Goal: Task Accomplishment & Management: Manage account settings

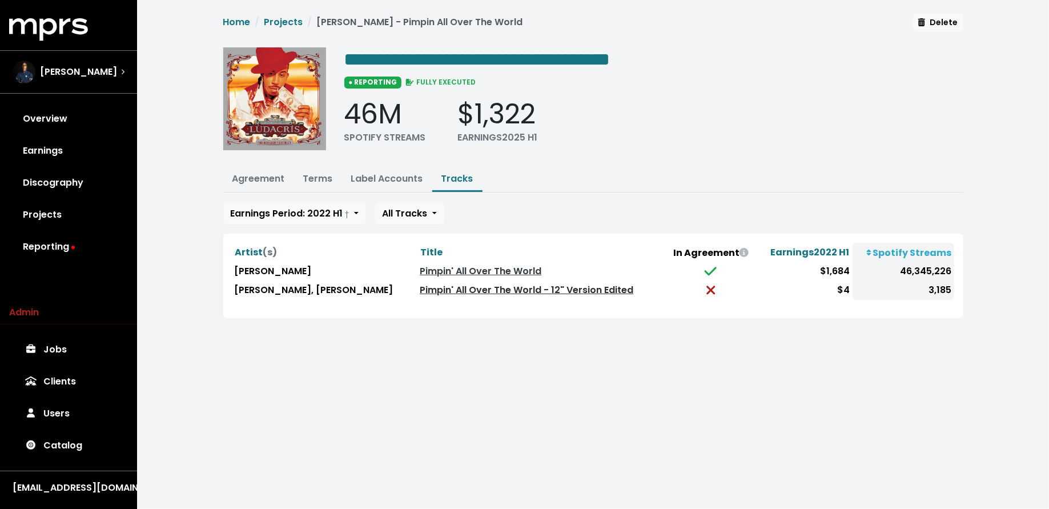
click at [420, 286] on link "Pimpin' All Over The World - 12" Version Edited" at bounding box center [526, 289] width 213 height 13
click at [27, 257] on link "Reporting" at bounding box center [68, 247] width 119 height 32
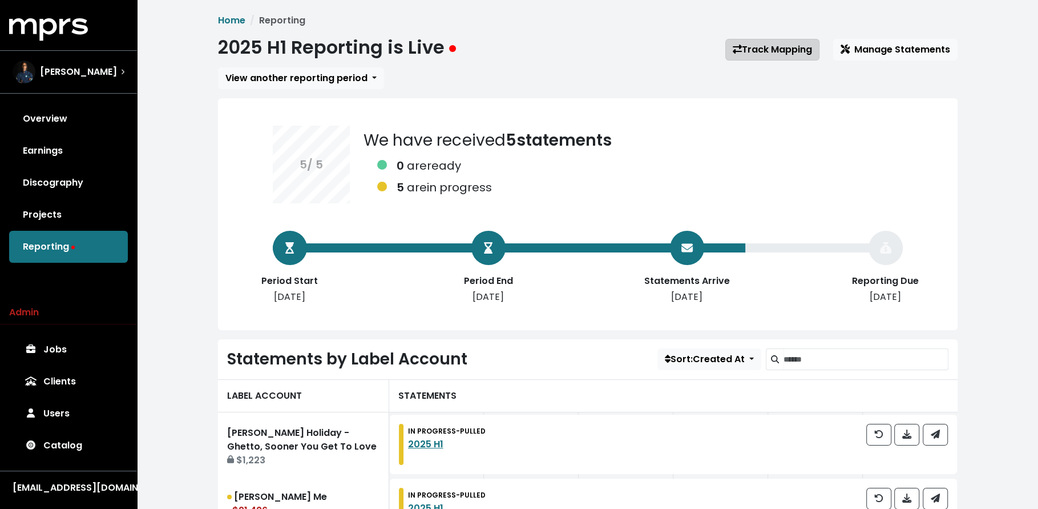
click at [772, 50] on link "Track Mapping" at bounding box center [773, 50] width 94 height 22
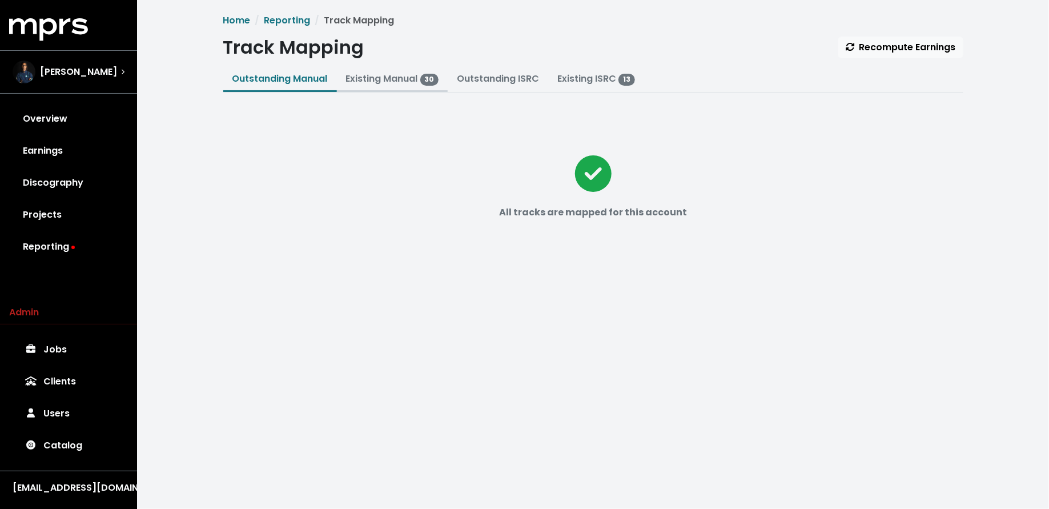
click at [391, 72] on link "Existing Manual 30" at bounding box center [392, 78] width 93 height 13
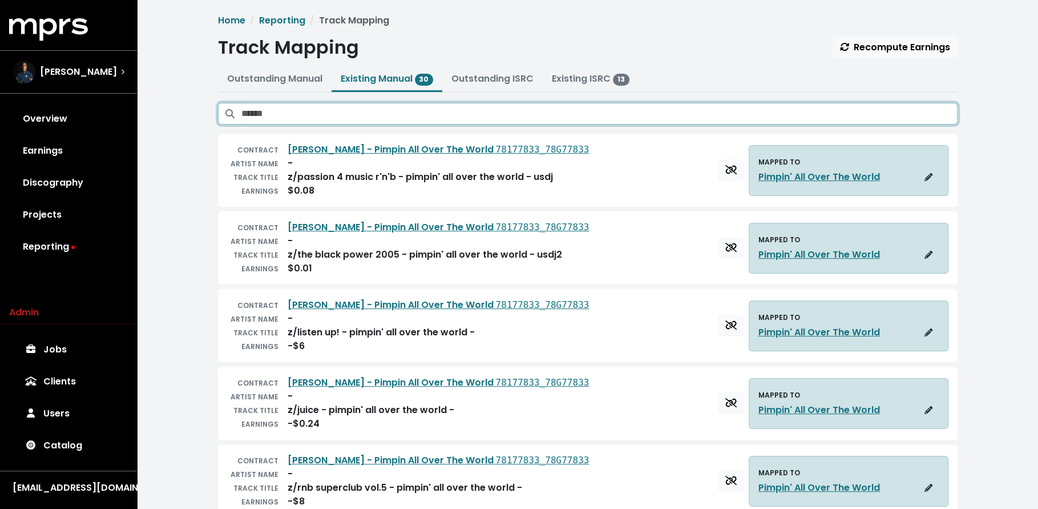
click at [410, 120] on input "Search existing manual mappings" at bounding box center [599, 114] width 716 height 22
paste input "**********"
type input "******"
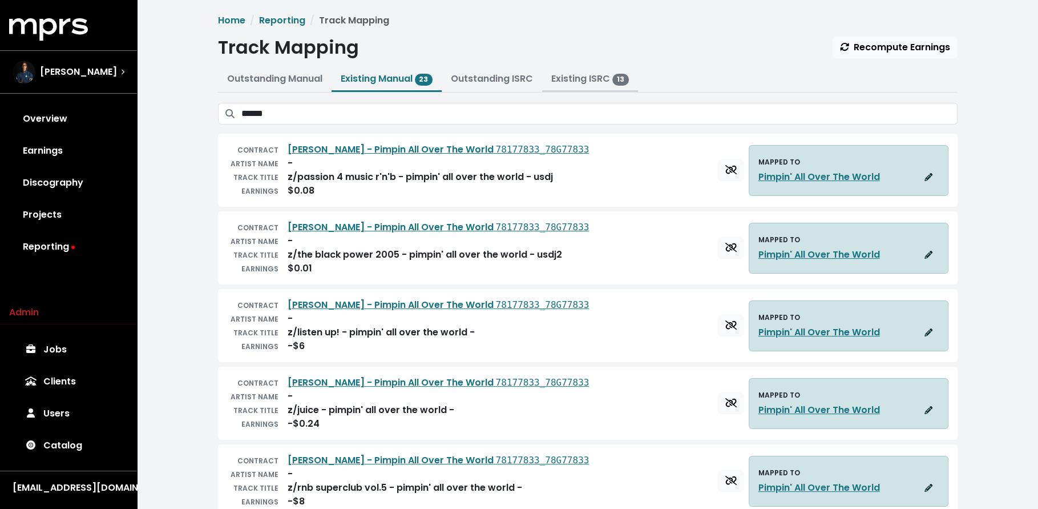
click at [581, 71] on button "Existing ISRC 13" at bounding box center [590, 79] width 96 height 25
click at [577, 81] on link "Existing ISRC 13" at bounding box center [590, 78] width 78 height 13
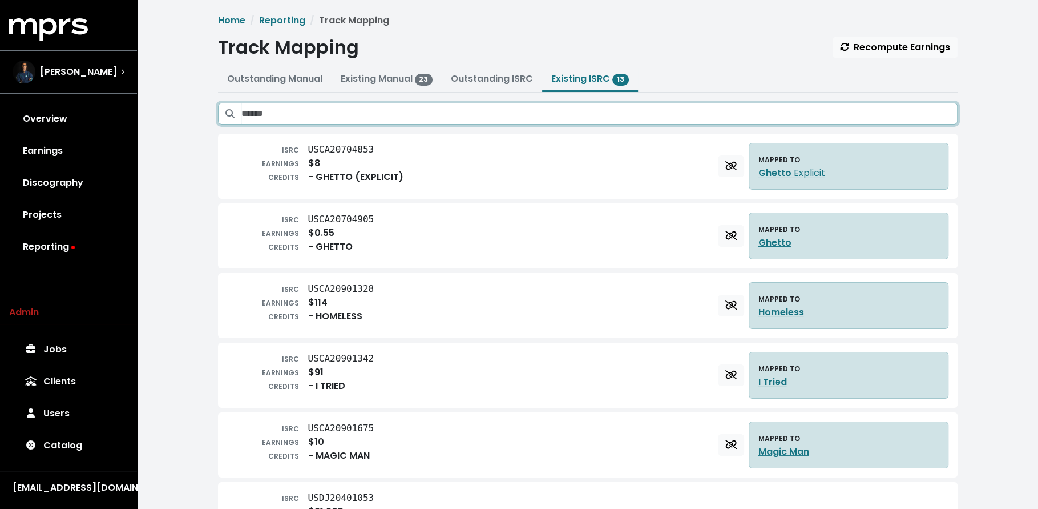
click at [567, 107] on input "Search existing ISRC mappings" at bounding box center [599, 114] width 716 height 22
paste input "**********"
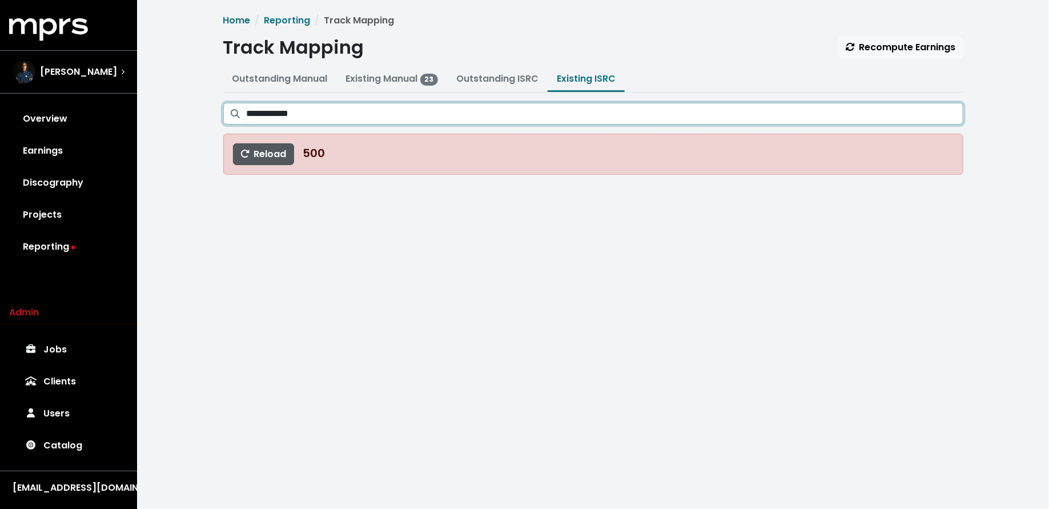
type input "**********"
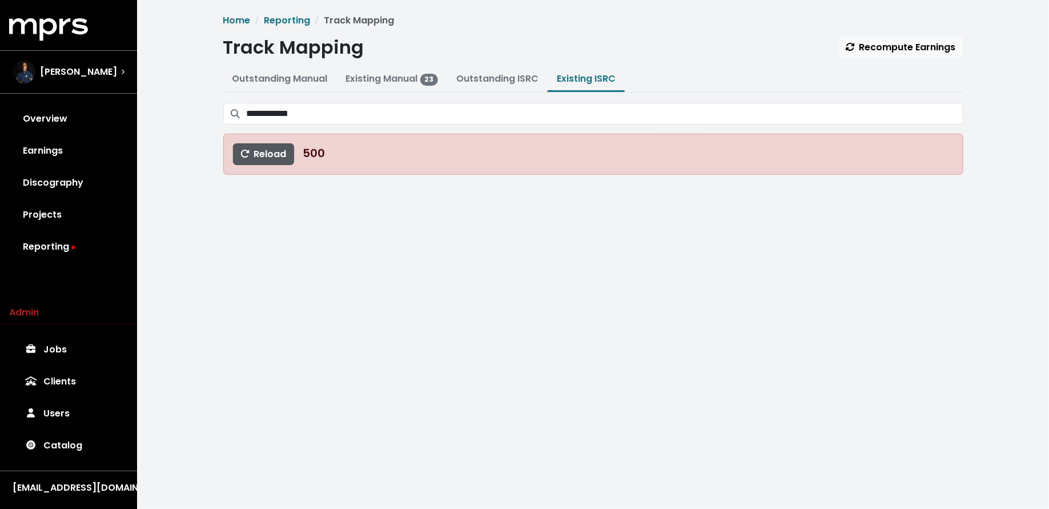
click at [251, 160] on button "Reload" at bounding box center [263, 154] width 61 height 22
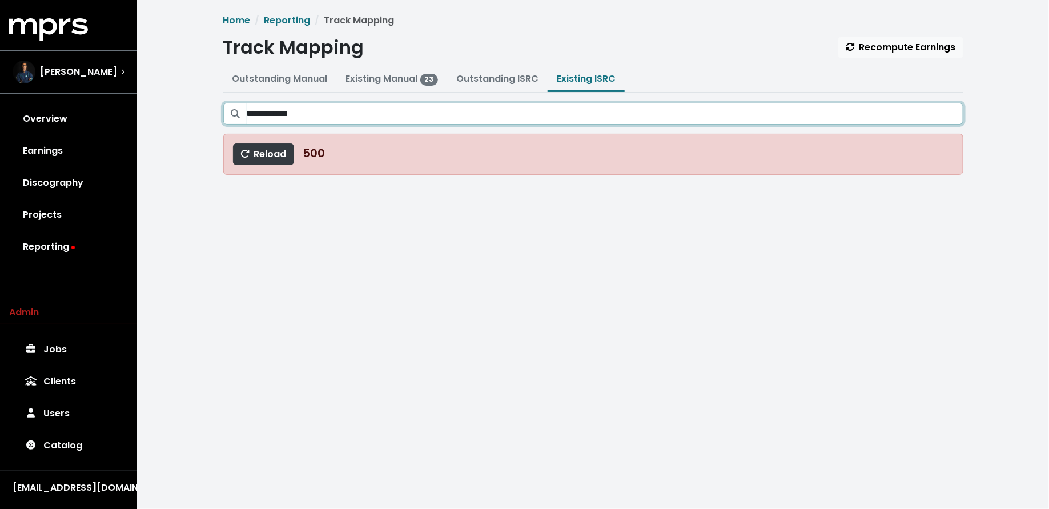
click at [374, 110] on input "**********" at bounding box center [605, 114] width 716 height 22
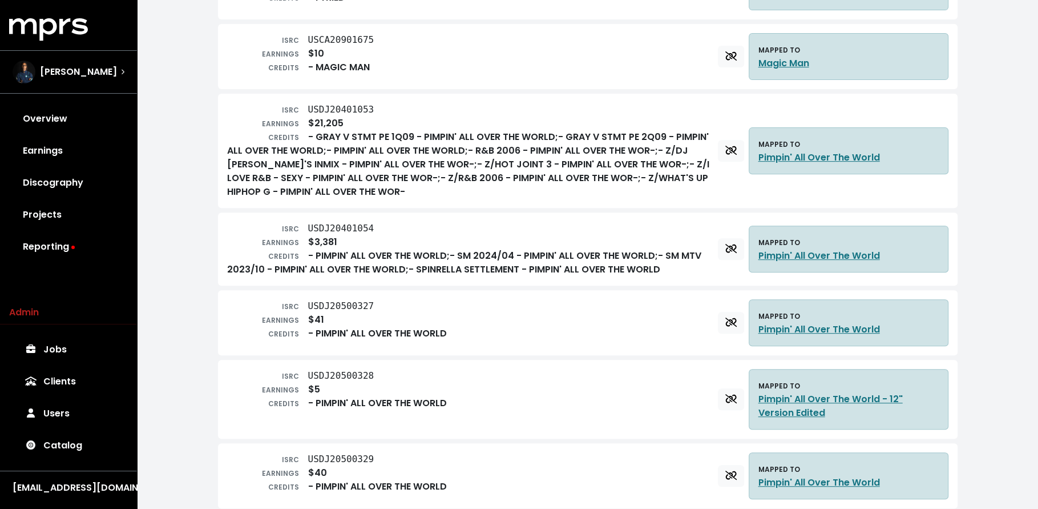
scroll to position [422, 0]
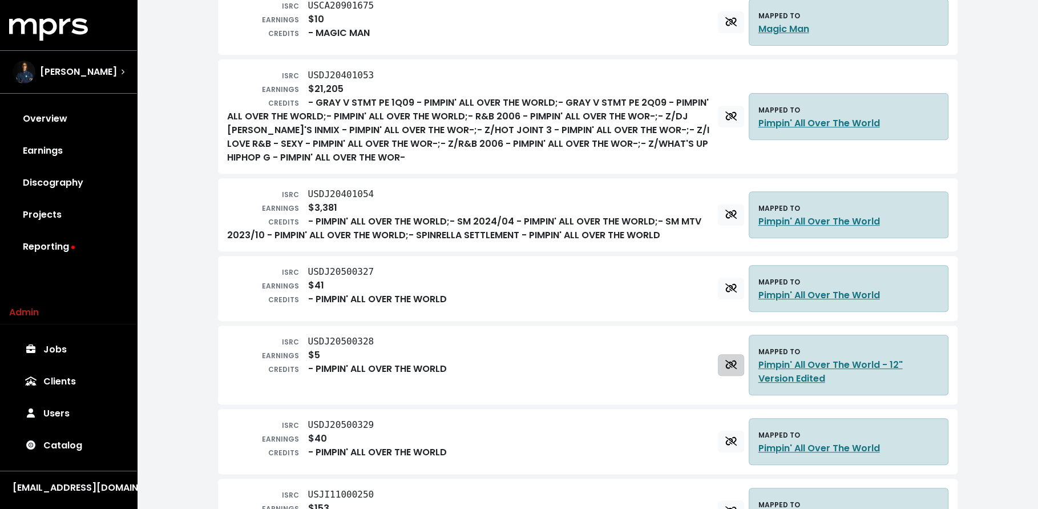
click at [726, 366] on span "Delete track mapping" at bounding box center [731, 364] width 11 height 13
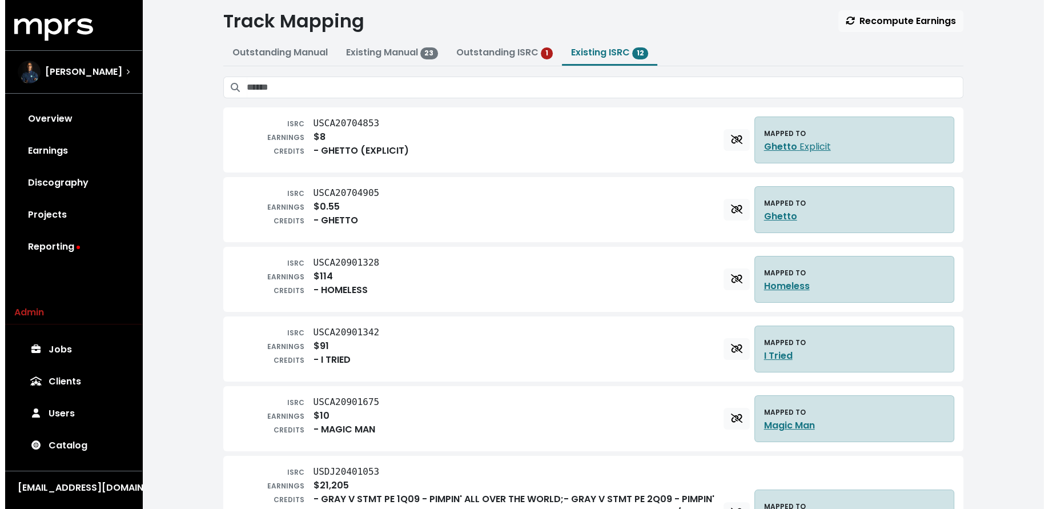
scroll to position [0, 0]
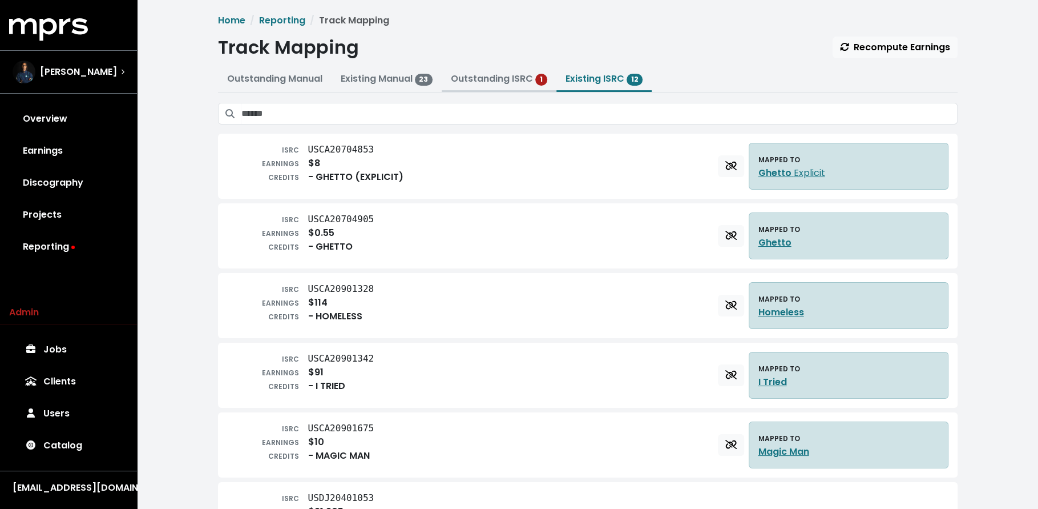
click at [512, 67] on button "Outstanding ISRC 1" at bounding box center [499, 79] width 115 height 25
click at [512, 71] on button "Outstanding ISRC 1" at bounding box center [499, 79] width 115 height 25
click at [505, 82] on link "Outstanding ISRC" at bounding box center [492, 78] width 82 height 13
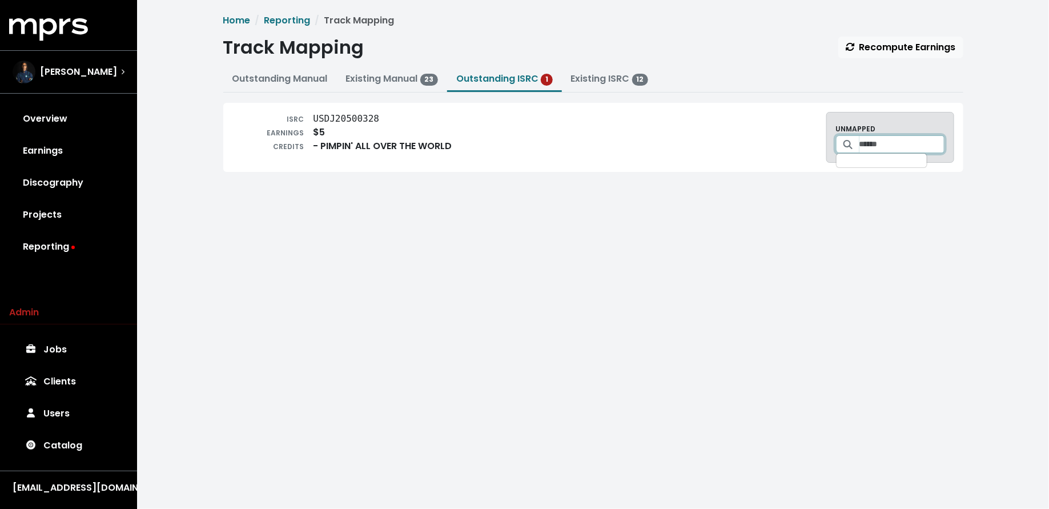
click at [883, 150] on input "Search for a track to map to" at bounding box center [901, 144] width 85 height 18
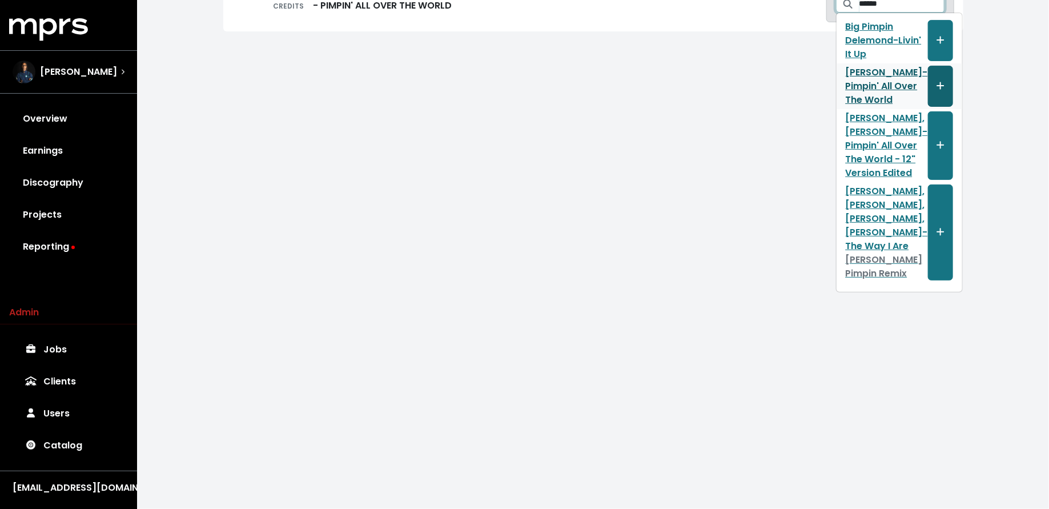
type input "******"
click at [928, 66] on button "Create track mapping" at bounding box center [940, 86] width 25 height 41
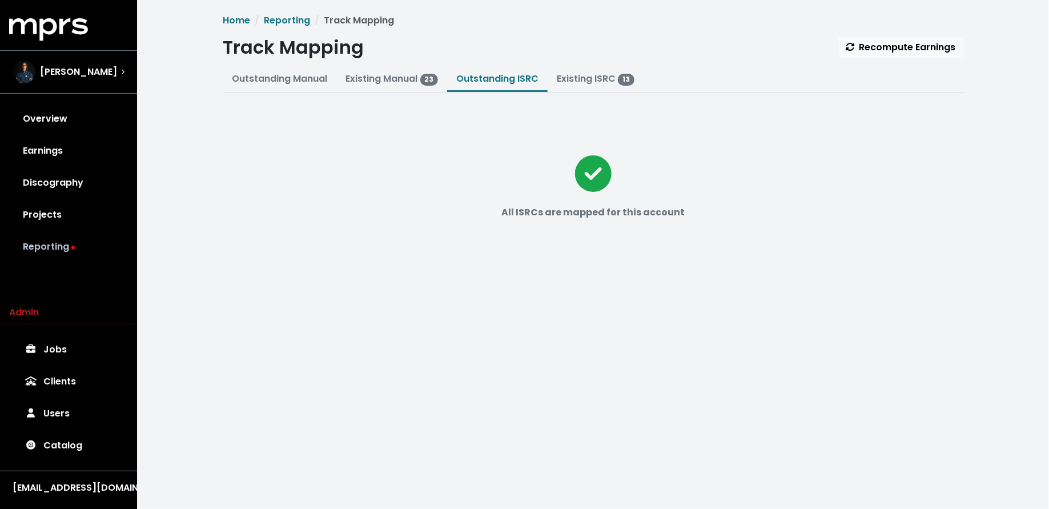
click at [60, 243] on link "Reporting" at bounding box center [68, 247] width 119 height 32
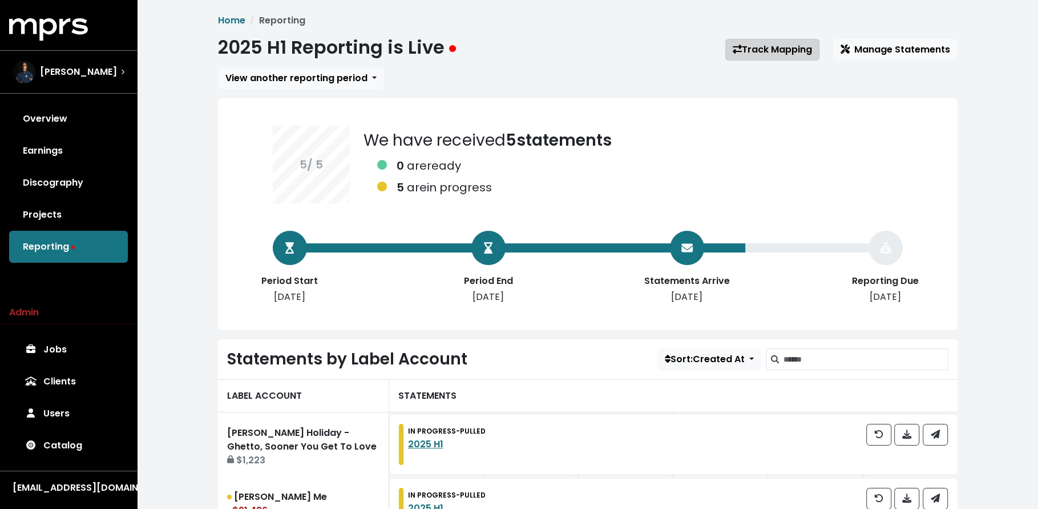
click at [788, 50] on link "Track Mapping" at bounding box center [773, 50] width 94 height 22
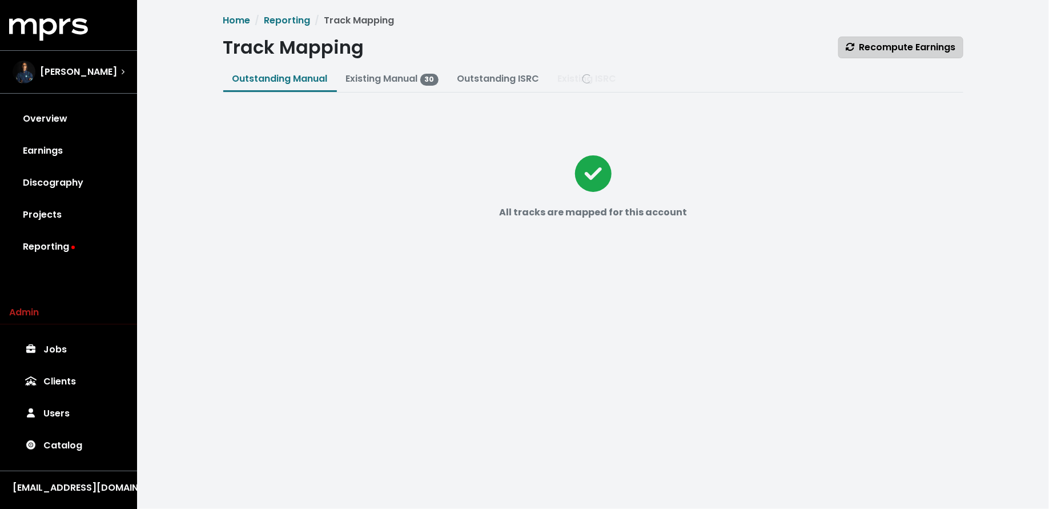
click at [905, 41] on span "Recompute Earnings" at bounding box center [900, 47] width 110 height 13
click at [74, 350] on span "1" at bounding box center [75, 349] width 12 height 11
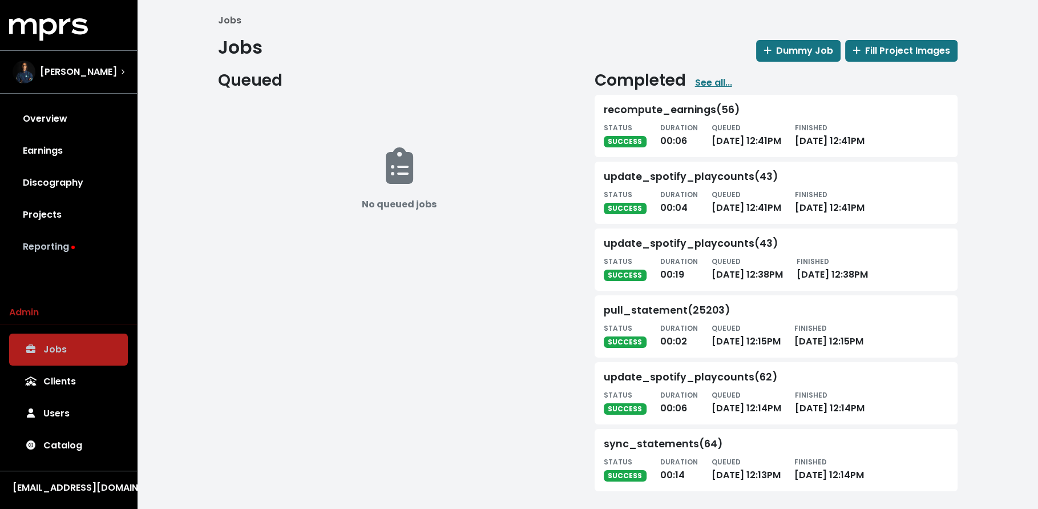
click at [65, 252] on link "Reporting" at bounding box center [68, 247] width 119 height 32
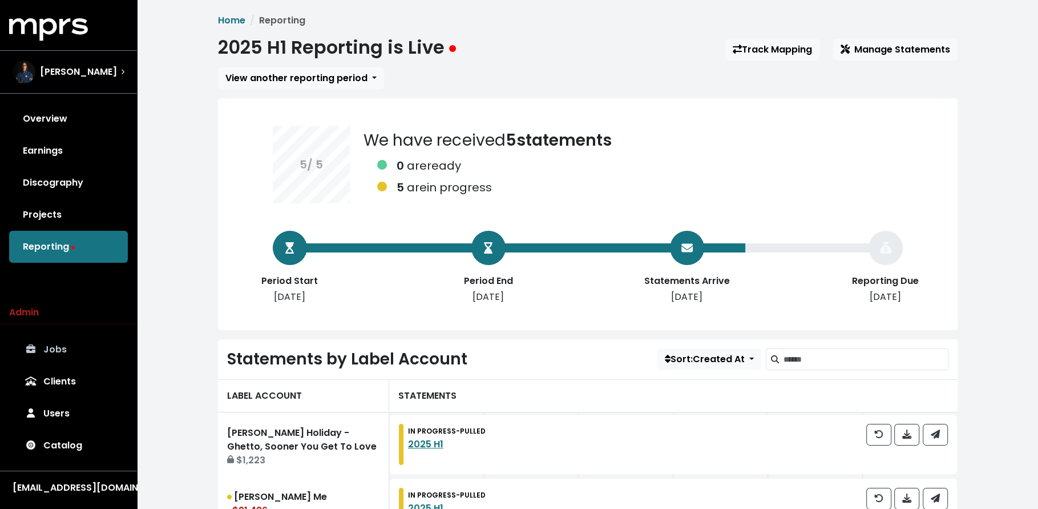
scroll to position [285, 0]
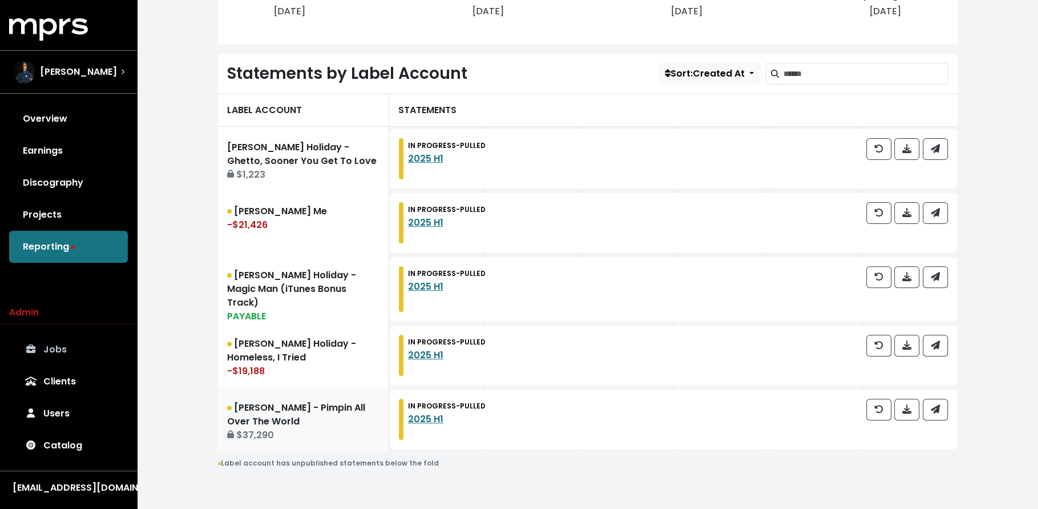
click at [267, 437] on link "[PERSON_NAME] - Pimpin All Over The World $37,290" at bounding box center [303, 419] width 171 height 64
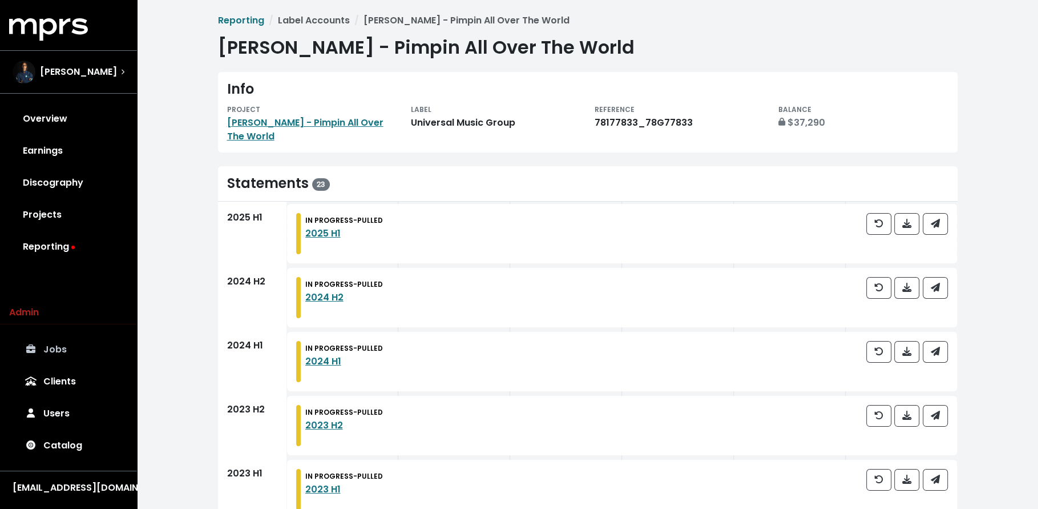
click at [309, 132] on div "Info PROJECT [PERSON_NAME] - Pimpin All Over The World LABEL Universal Music Gr…" at bounding box center [588, 112] width 740 height 80
click at [310, 122] on link "[PERSON_NAME] - Pimpin All Over The World" at bounding box center [305, 129] width 156 height 27
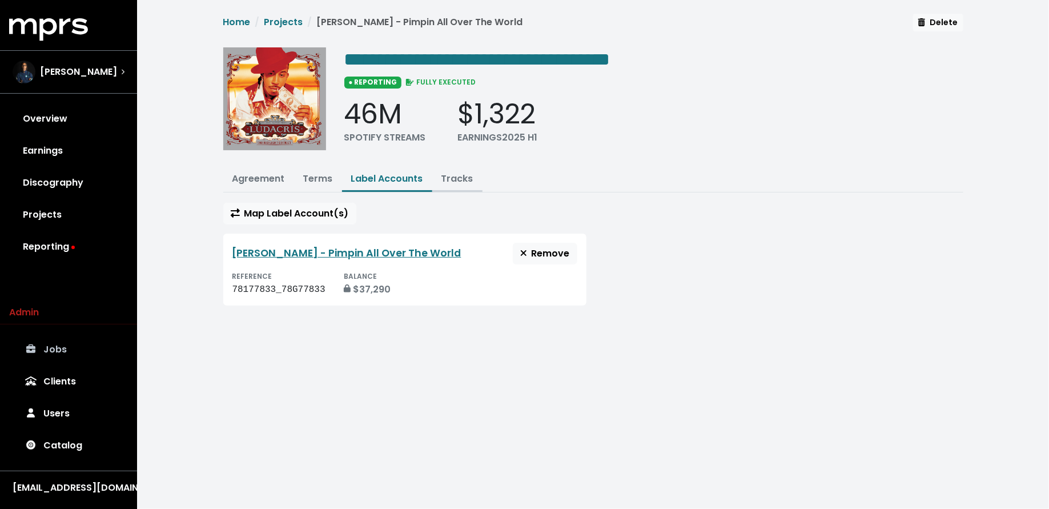
click at [447, 175] on link "Tracks" at bounding box center [457, 178] width 32 height 13
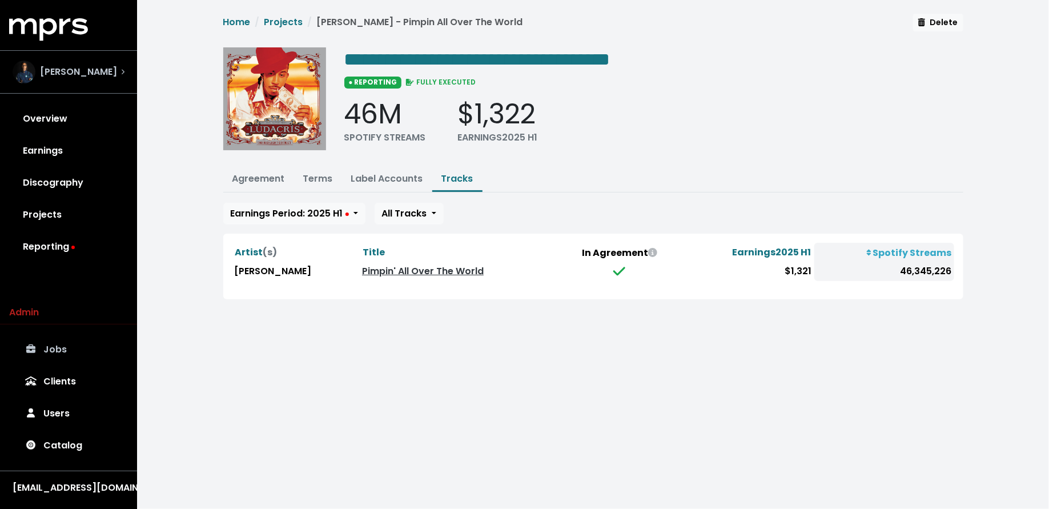
click at [53, 80] on div "[PERSON_NAME]" at bounding box center [65, 72] width 104 height 23
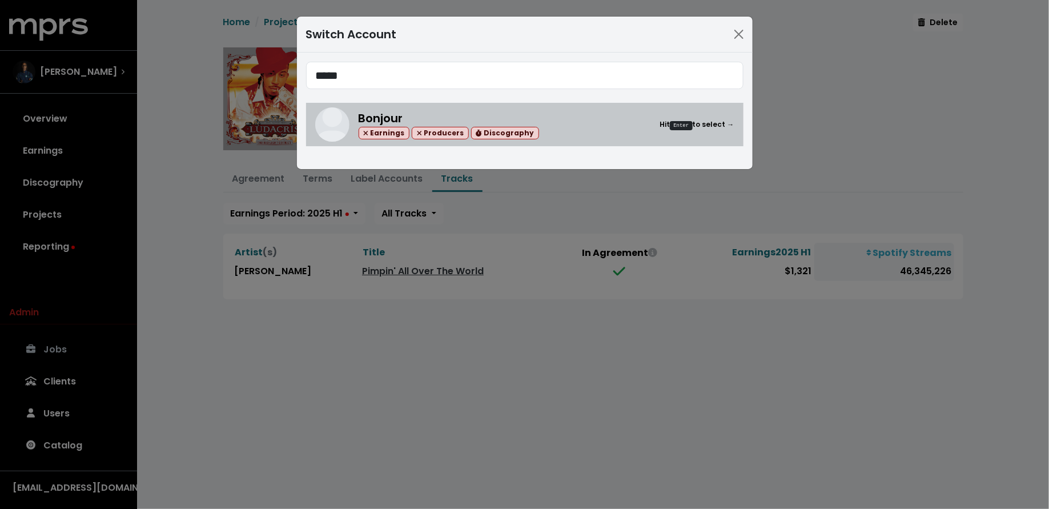
type input "*****"
click at [495, 111] on div "Bonjour Earnings Producers Discography" at bounding box center [448, 125] width 180 height 30
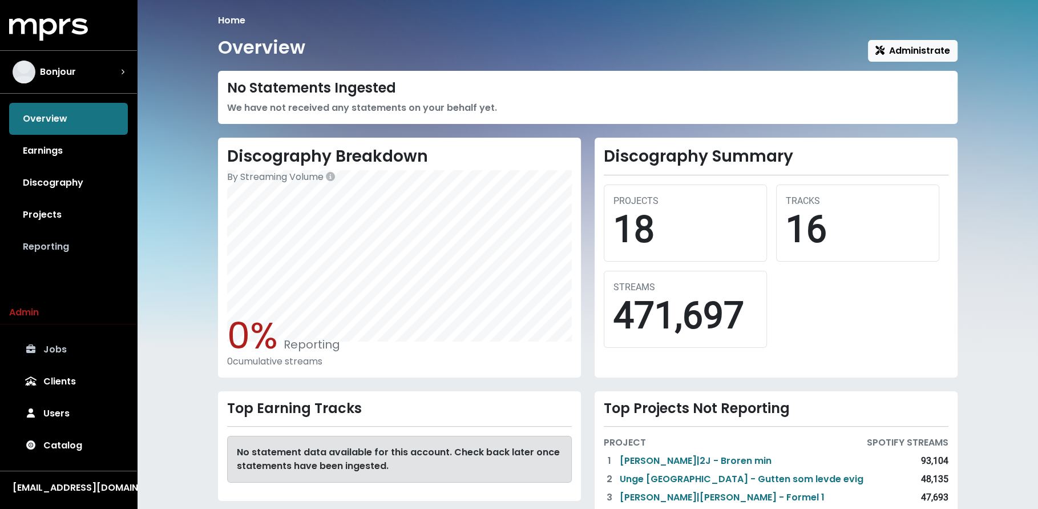
click at [72, 244] on link "Reporting" at bounding box center [68, 247] width 119 height 32
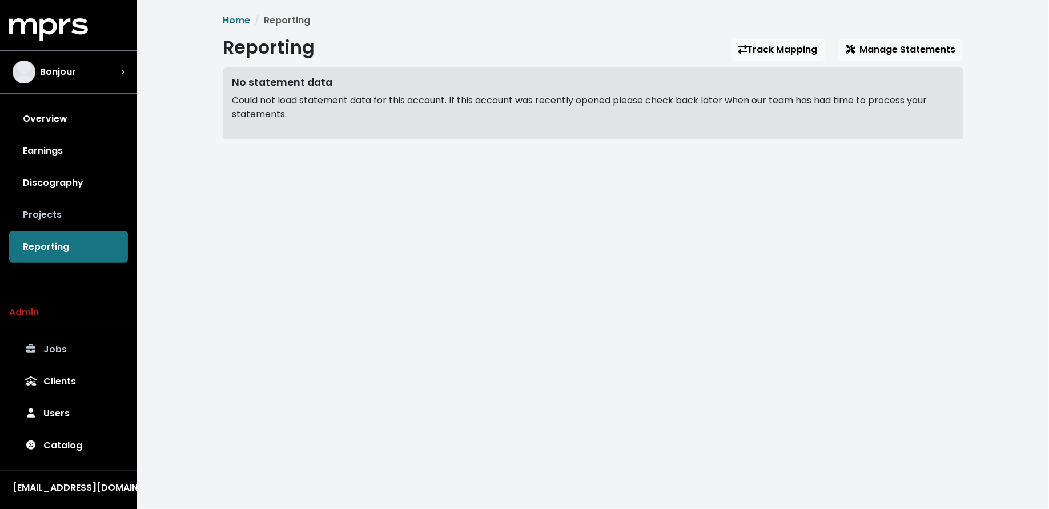
click at [68, 211] on link "Projects" at bounding box center [68, 215] width 119 height 32
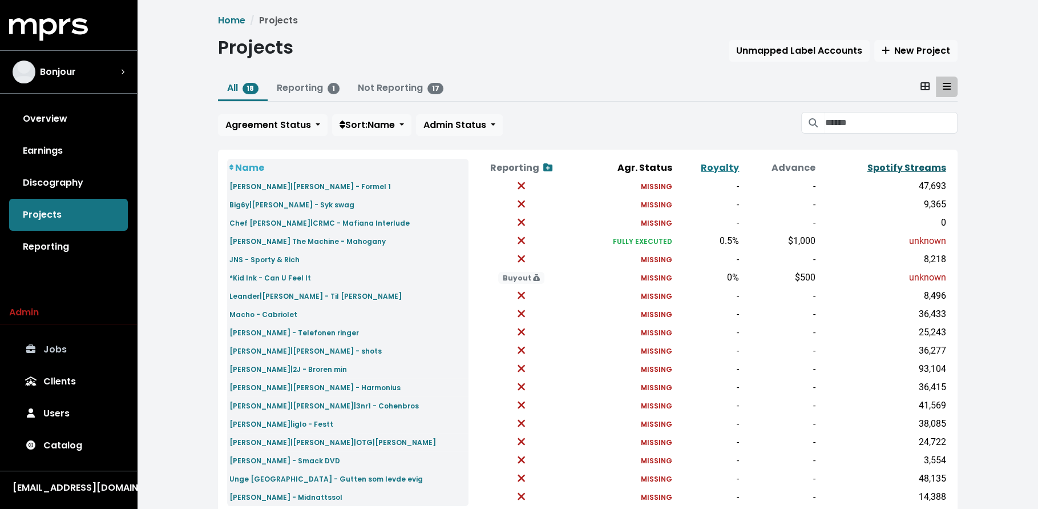
click at [889, 162] on link "Spotify Streams" at bounding box center [907, 167] width 79 height 13
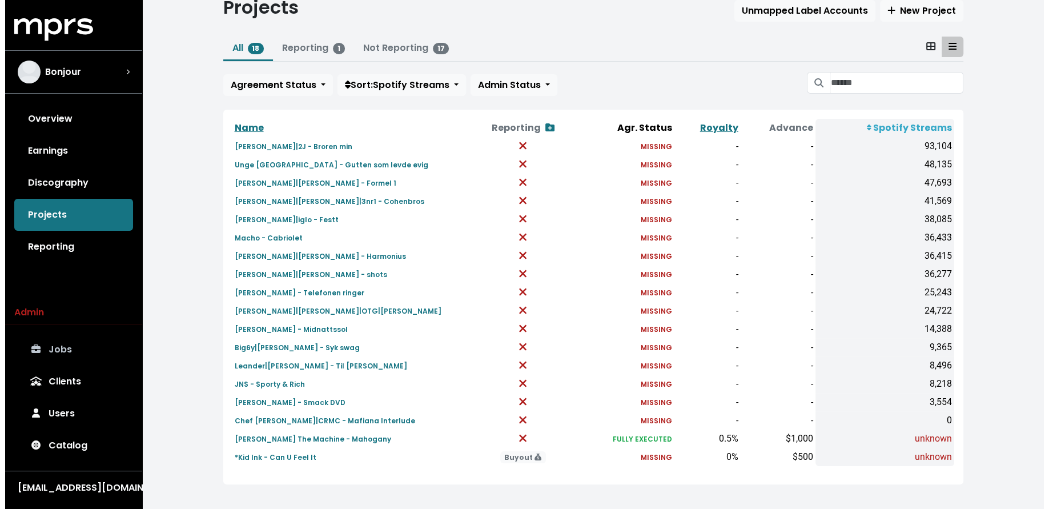
scroll to position [46, 0]
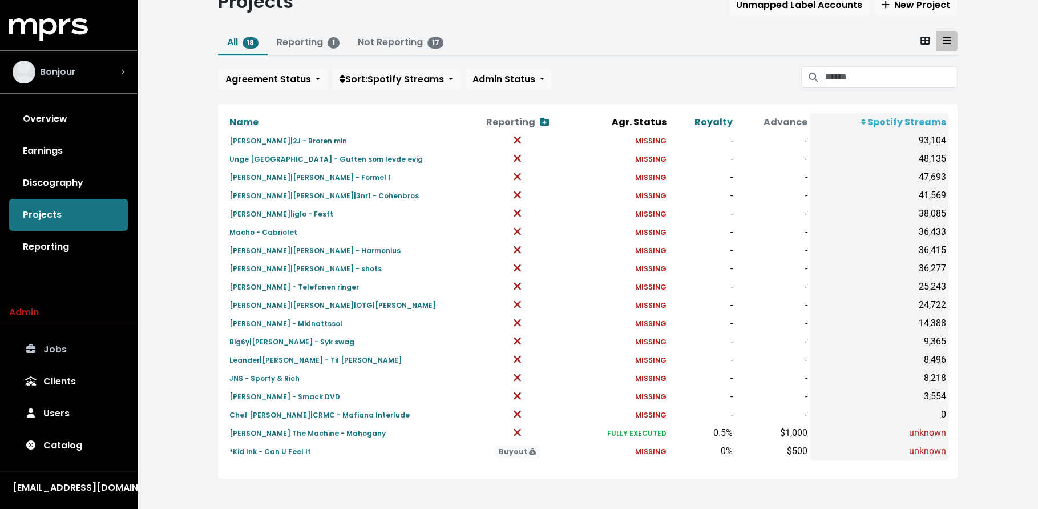
click at [109, 74] on div "Bonjour" at bounding box center [69, 72] width 112 height 23
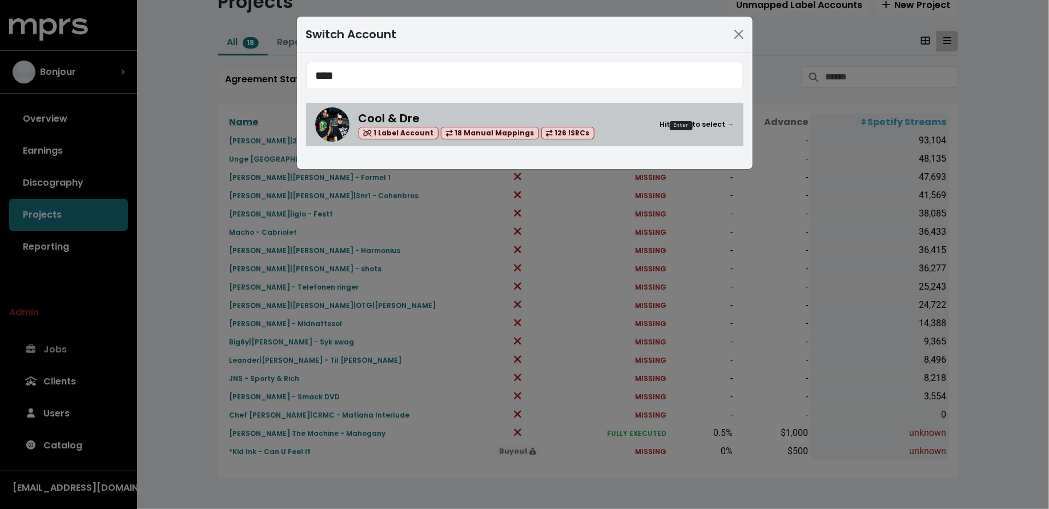
type input "****"
click at [606, 131] on div "Cool & Dre 1 Label Account 18 Manual Mappings 126 ISRCs Hit Enter to select →" at bounding box center [546, 125] width 376 height 30
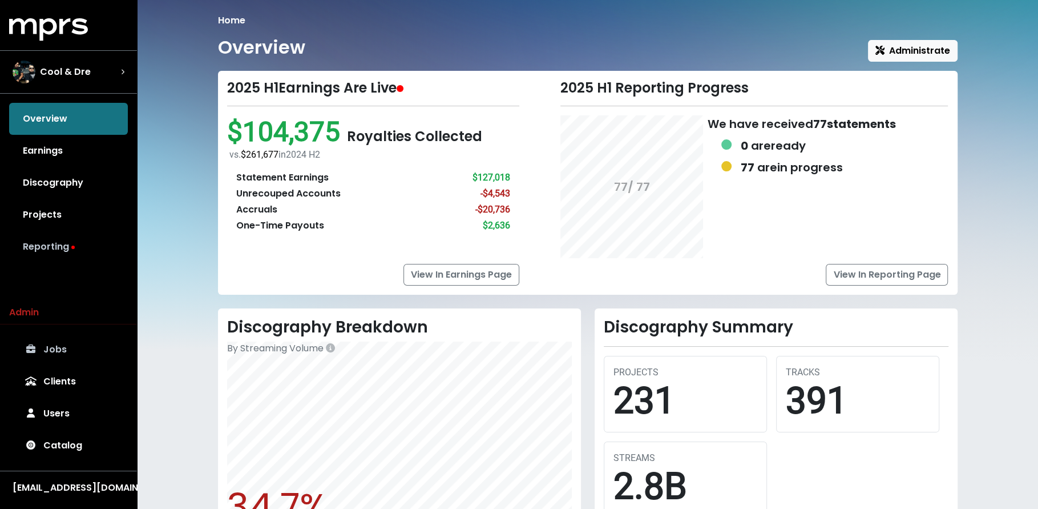
click at [63, 236] on link "Reporting" at bounding box center [68, 247] width 119 height 32
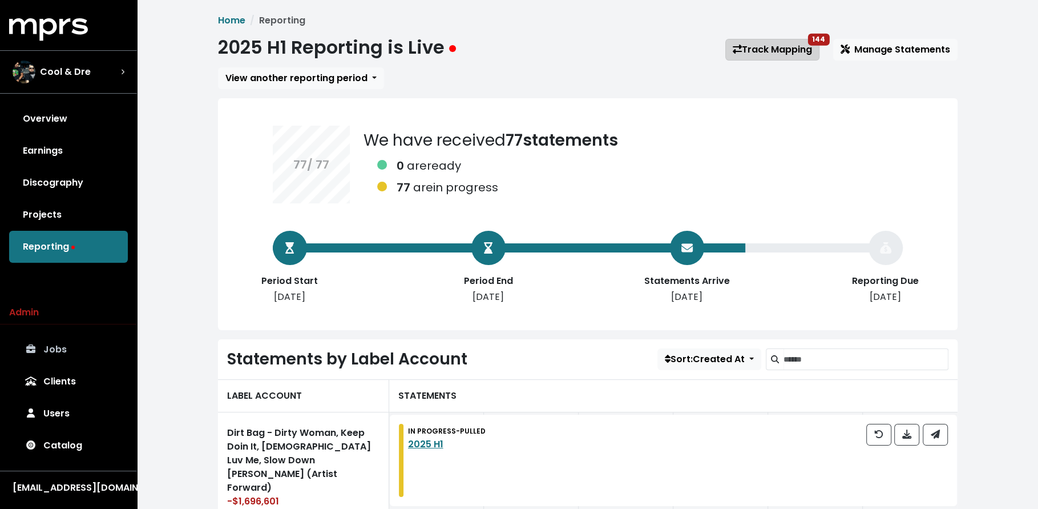
click at [751, 48] on link "Track Mapping 144" at bounding box center [773, 50] width 94 height 22
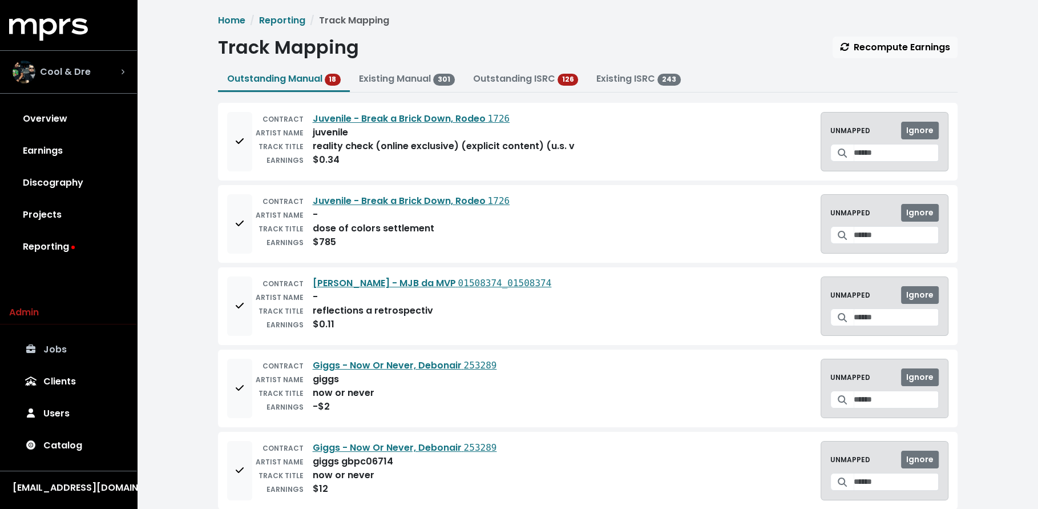
click at [108, 82] on div "Cool & Dre" at bounding box center [69, 72] width 112 height 23
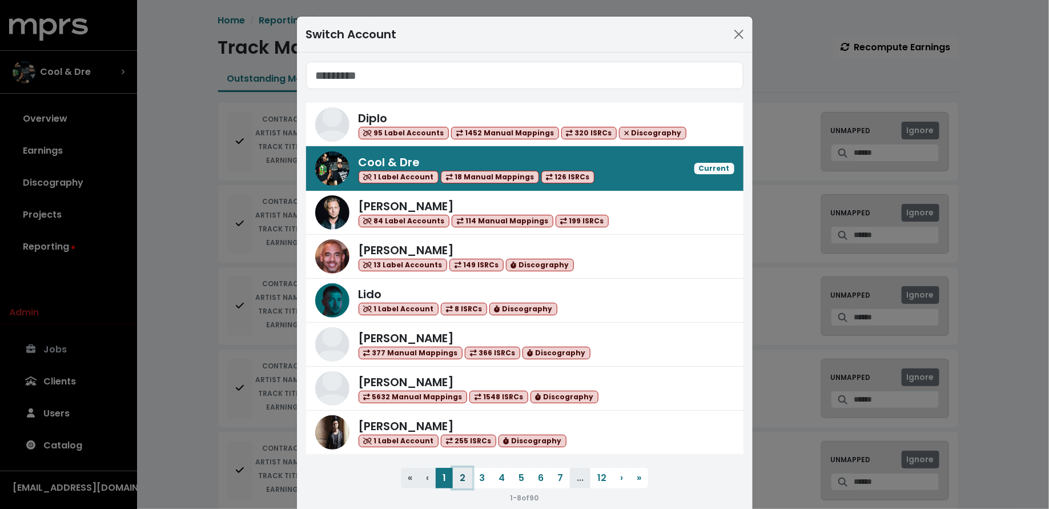
click at [463, 478] on button "2" at bounding box center [462, 478] width 19 height 21
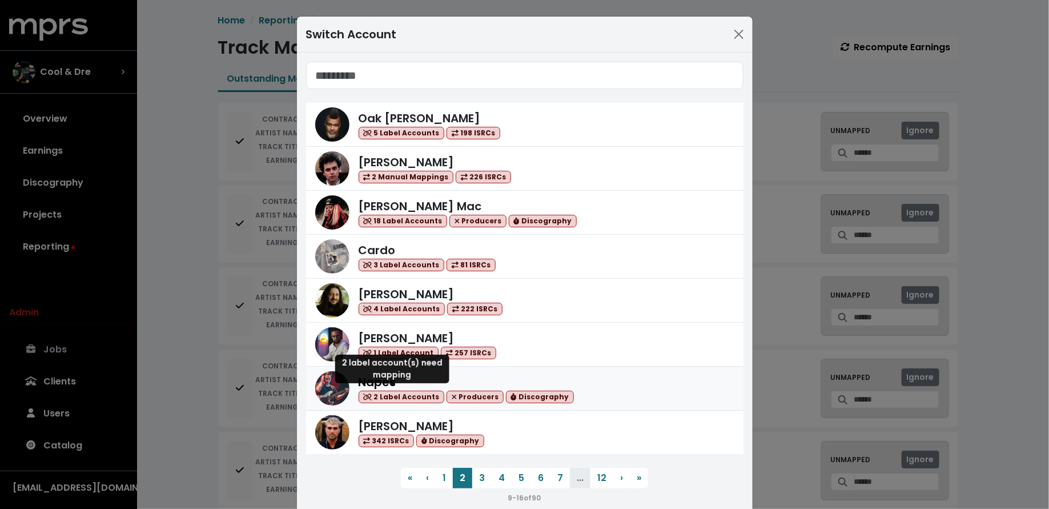
click at [377, 394] on span "2 Label Accounts" at bounding box center [401, 396] width 86 height 13
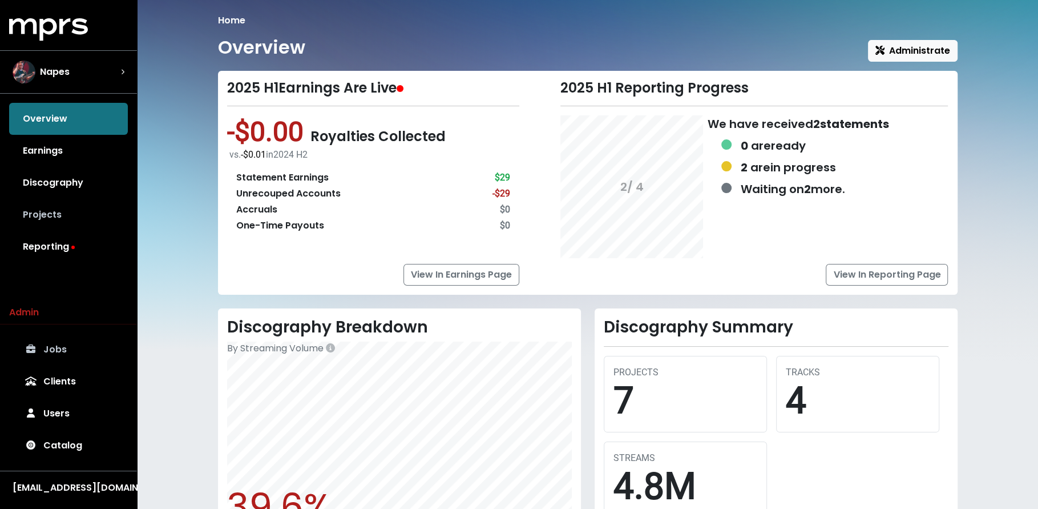
click at [39, 217] on link "Projects" at bounding box center [68, 215] width 119 height 32
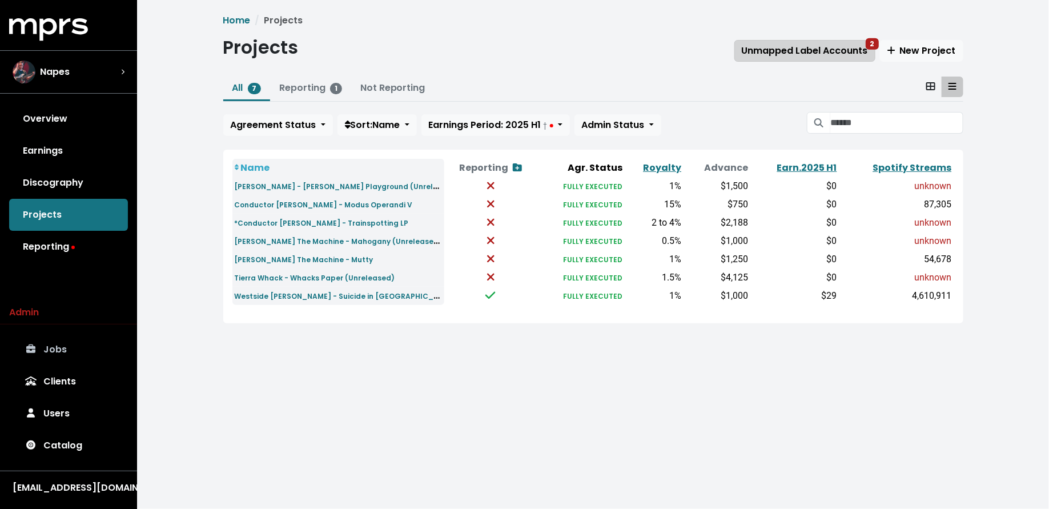
click at [808, 42] on button "Unmapped Label Accounts 2" at bounding box center [804, 51] width 141 height 22
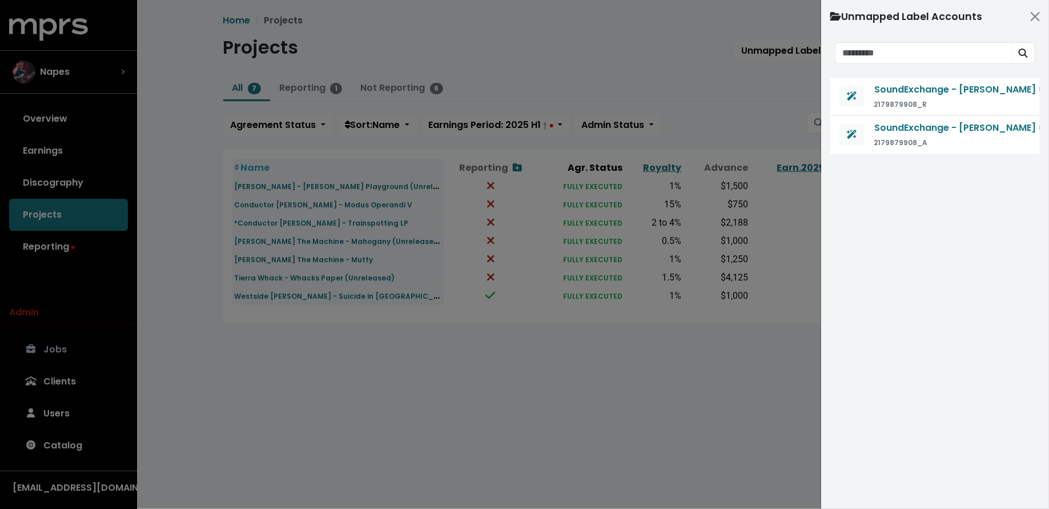
click at [762, 70] on div at bounding box center [524, 254] width 1049 height 509
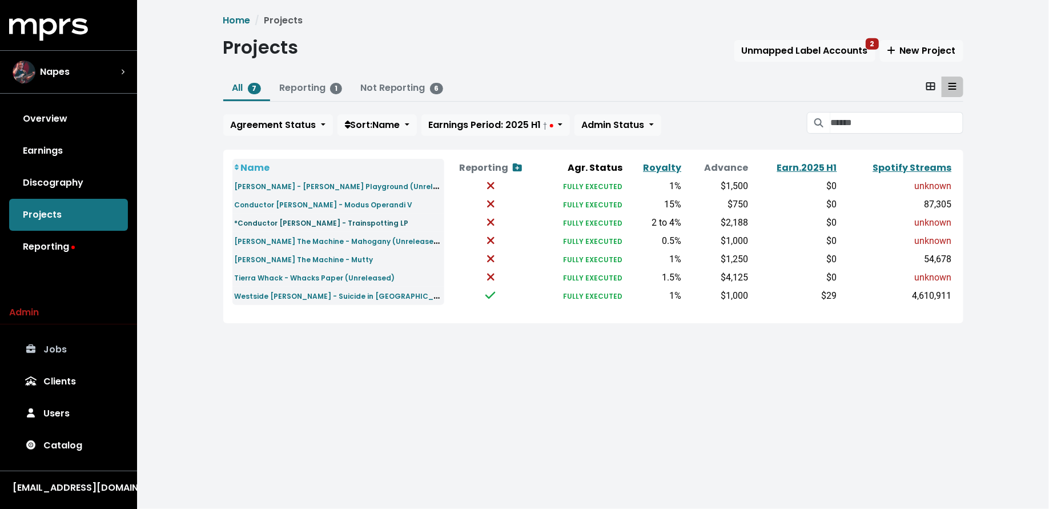
click at [257, 218] on small "*Conductor [PERSON_NAME] - Trainspotting LP" at bounding box center [322, 223] width 174 height 10
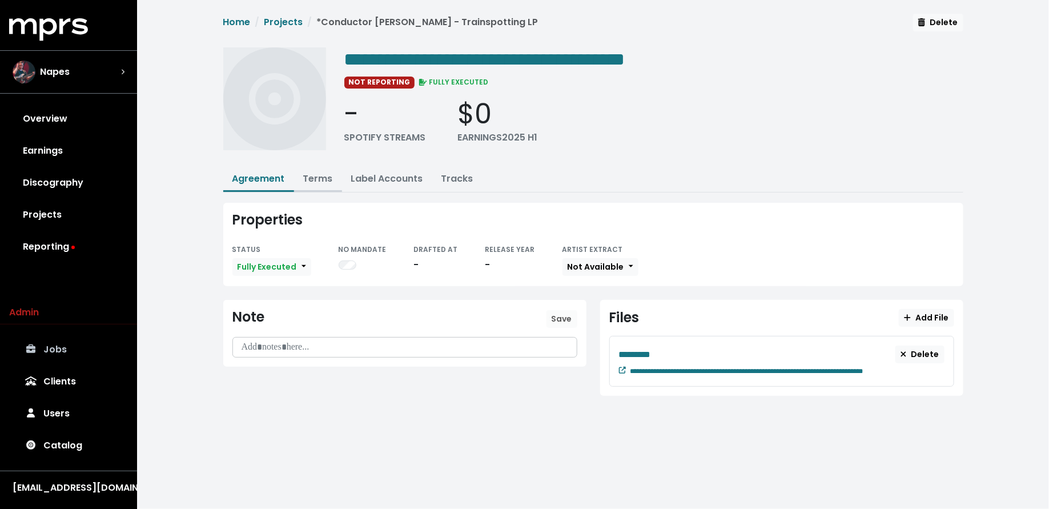
click at [323, 183] on link "Terms" at bounding box center [318, 178] width 30 height 13
click at [107, 72] on div "Napes" at bounding box center [69, 72] width 112 height 23
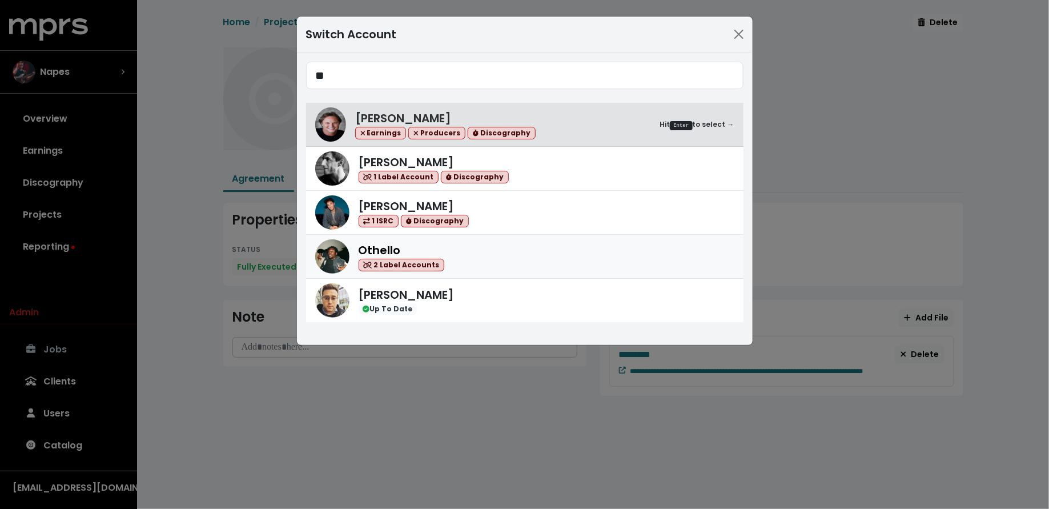
type input "**"
click at [492, 252] on div "Othello 2 Label Accounts" at bounding box center [546, 256] width 376 height 30
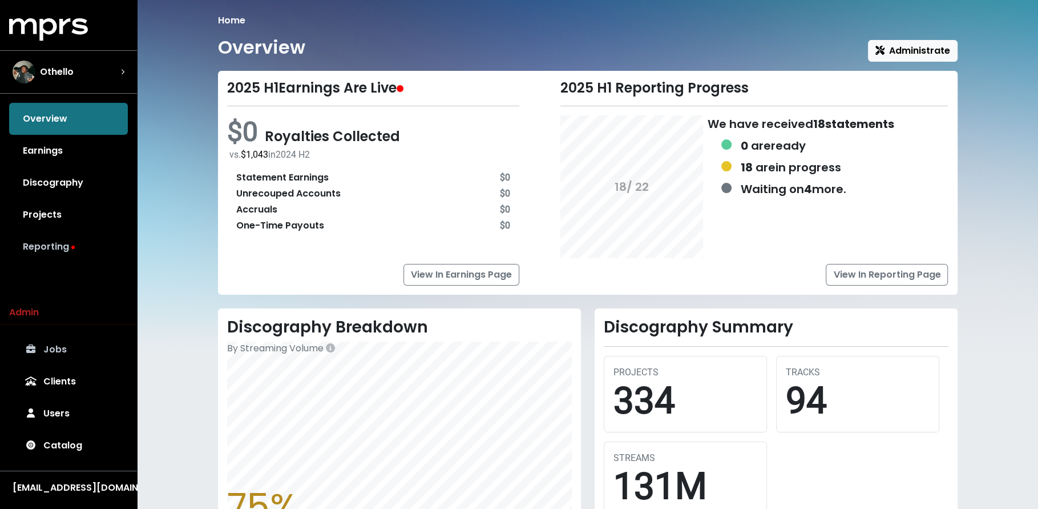
click at [36, 240] on link "Reporting" at bounding box center [68, 247] width 119 height 32
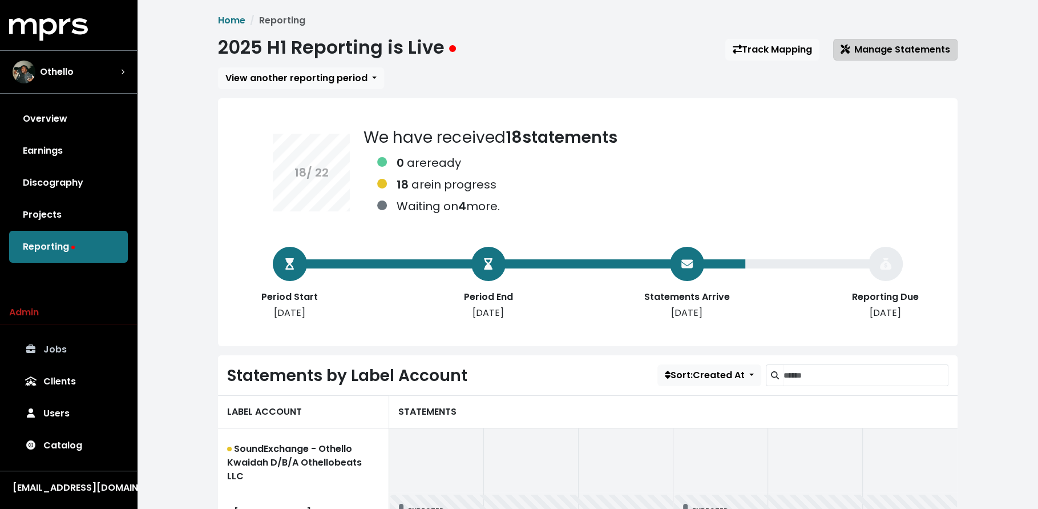
click at [881, 54] on span "Manage Statements" at bounding box center [896, 49] width 110 height 13
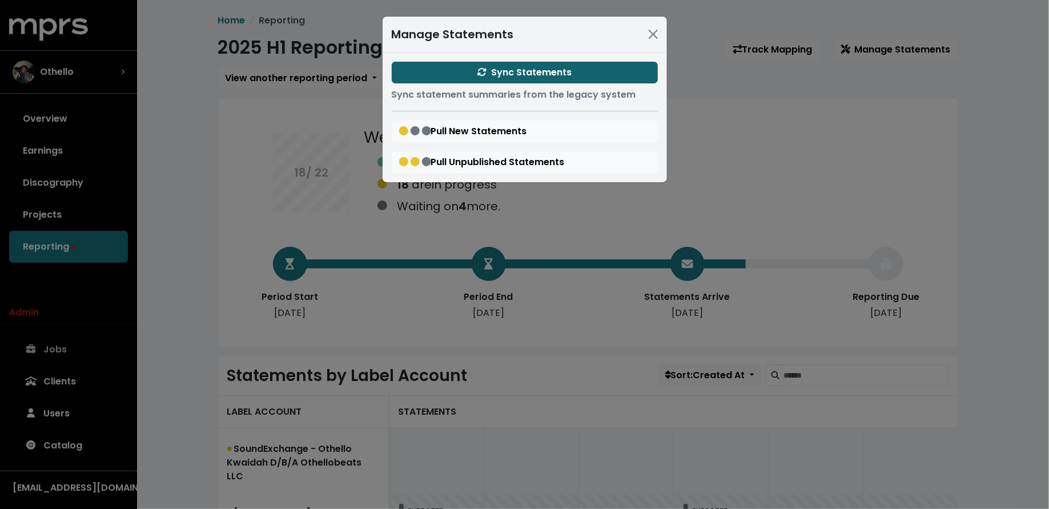
click at [628, 72] on button "Sync Statements" at bounding box center [525, 73] width 266 height 22
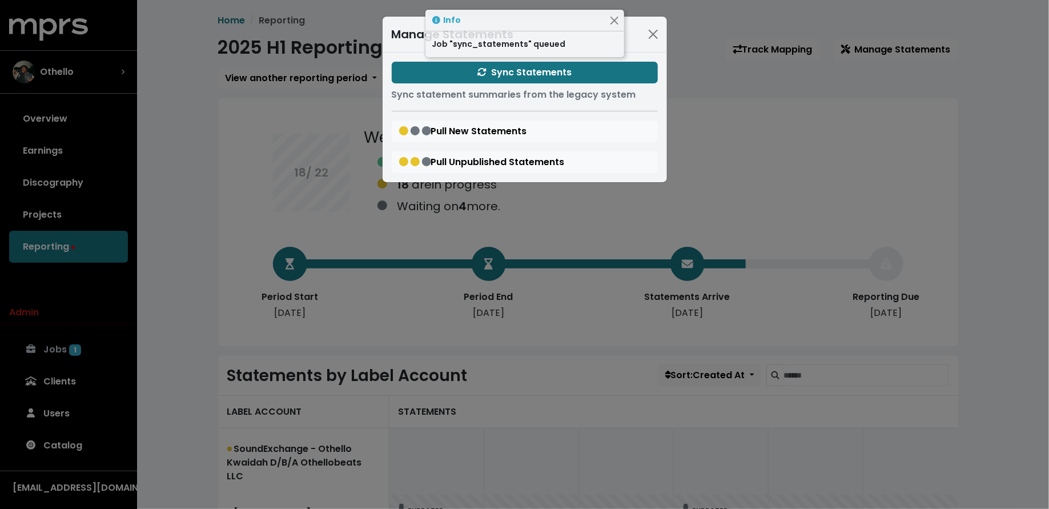
click at [236, 280] on div "Manage Statements Sync Statements Sync statement summaries from the legacy syst…" at bounding box center [524, 254] width 1049 height 509
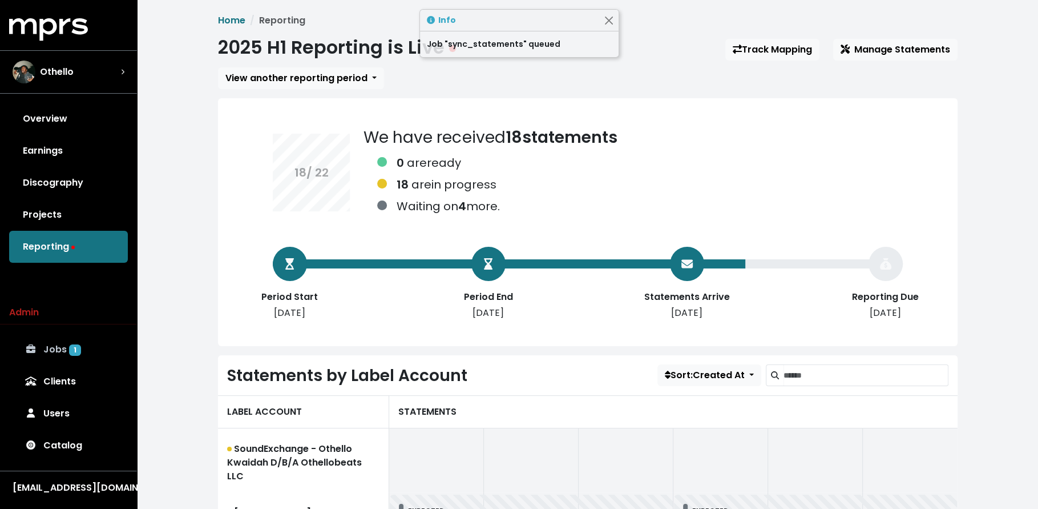
click at [105, 342] on link "Jobs 1" at bounding box center [68, 349] width 119 height 32
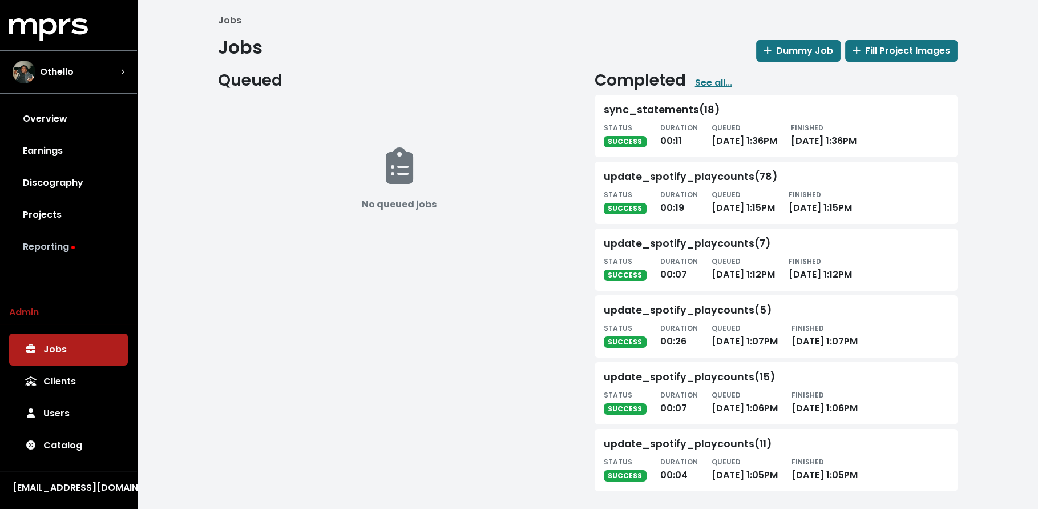
click at [91, 253] on link "Reporting" at bounding box center [68, 247] width 119 height 32
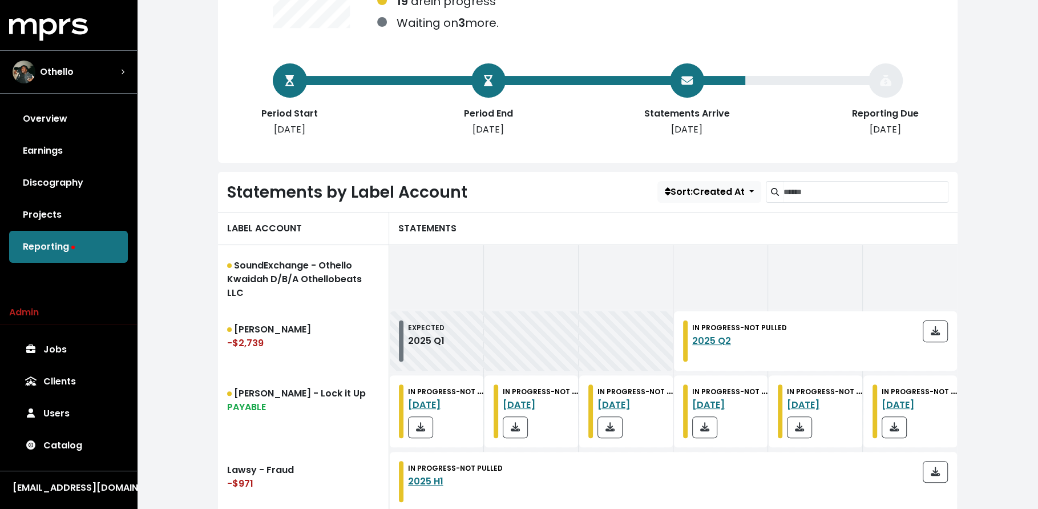
scroll to position [184, 0]
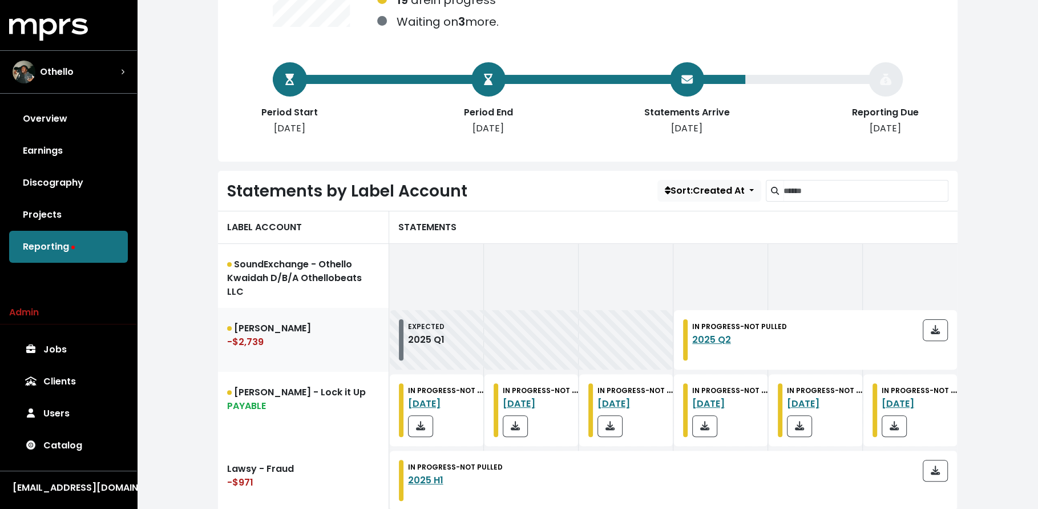
click at [288, 346] on div "-$2,739" at bounding box center [303, 342] width 152 height 14
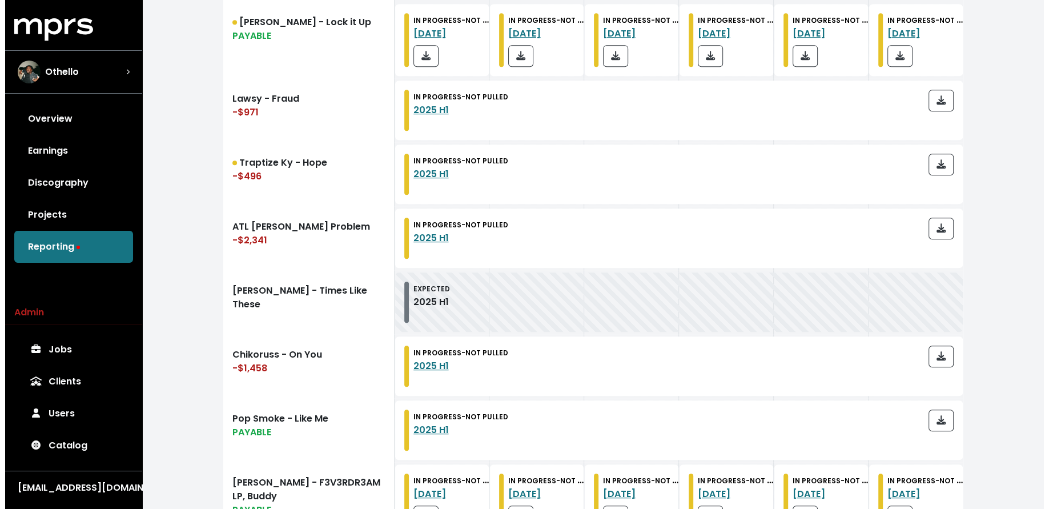
scroll to position [692, 0]
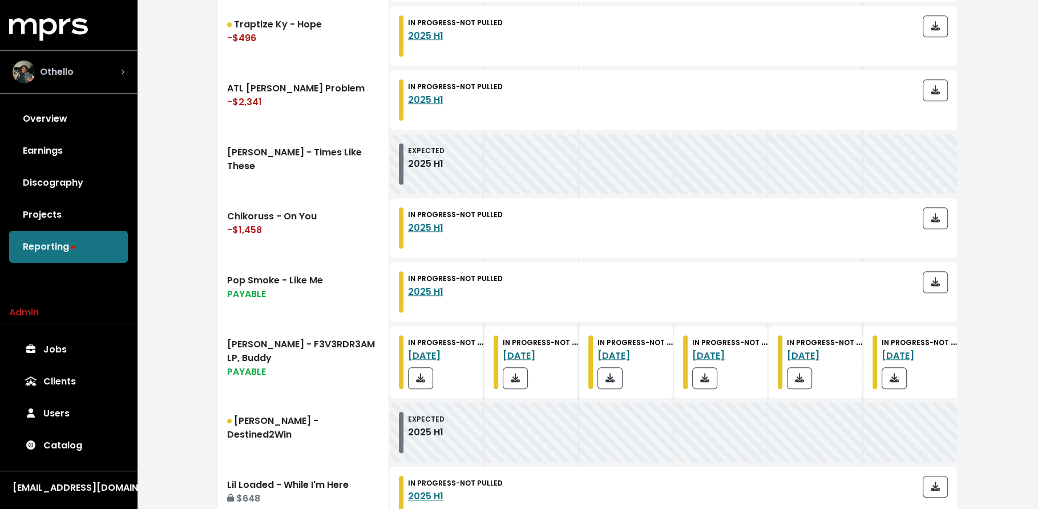
click at [122, 81] on div "Othello" at bounding box center [69, 72] width 112 height 23
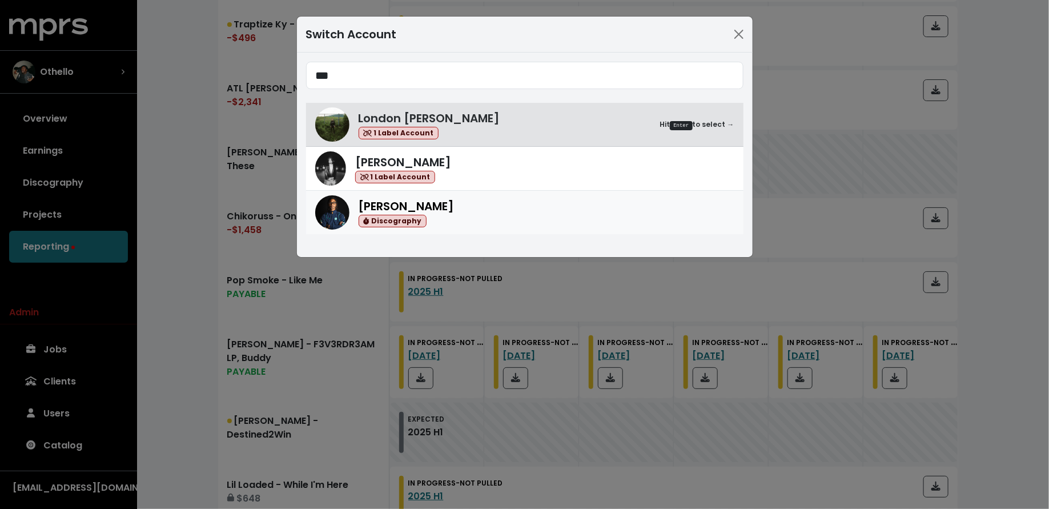
type input "***"
click at [467, 212] on div "[PERSON_NAME] Discography" at bounding box center [546, 213] width 376 height 30
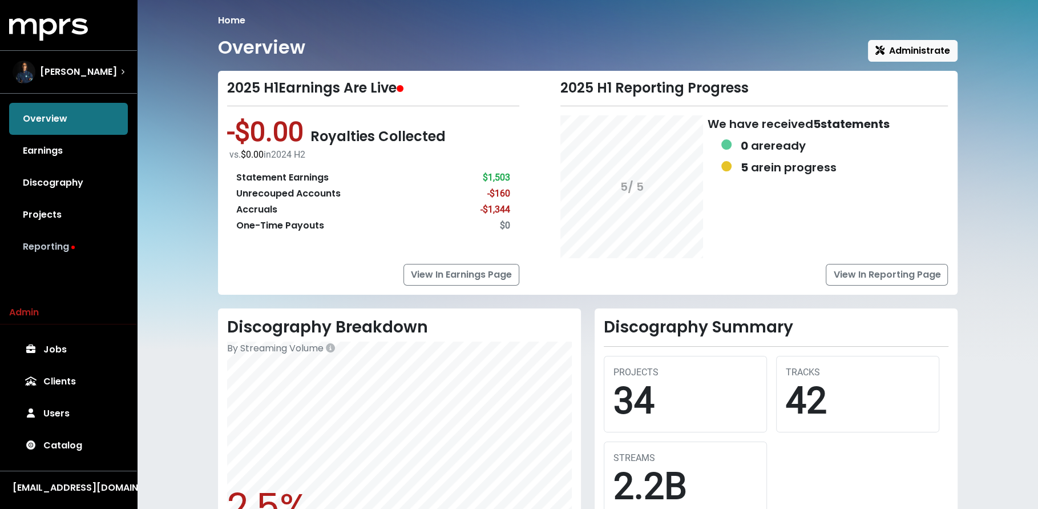
click at [75, 249] on link "Reporting" at bounding box center [68, 247] width 119 height 32
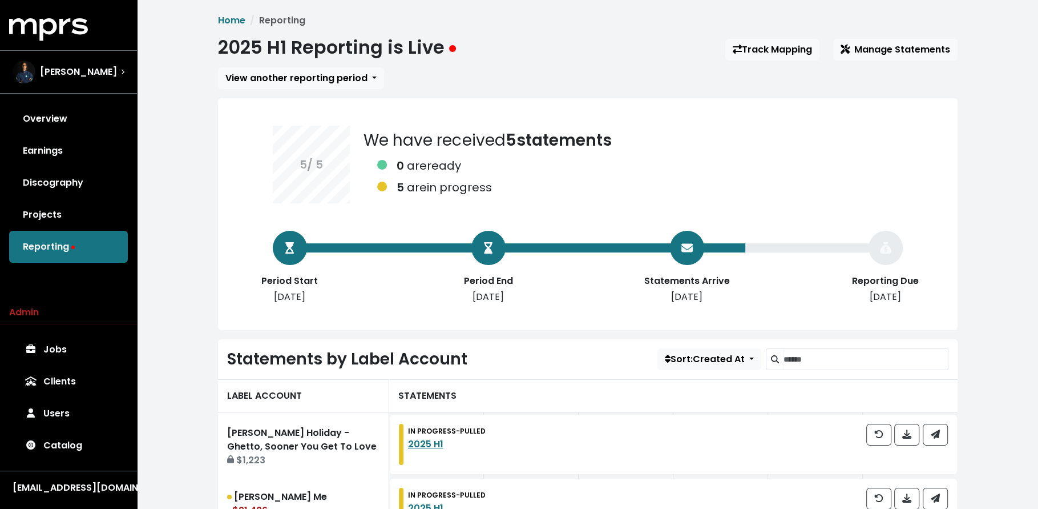
scroll to position [285, 0]
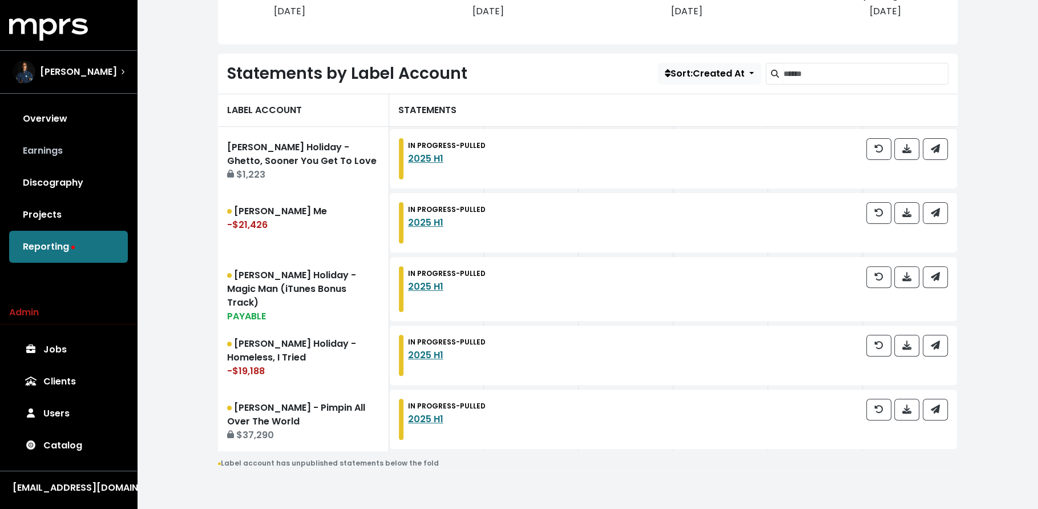
click at [62, 147] on link "Earnings" at bounding box center [68, 151] width 119 height 32
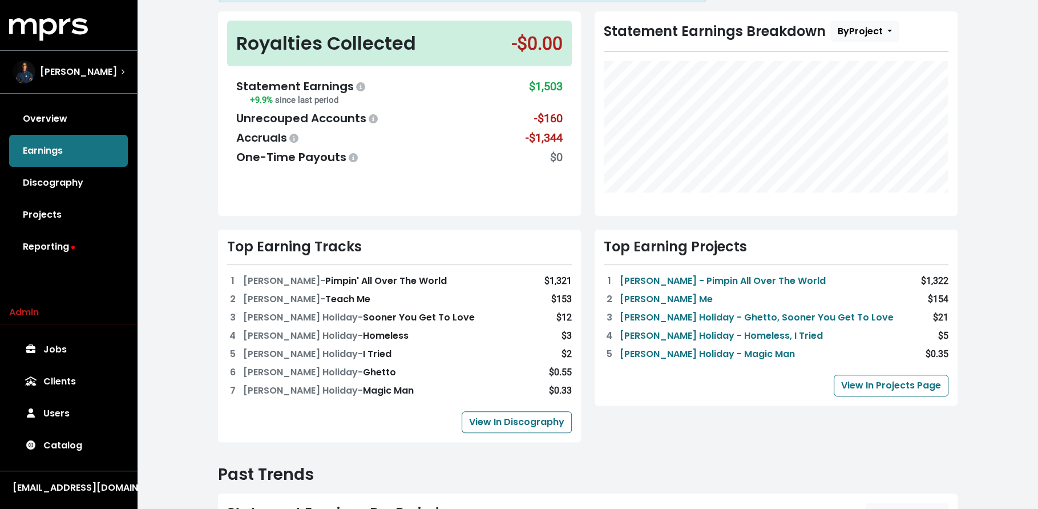
scroll to position [214, 0]
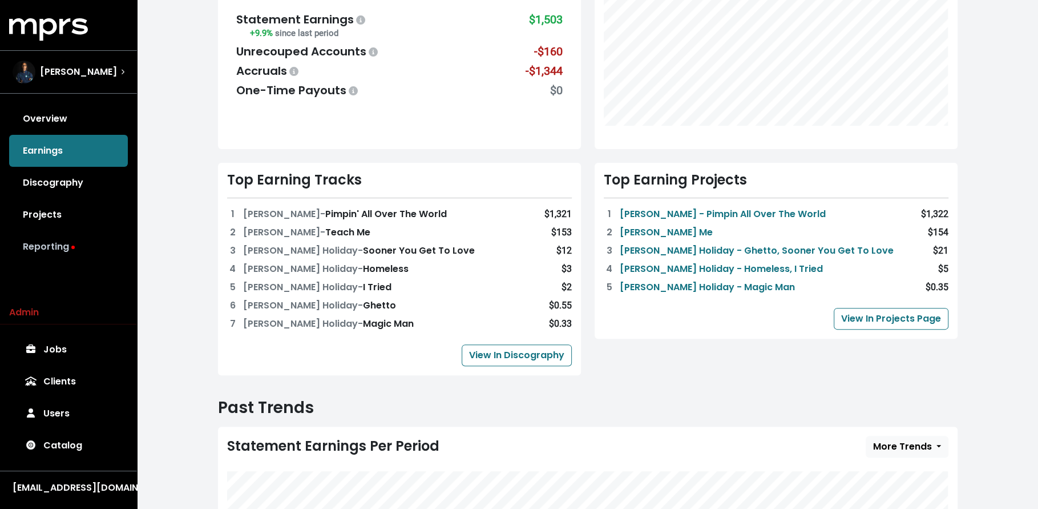
click at [113, 253] on link "Reporting" at bounding box center [68, 247] width 119 height 32
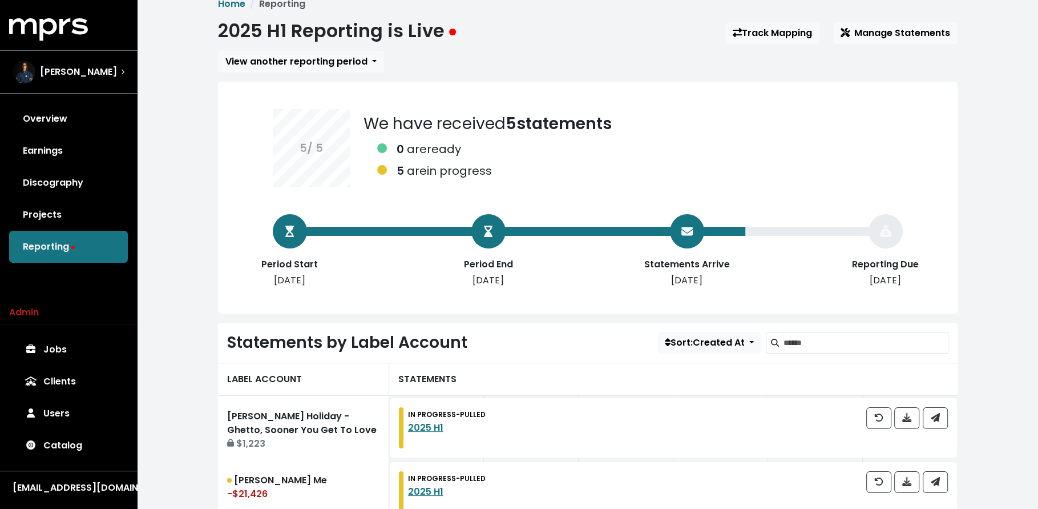
scroll to position [34, 0]
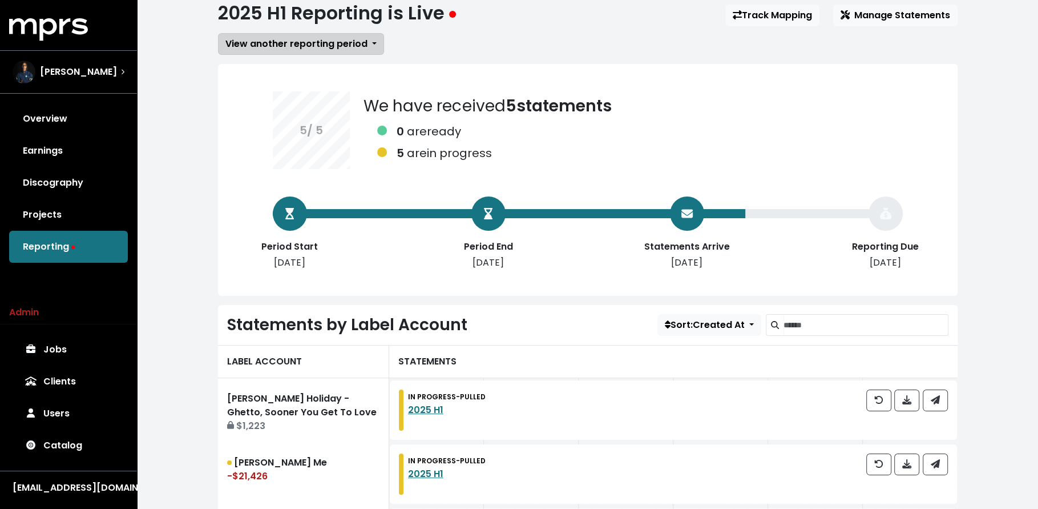
click at [297, 38] on span "View another reporting period" at bounding box center [296, 43] width 142 height 13
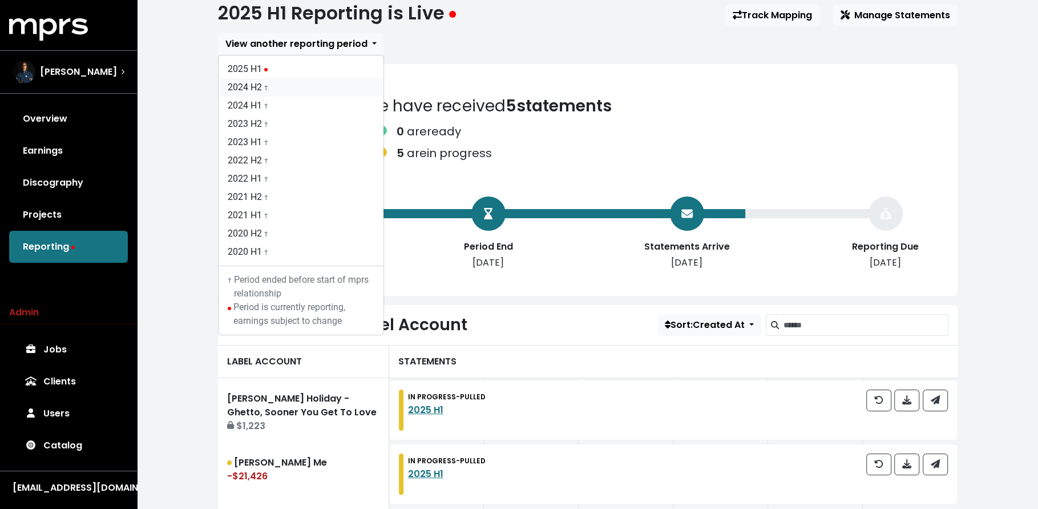
click at [299, 92] on link "2024 H2 †" at bounding box center [301, 87] width 165 height 18
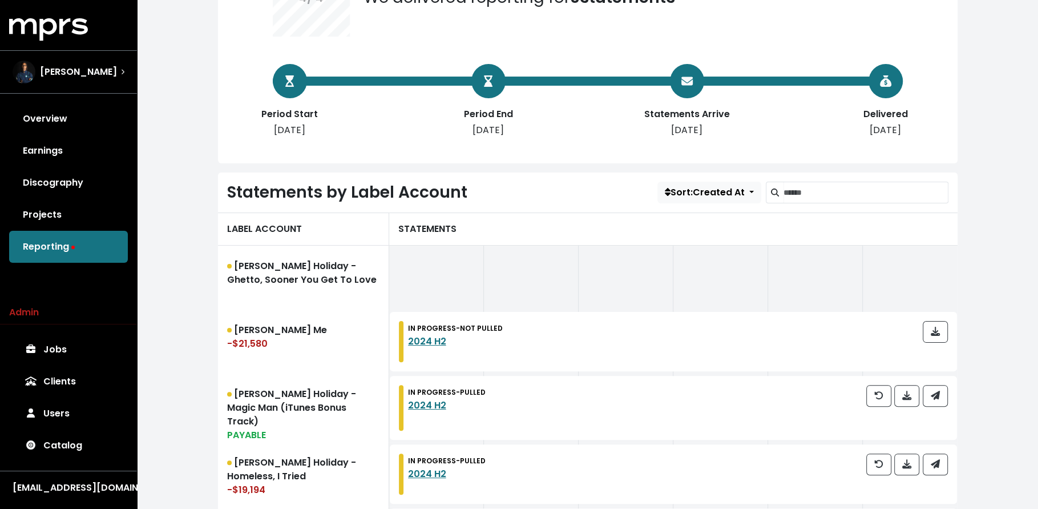
scroll to position [285, 0]
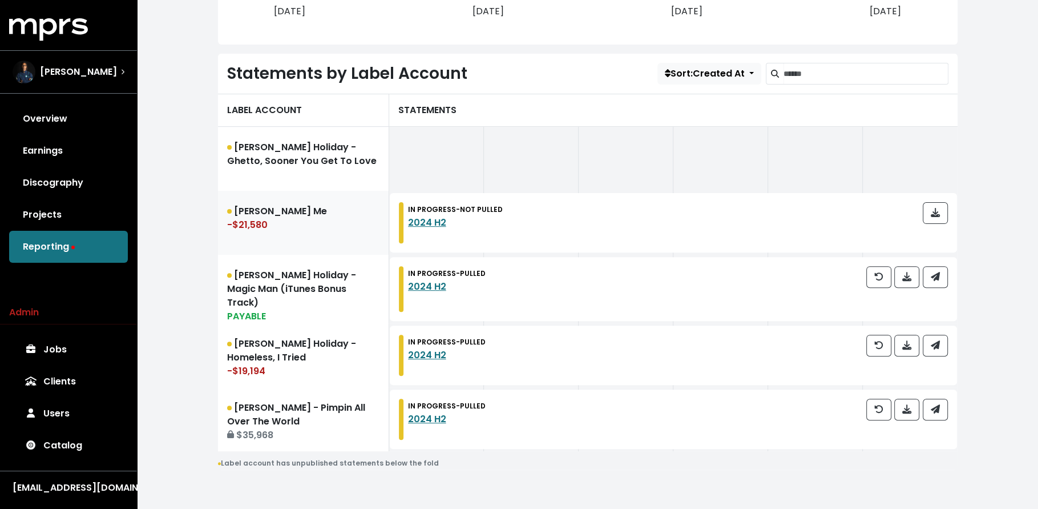
click at [290, 224] on div "-$21,580" at bounding box center [303, 225] width 152 height 14
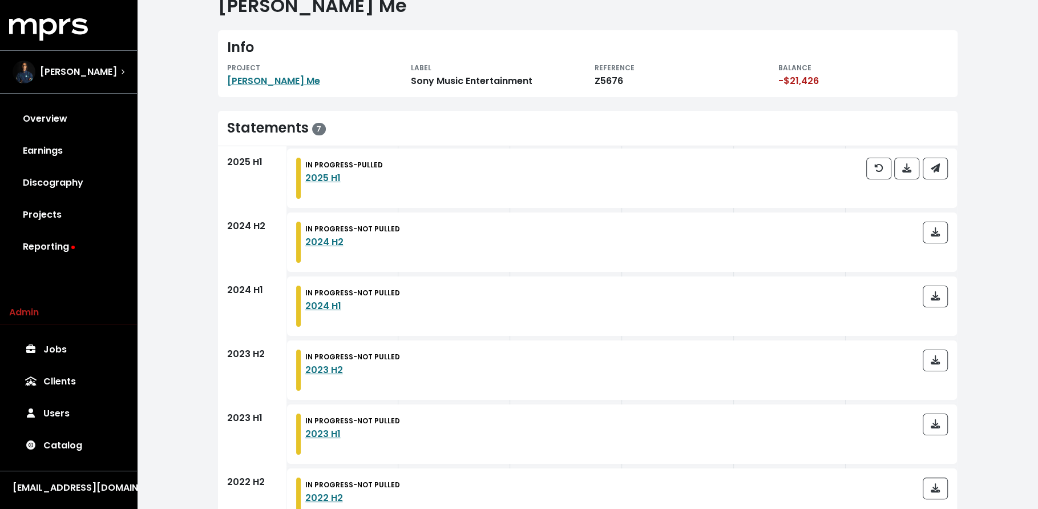
scroll to position [123, 0]
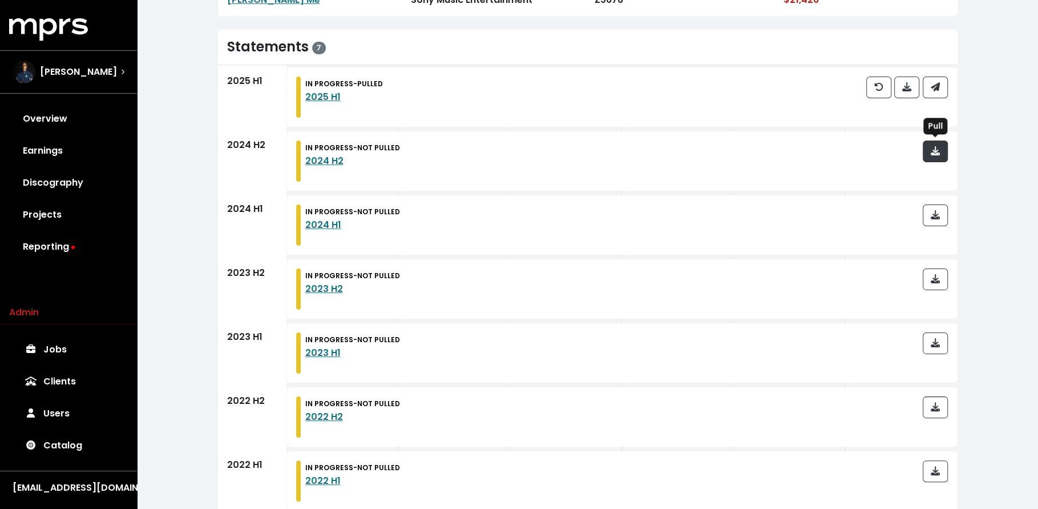
click at [932, 153] on icon "button" at bounding box center [935, 150] width 9 height 9
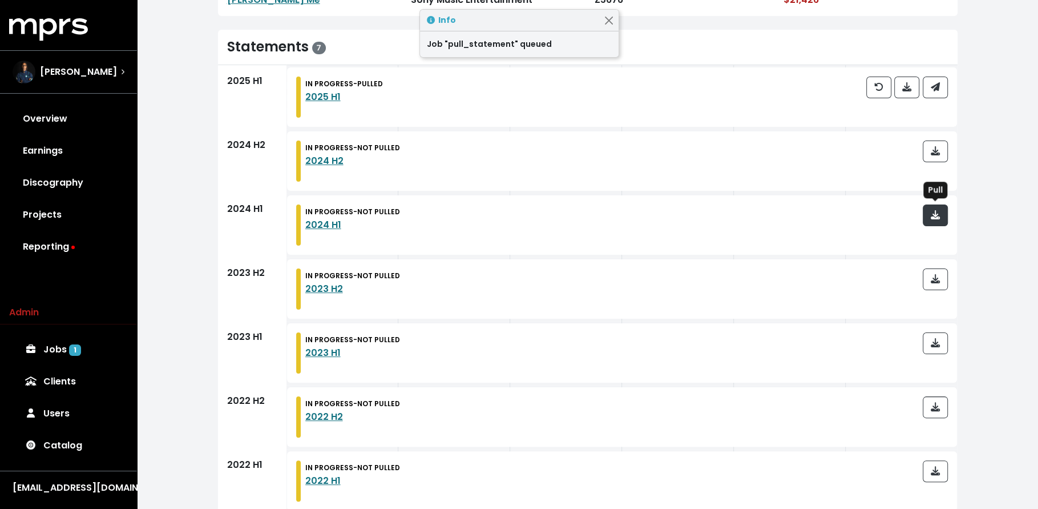
click at [937, 221] on button "button" at bounding box center [935, 215] width 25 height 22
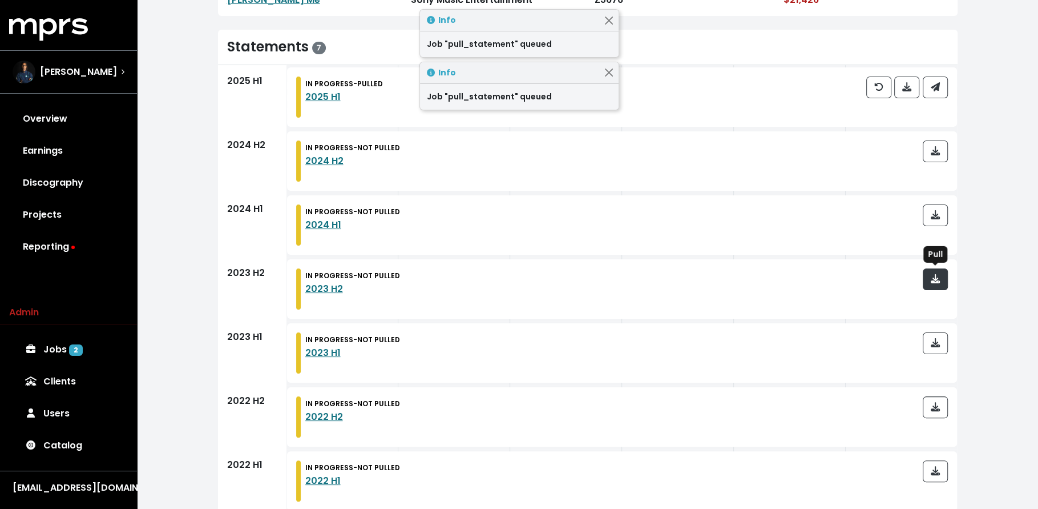
click at [937, 287] on button "button" at bounding box center [935, 279] width 25 height 22
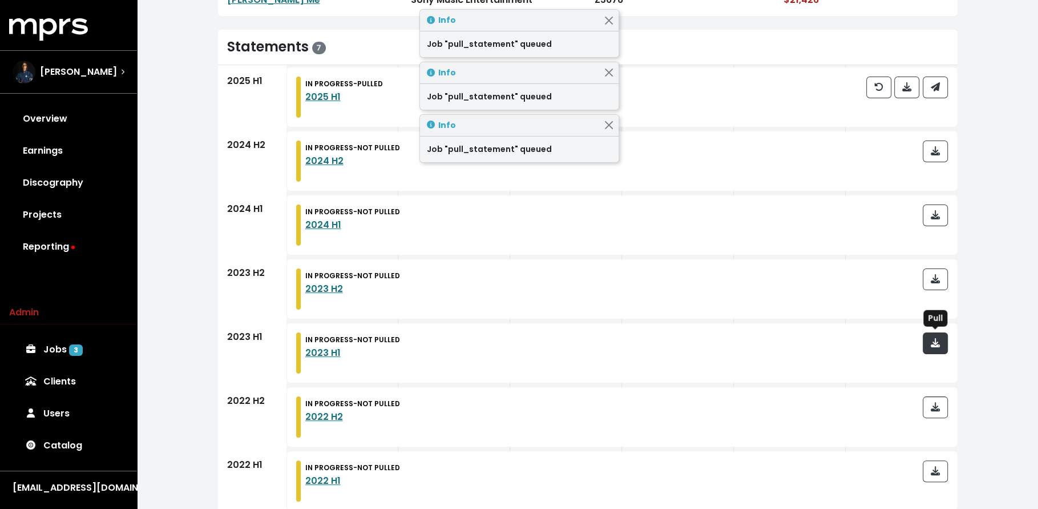
click at [932, 339] on icon "button" at bounding box center [935, 342] width 9 height 9
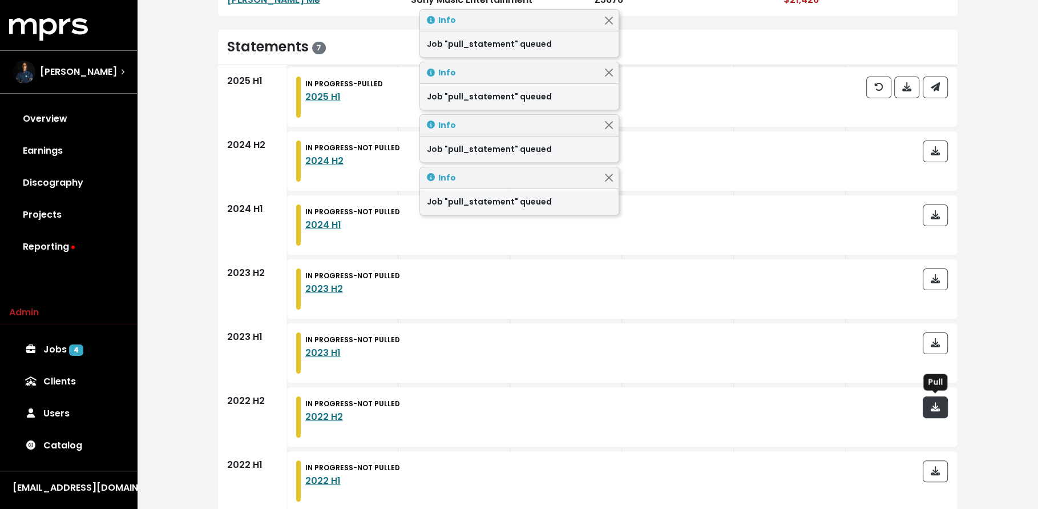
click at [934, 398] on button "button" at bounding box center [935, 407] width 25 height 22
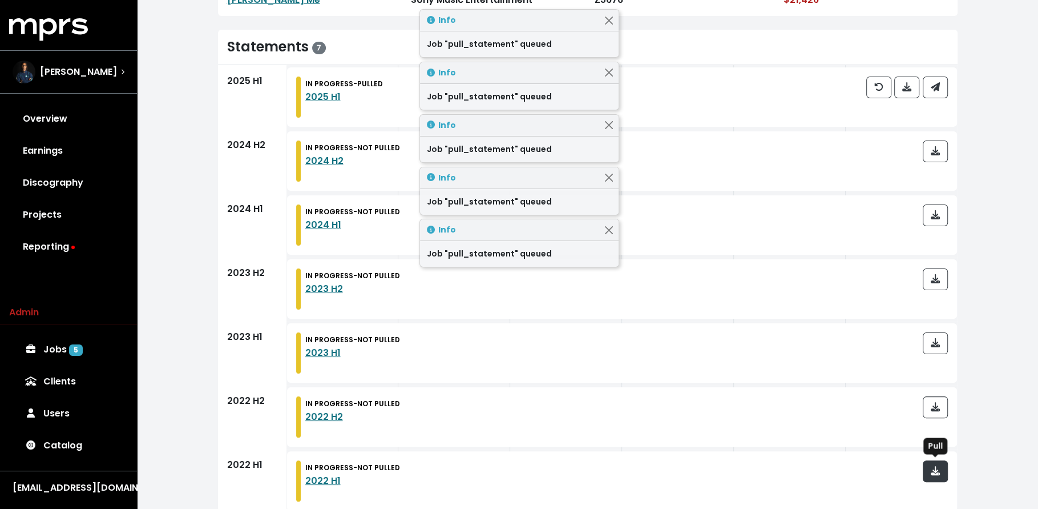
click at [933, 470] on icon "button" at bounding box center [935, 470] width 9 height 9
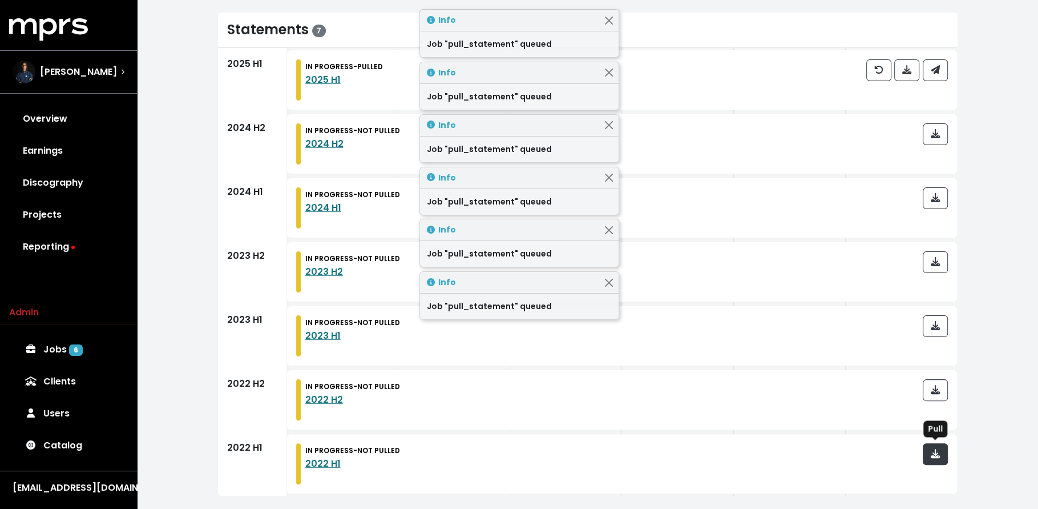
scroll to position [144, 0]
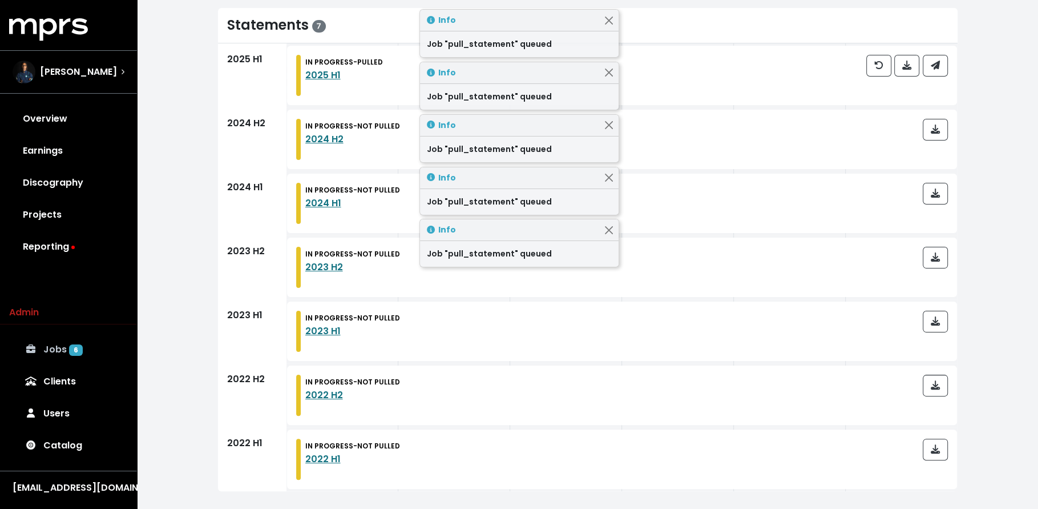
click at [105, 355] on link "Jobs 6" at bounding box center [68, 349] width 119 height 32
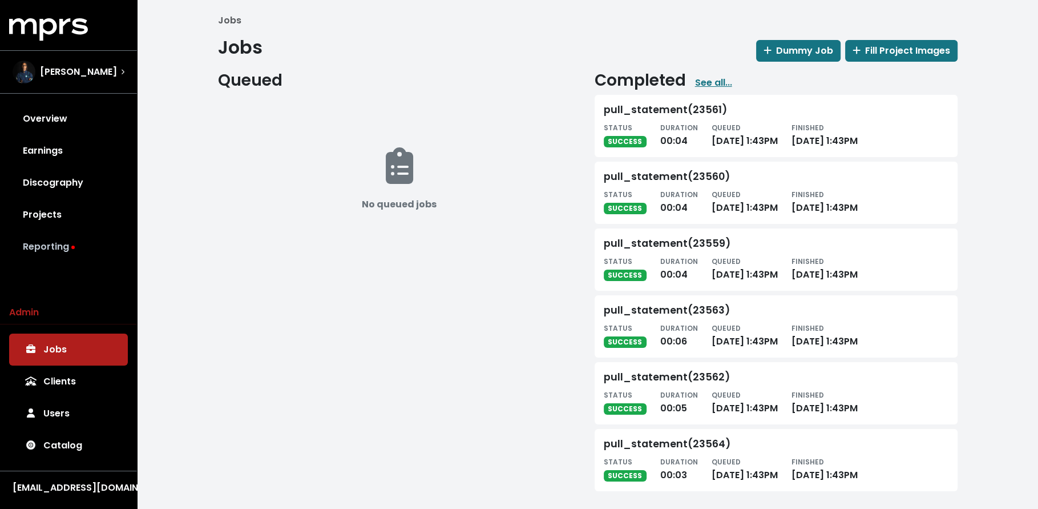
click at [71, 241] on link "Reporting" at bounding box center [68, 247] width 119 height 32
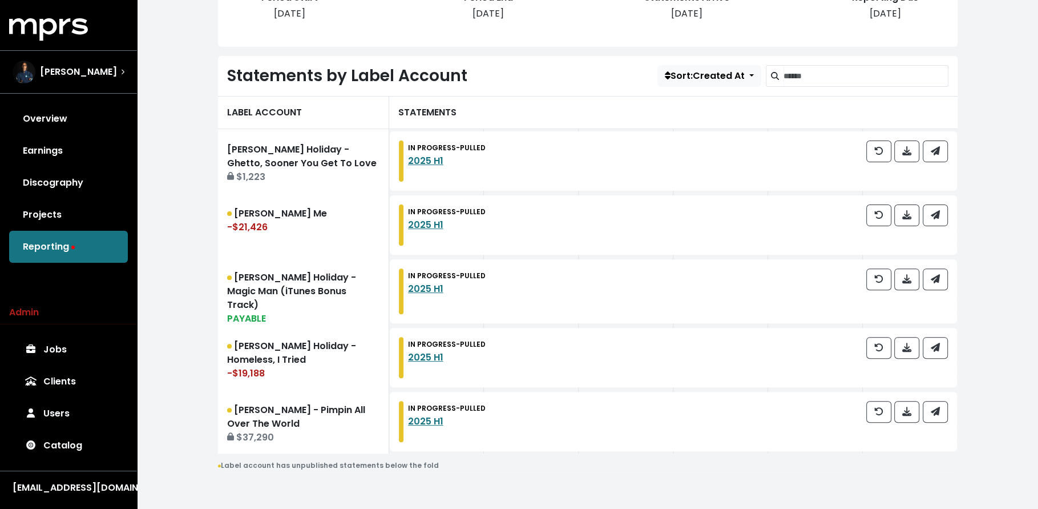
scroll to position [285, 0]
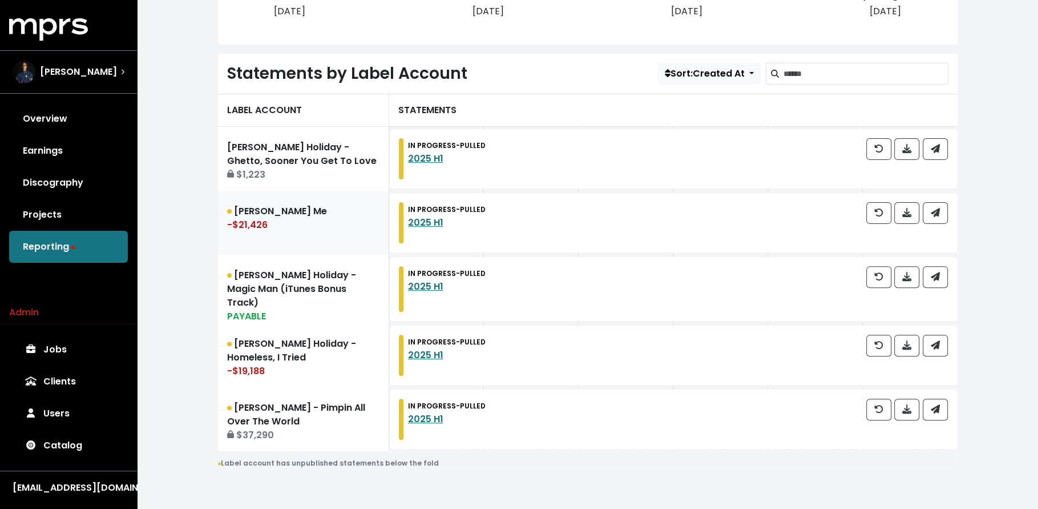
click at [280, 218] on div "-$21,426" at bounding box center [303, 225] width 152 height 14
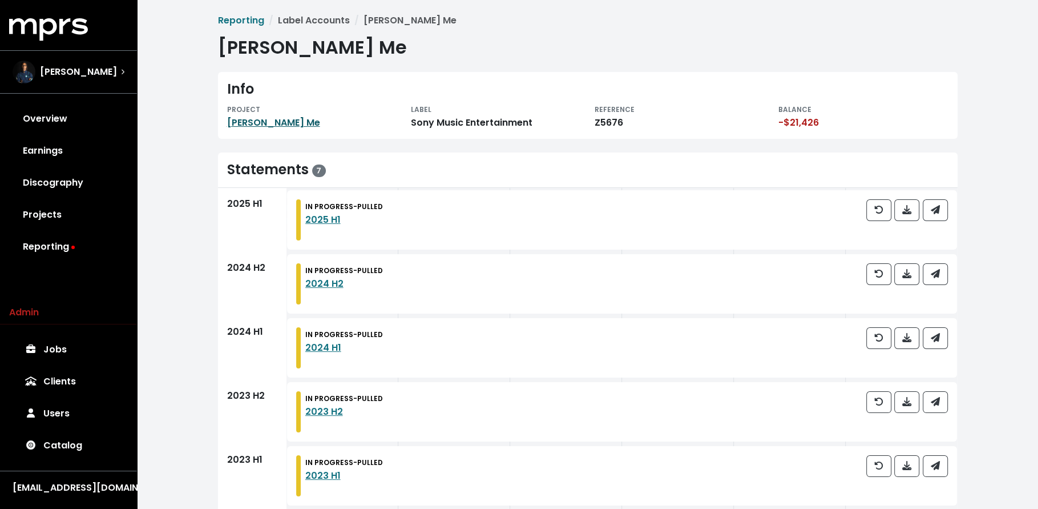
click at [272, 120] on link "[PERSON_NAME] Me" at bounding box center [273, 122] width 93 height 13
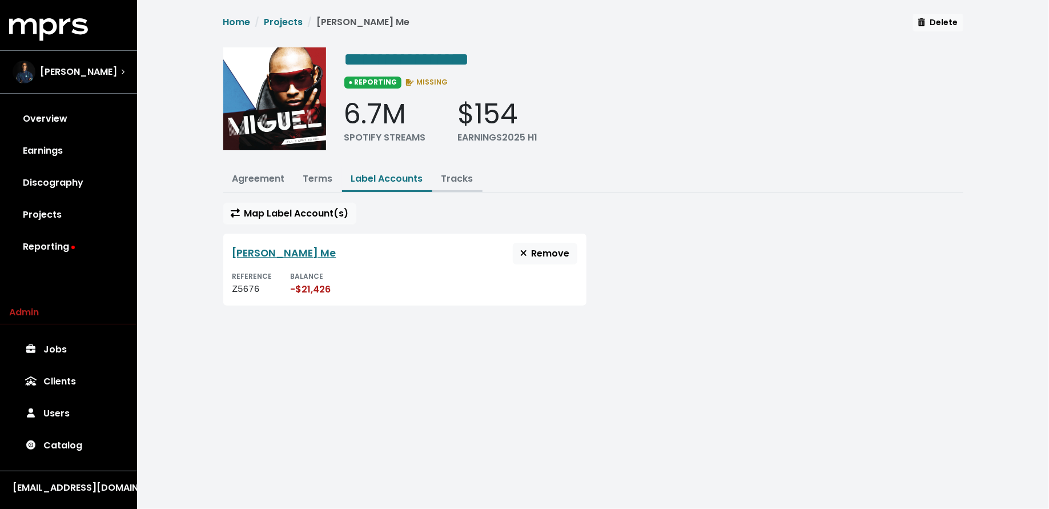
click at [446, 180] on link "Tracks" at bounding box center [457, 178] width 32 height 13
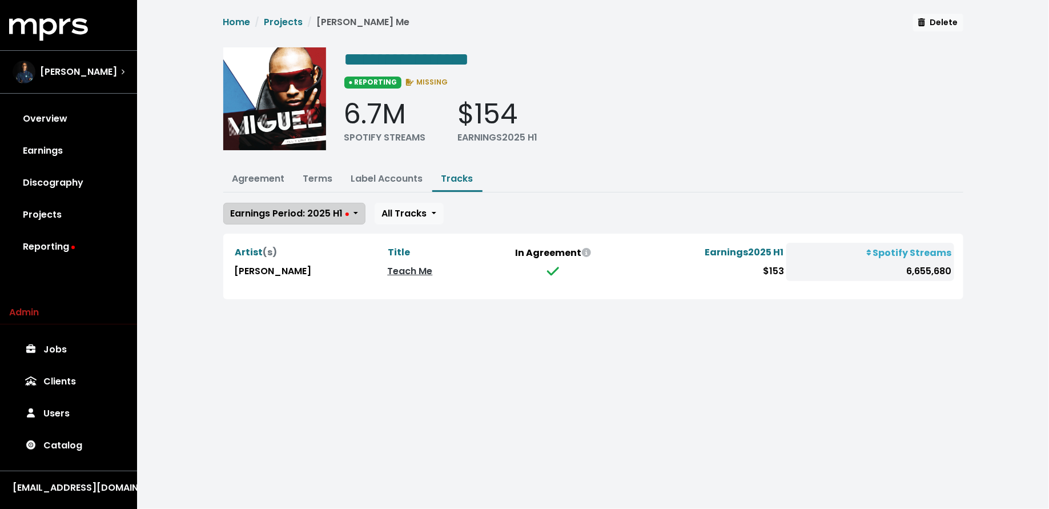
click at [307, 208] on span "Earnings Period: 2025 H1" at bounding box center [290, 213] width 118 height 13
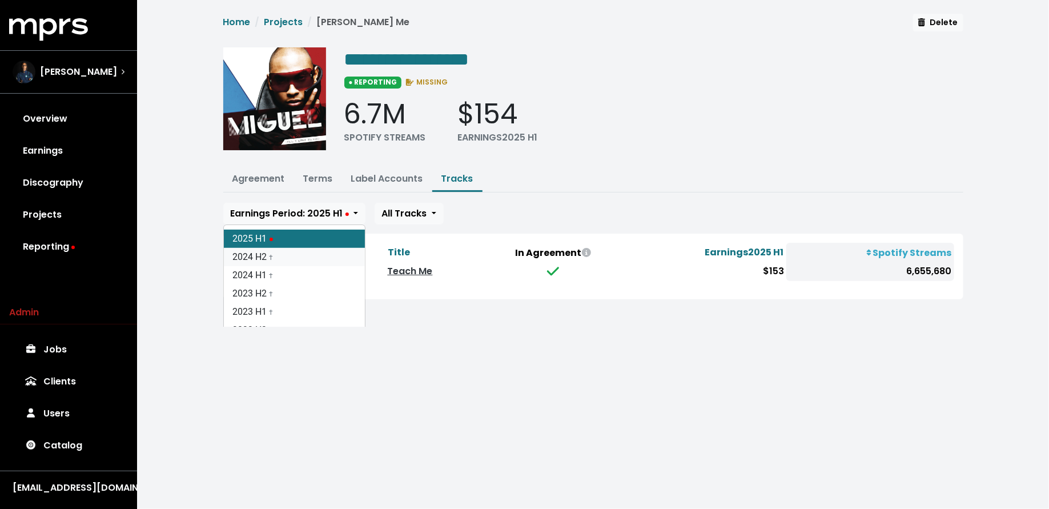
click at [306, 253] on link "2024 H2 †" at bounding box center [294, 257] width 141 height 18
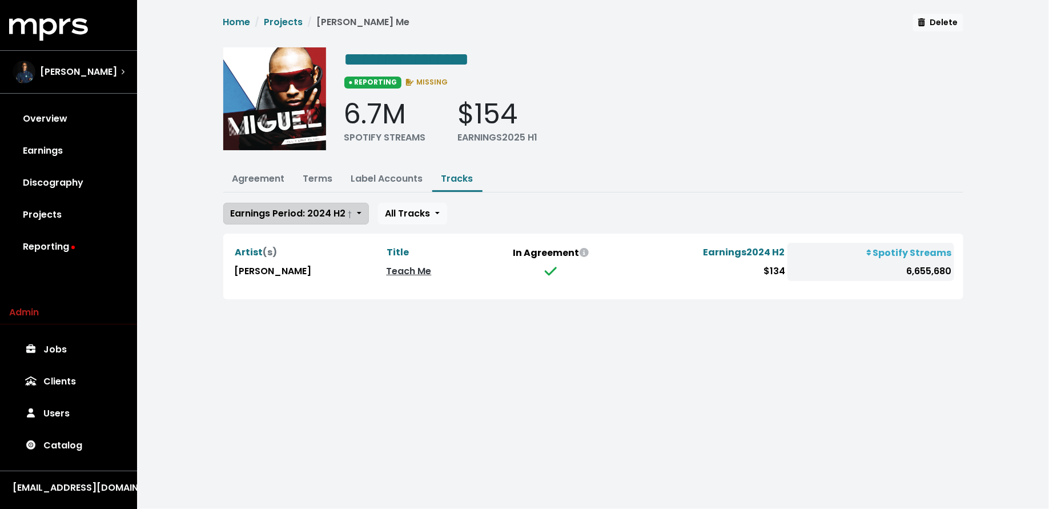
click at [305, 216] on span "Earnings Period: 2024 H2 †" at bounding box center [292, 213] width 122 height 13
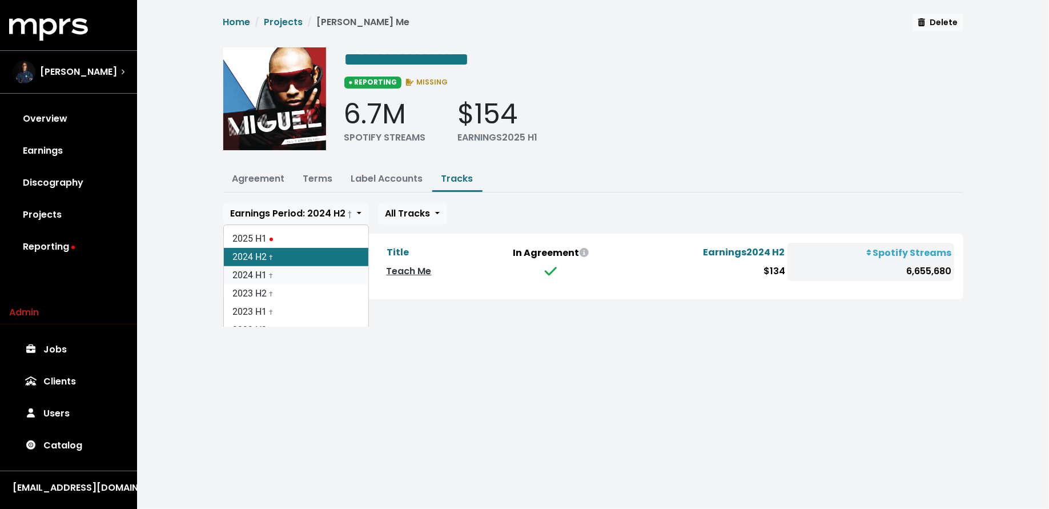
click at [303, 274] on link "2024 H1 †" at bounding box center [296, 275] width 144 height 18
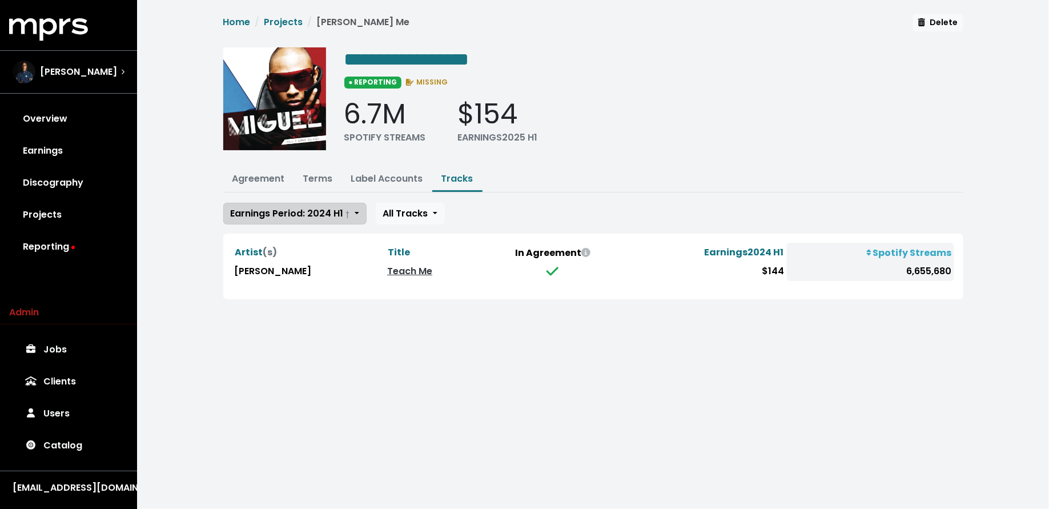
click at [301, 216] on span "Earnings Period: 2024 H1 †" at bounding box center [290, 213] width 119 height 13
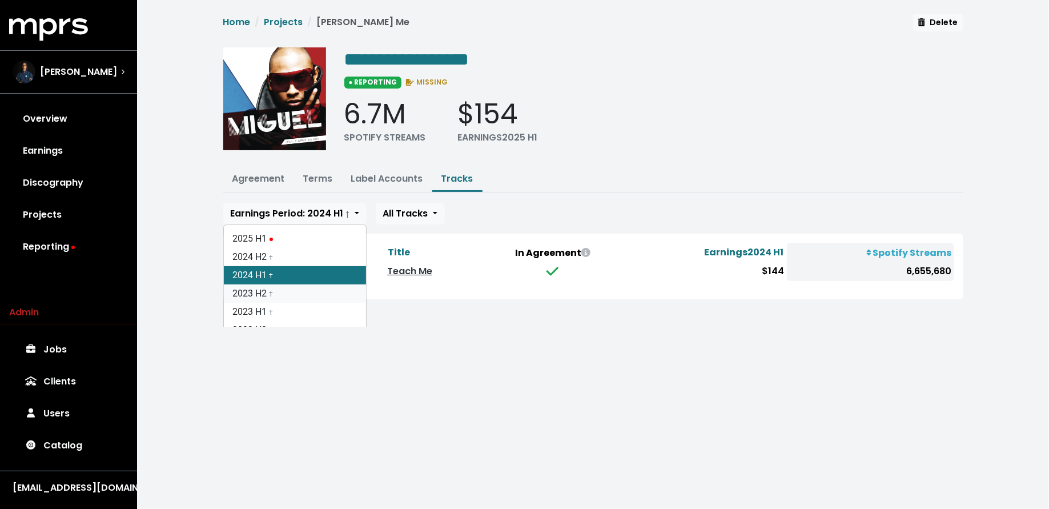
click at [297, 291] on link "2023 H2 †" at bounding box center [295, 293] width 142 height 18
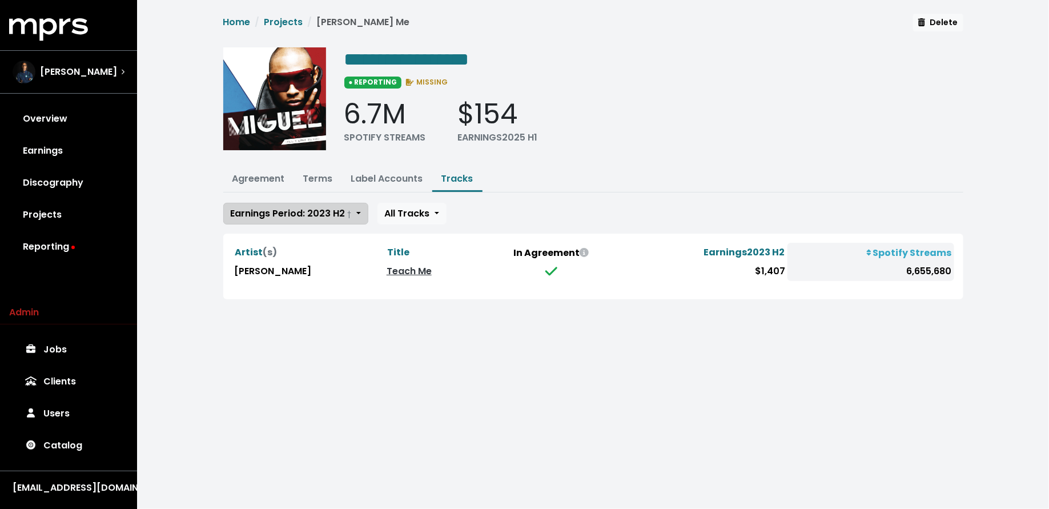
click at [345, 203] on button "Earnings Period: 2023 H2 †" at bounding box center [295, 214] width 145 height 22
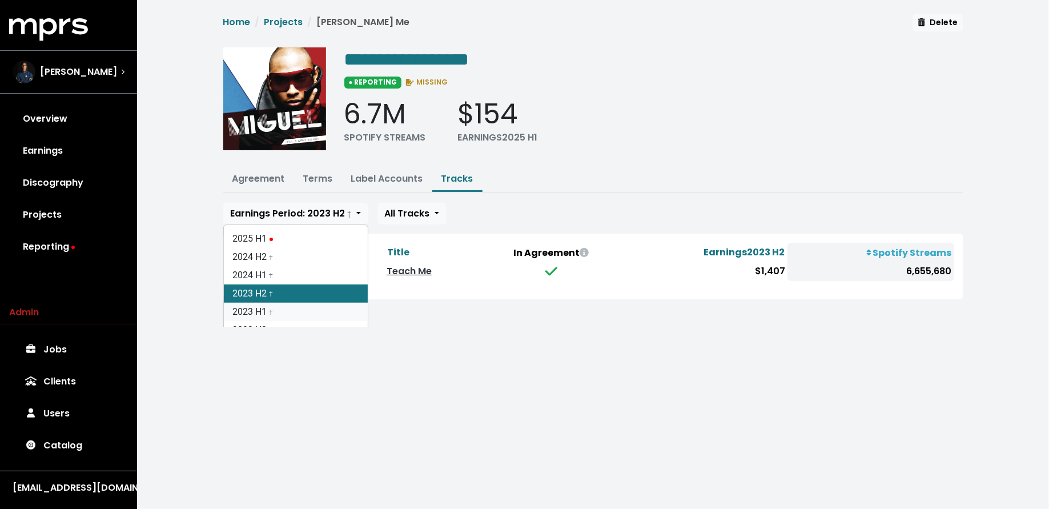
click at [315, 311] on link "2023 H1 †" at bounding box center [296, 312] width 144 height 18
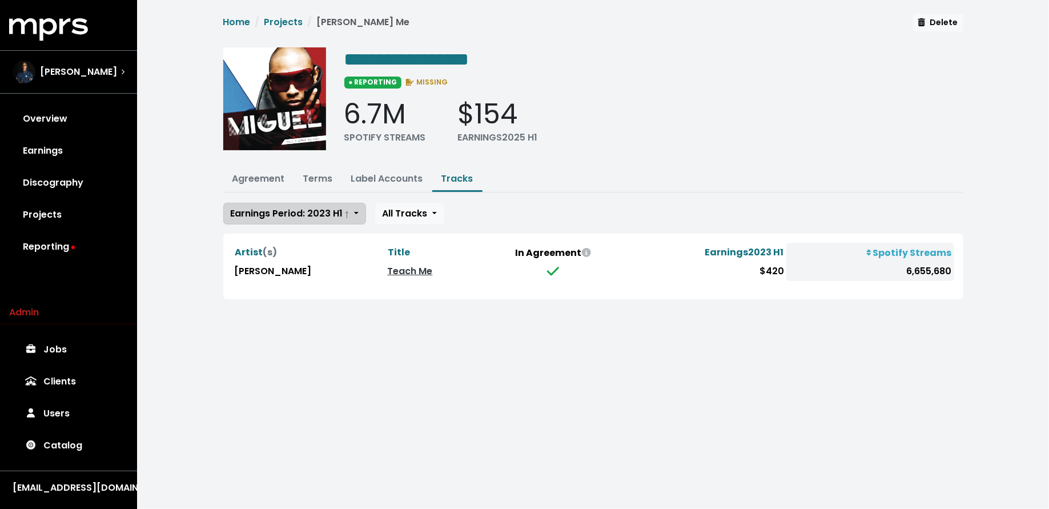
click at [314, 214] on span "Earnings Period: 2023 H1 †" at bounding box center [290, 213] width 119 height 13
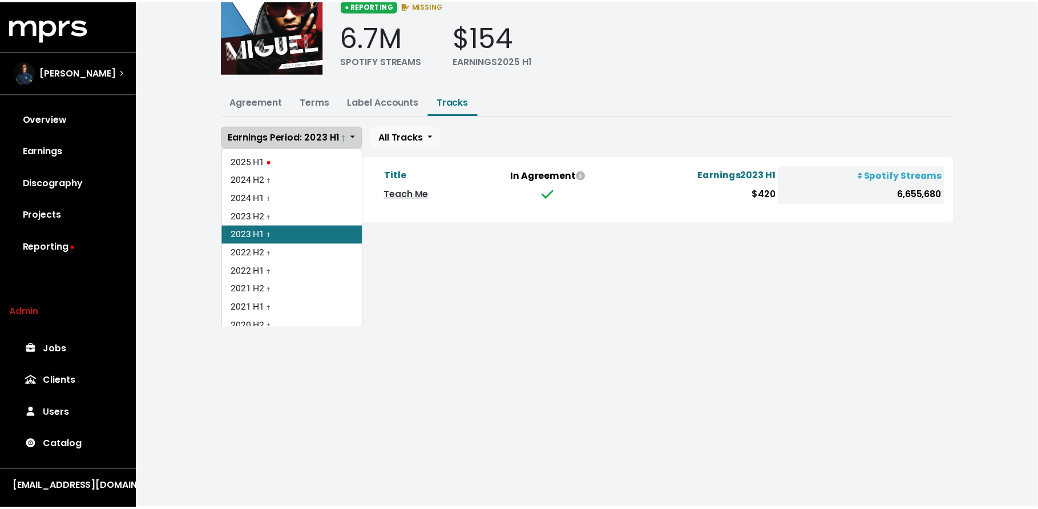
scroll to position [96, 0]
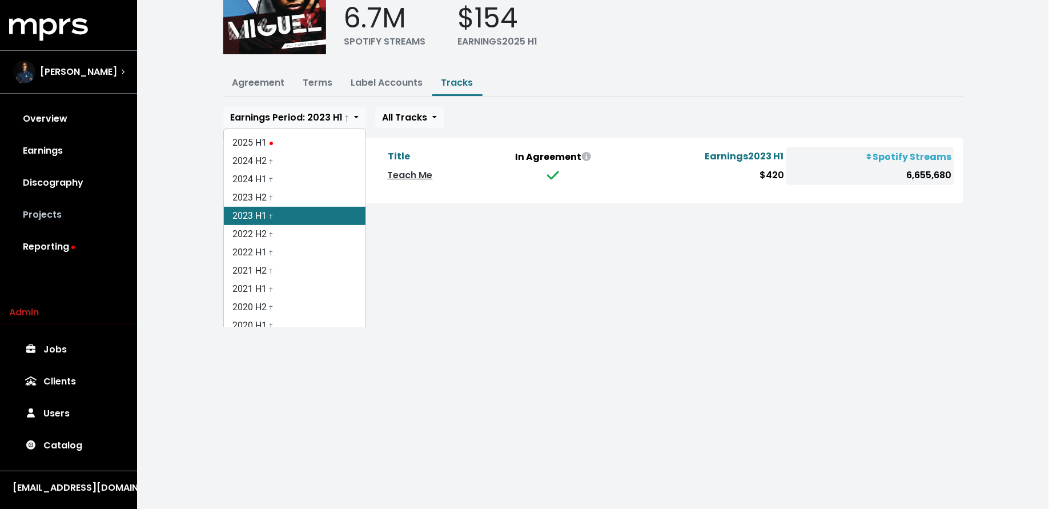
click at [46, 216] on link "Projects" at bounding box center [68, 215] width 119 height 32
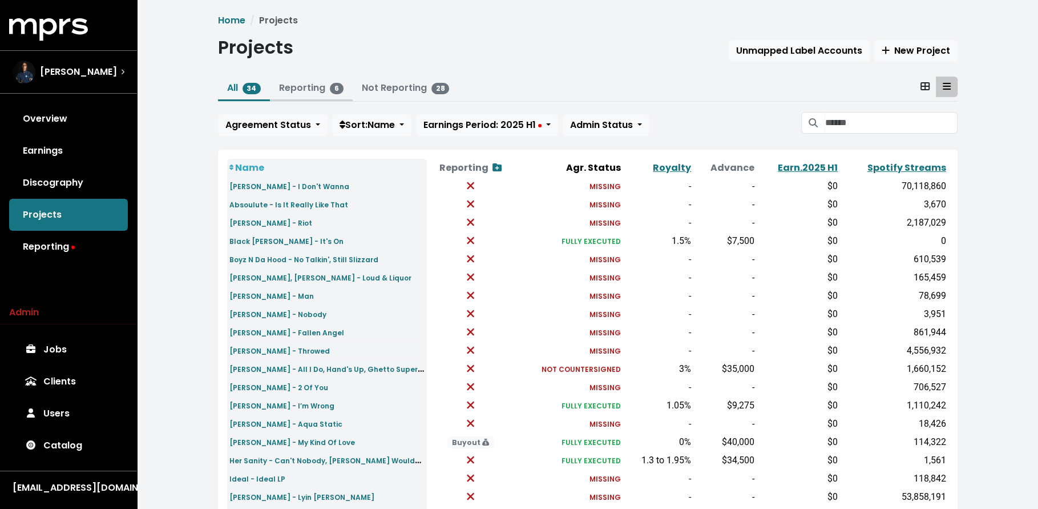
click at [306, 90] on link "Reporting 6" at bounding box center [311, 87] width 65 height 13
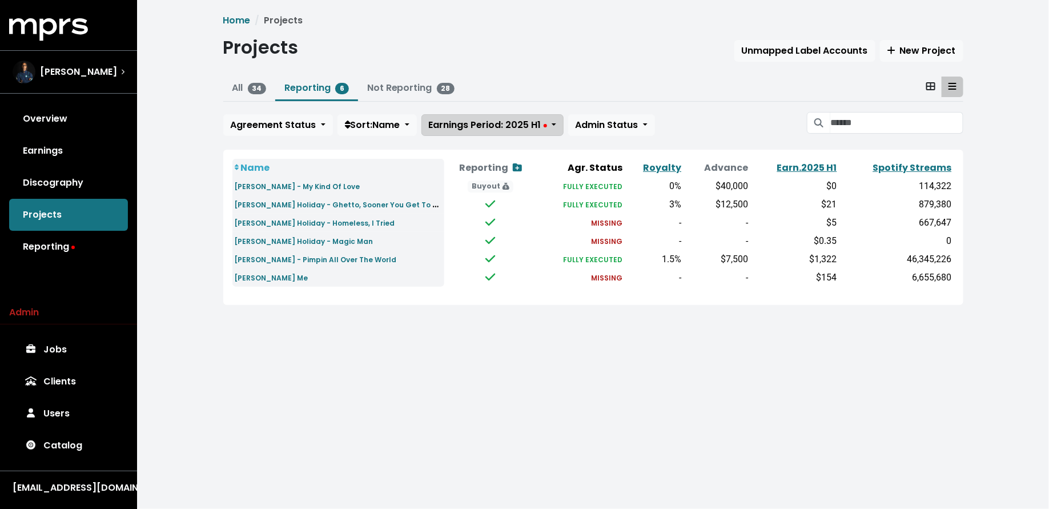
click at [537, 116] on button "Earnings Period: 2025 H1" at bounding box center [492, 125] width 142 height 22
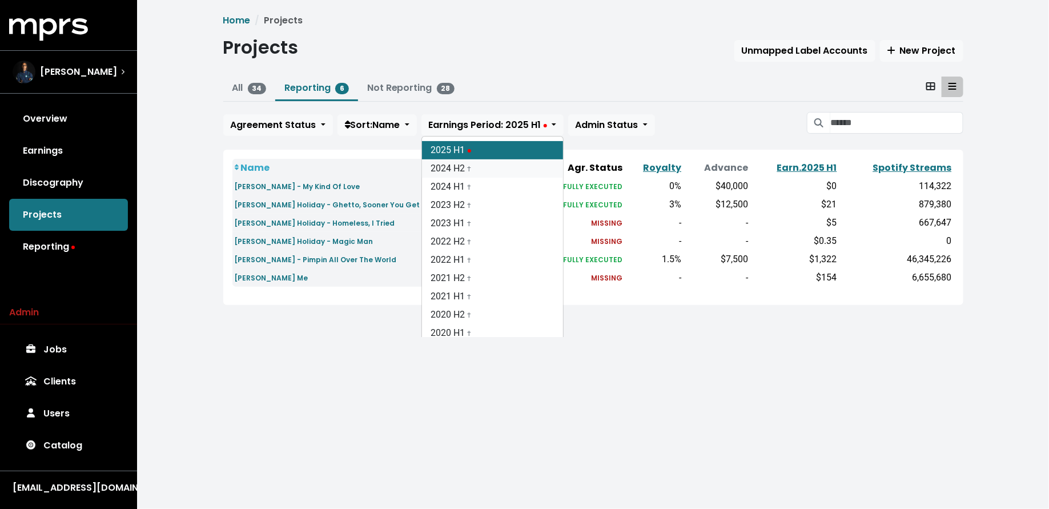
click at [518, 175] on link "2024 H2 †" at bounding box center [492, 168] width 141 height 18
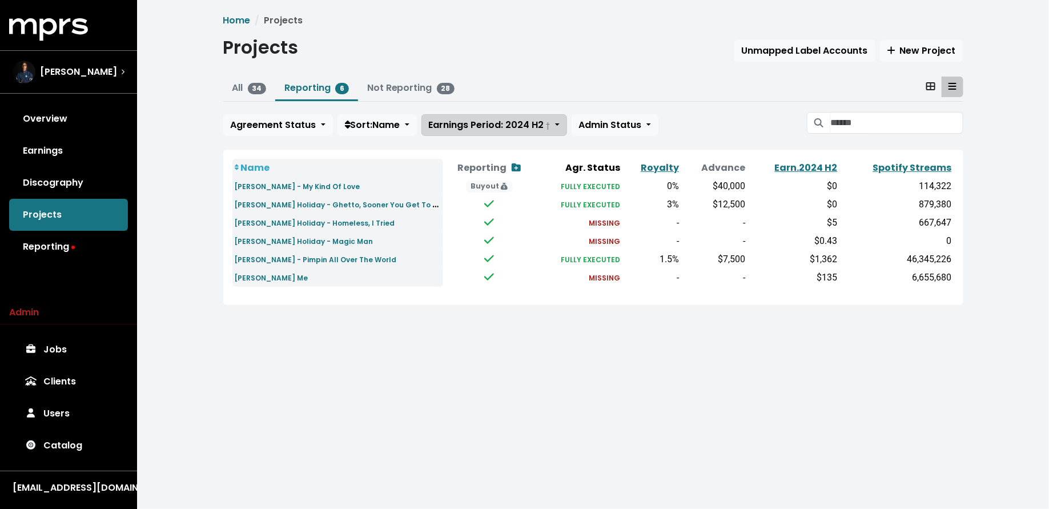
click at [486, 121] on span "Earnings Period: 2024 H2 †" at bounding box center [490, 124] width 122 height 13
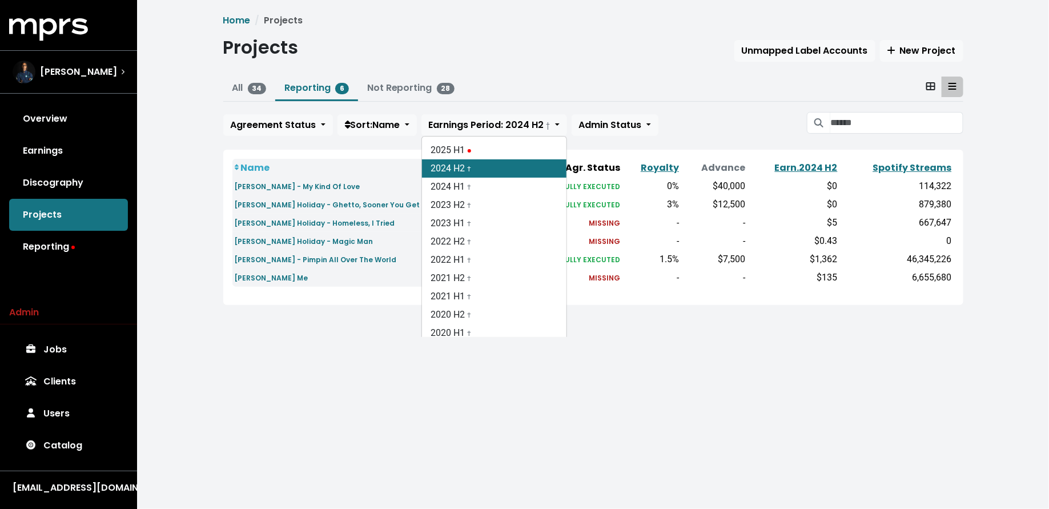
click at [362, 293] on div "Name Reporting Show contracts view Agr. Status Royalty Advance Earn. 2024 H2 Sp…" at bounding box center [593, 227] width 722 height 137
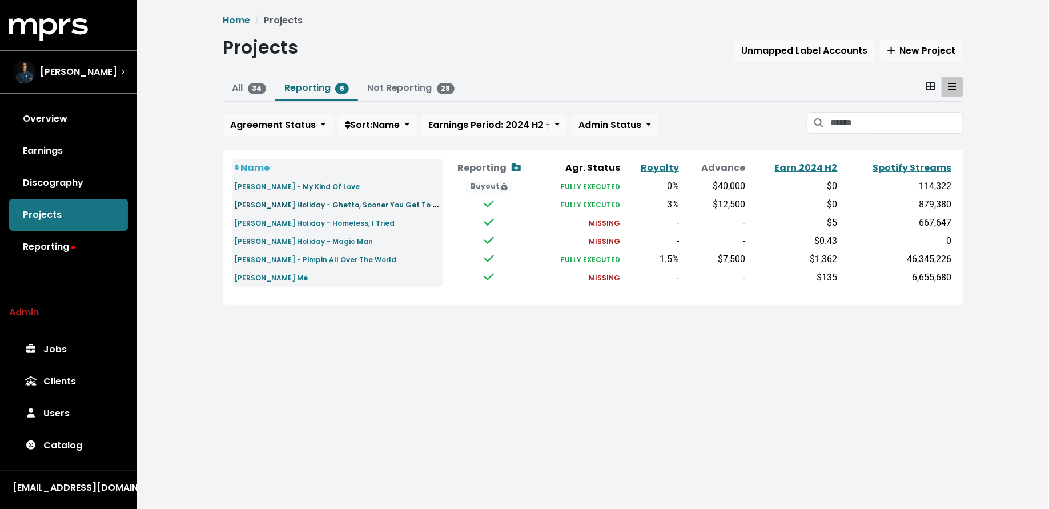
click at [368, 203] on small "[PERSON_NAME] Holiday - Ghetto, Sooner You Get To Love" at bounding box center [342, 204] width 215 height 13
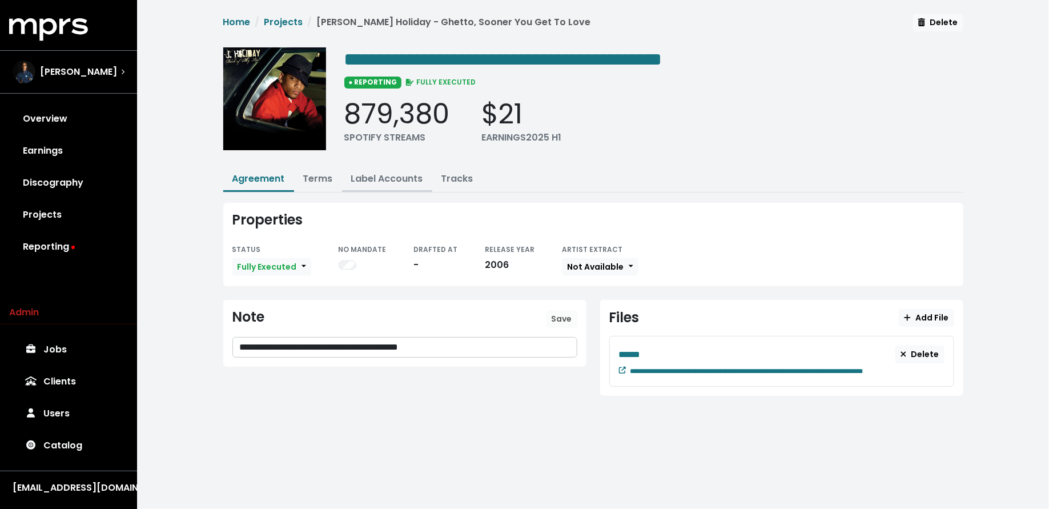
click at [370, 178] on link "Label Accounts" at bounding box center [387, 178] width 72 height 13
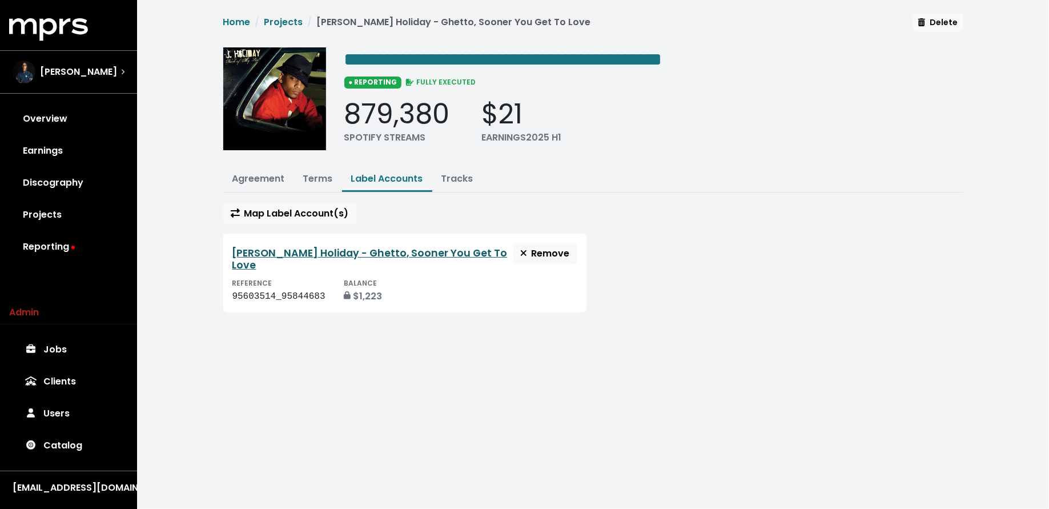
click at [333, 247] on link "[PERSON_NAME] Holiday - Ghetto, Sooner You Get To Love" at bounding box center [369, 259] width 275 height 26
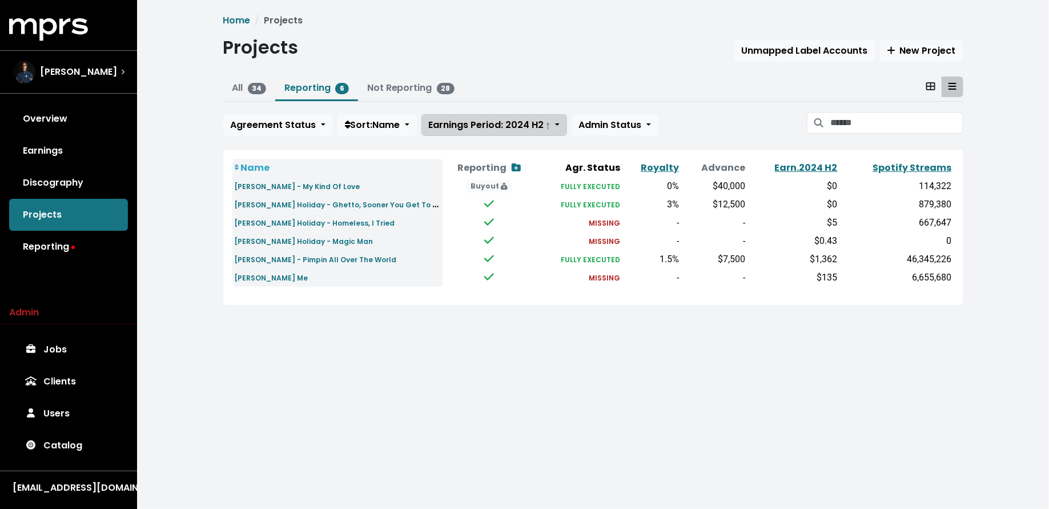
click at [531, 132] on button "Earnings Period: 2024 H2 †" at bounding box center [494, 125] width 146 height 22
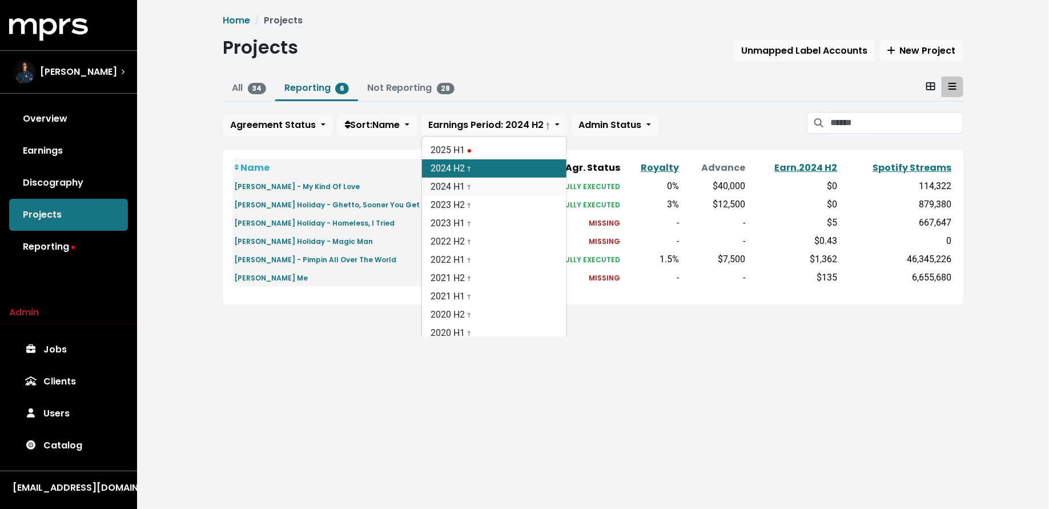
click at [530, 178] on link "2024 H1 †" at bounding box center [494, 187] width 144 height 18
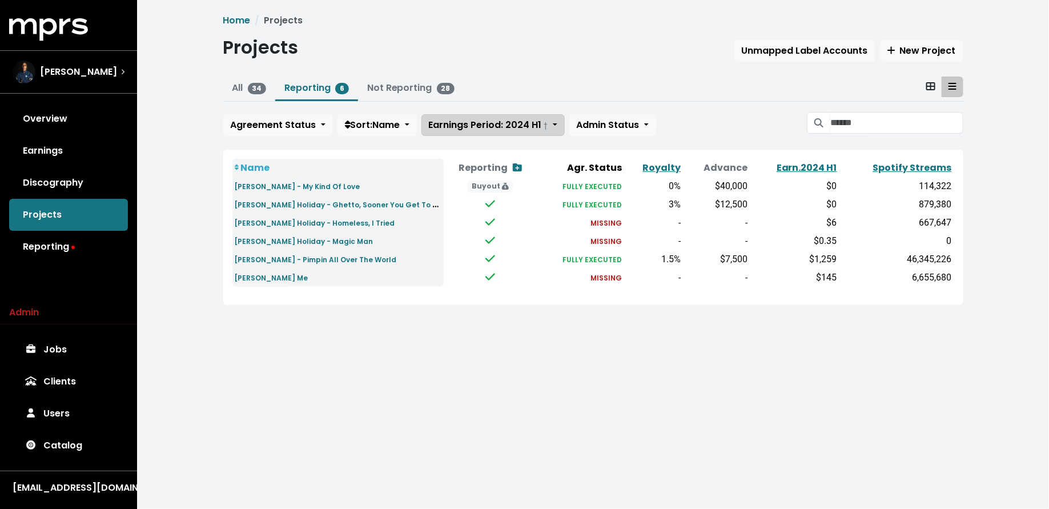
click at [509, 129] on span "Earnings Period: 2024 H1 †" at bounding box center [488, 124] width 119 height 13
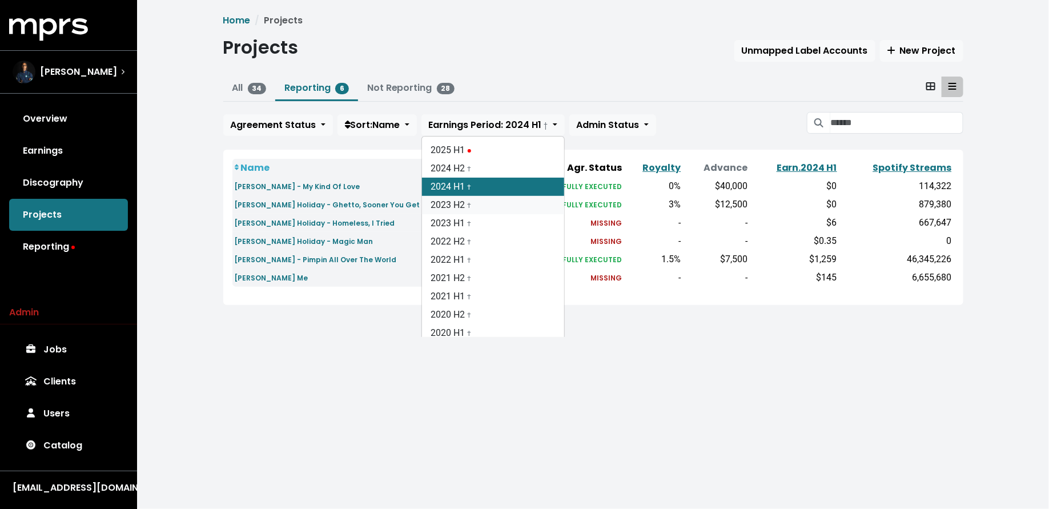
click at [502, 200] on link "2023 H2 †" at bounding box center [493, 205] width 142 height 18
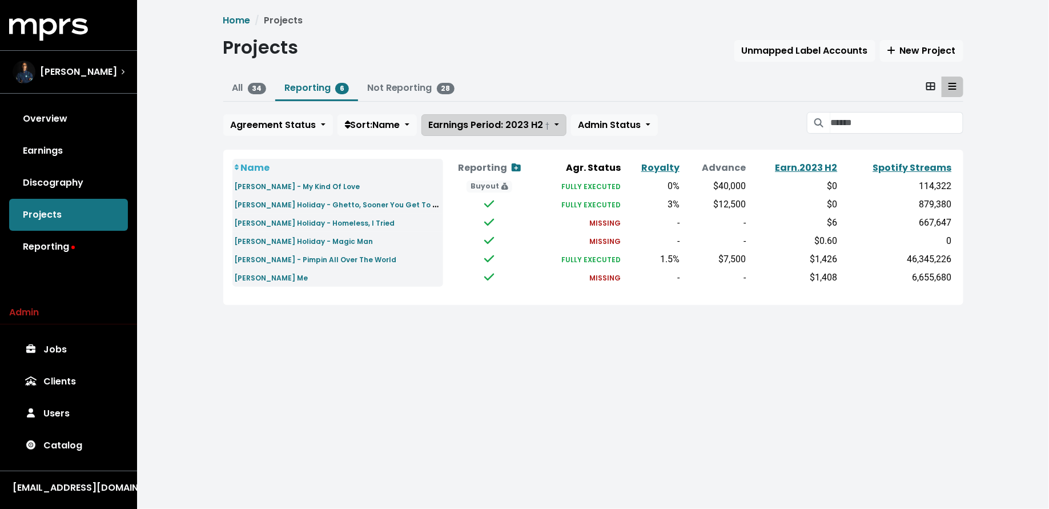
click at [477, 126] on span "Earnings Period: 2023 H2 †" at bounding box center [489, 124] width 121 height 13
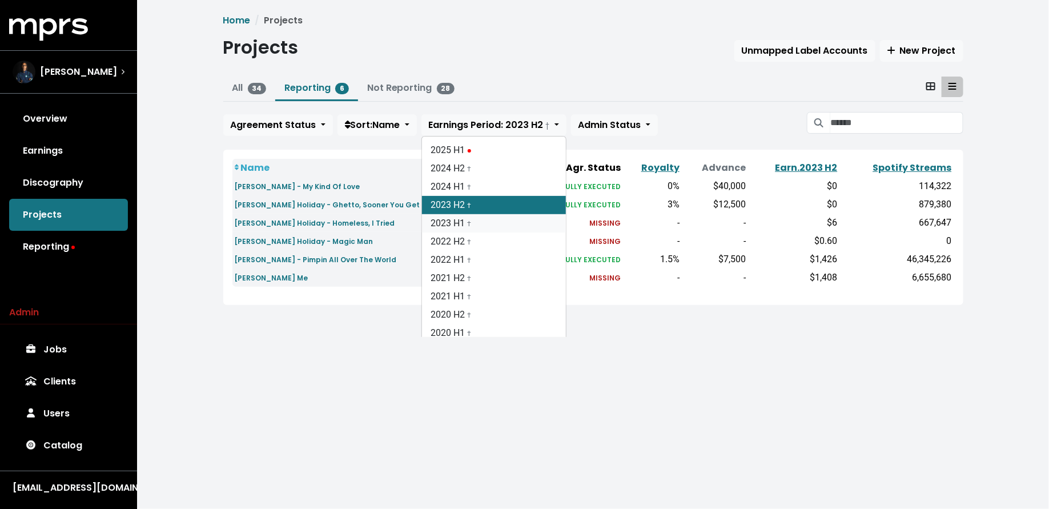
click at [471, 220] on link "2023 H1 †" at bounding box center [494, 223] width 144 height 18
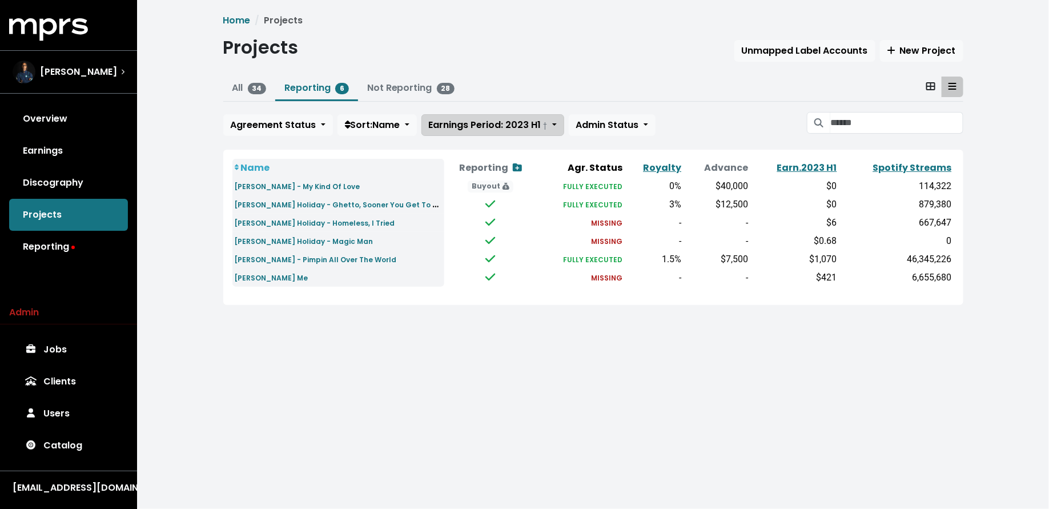
click at [480, 129] on span "Earnings Period: 2023 H1 †" at bounding box center [488, 124] width 119 height 13
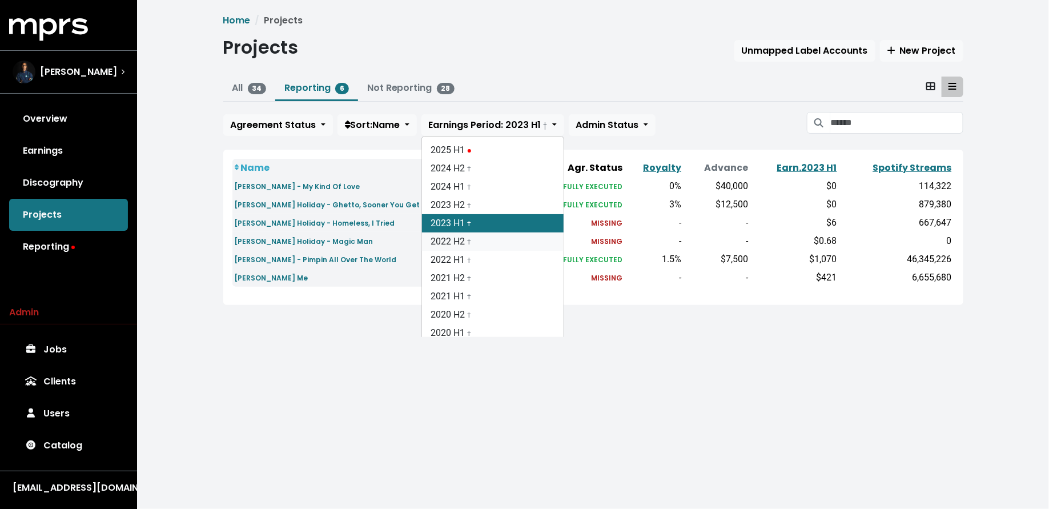
click at [476, 238] on link "2022 H2 †" at bounding box center [493, 241] width 142 height 18
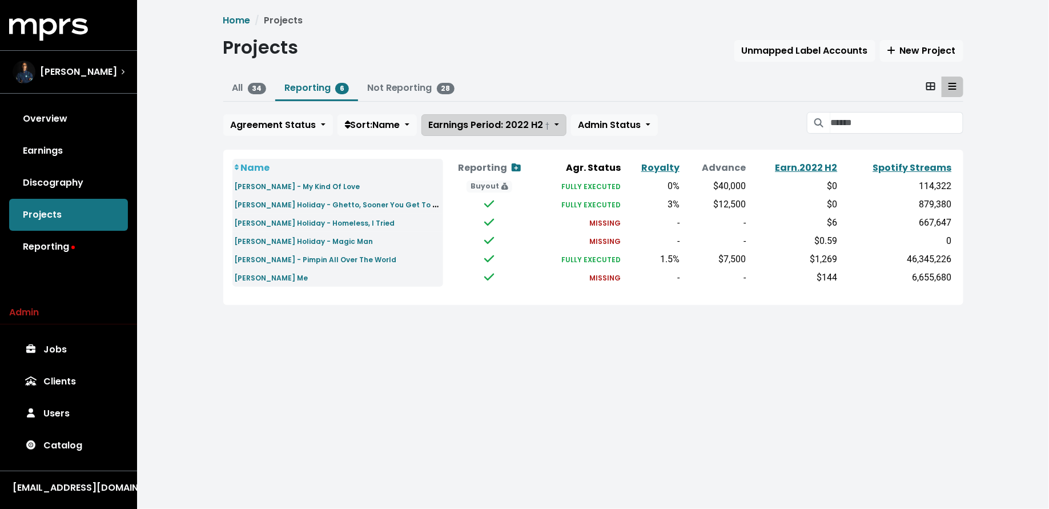
click at [481, 127] on span "Earnings Period: 2022 H2 †" at bounding box center [489, 124] width 121 height 13
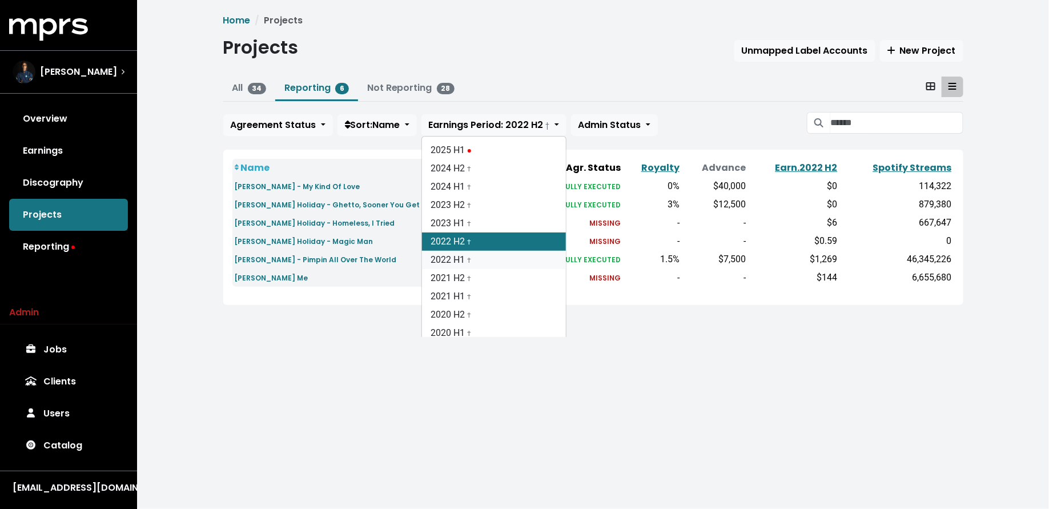
click at [476, 263] on link "2022 H1 †" at bounding box center [494, 260] width 144 height 18
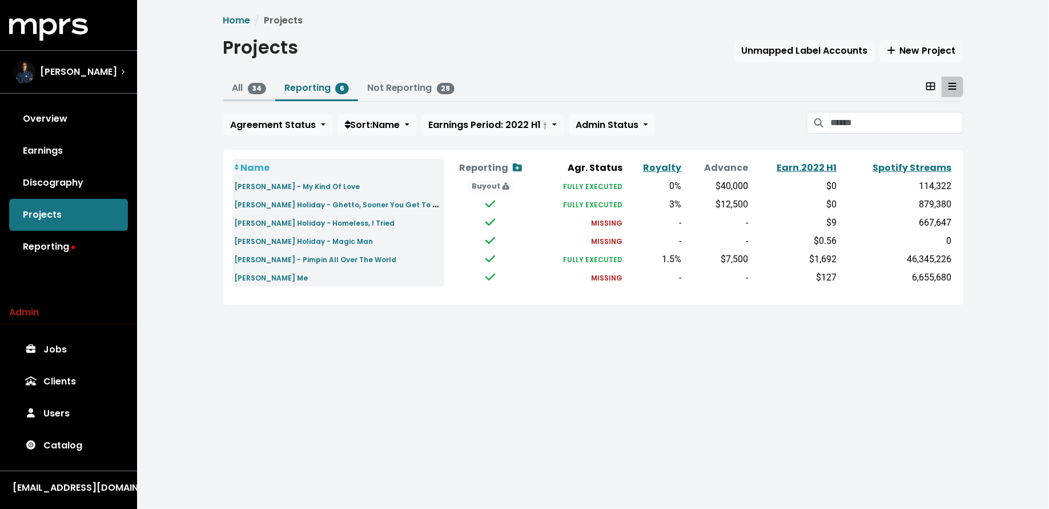
click at [259, 82] on link "All 34" at bounding box center [249, 87] width 34 height 13
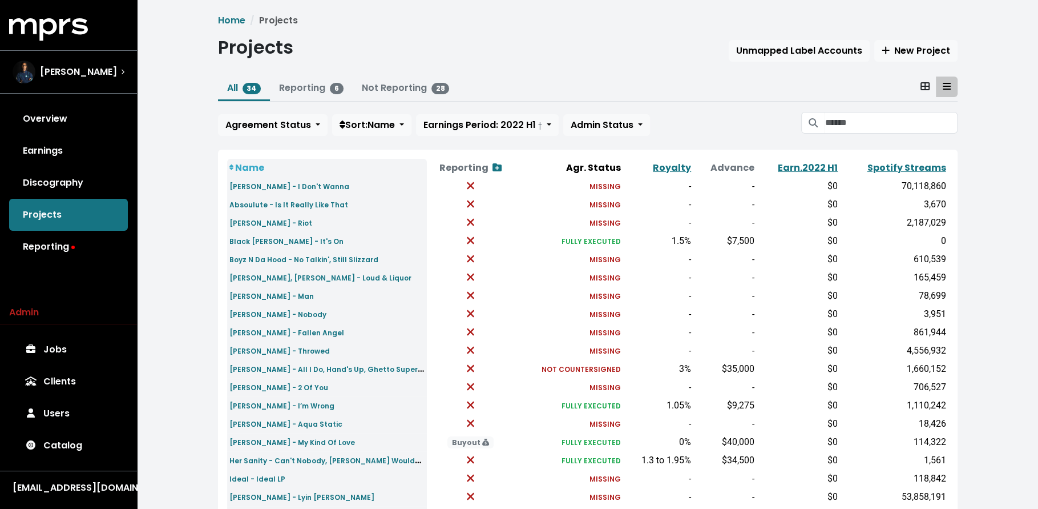
click at [926, 84] on icon at bounding box center [925, 86] width 9 height 9
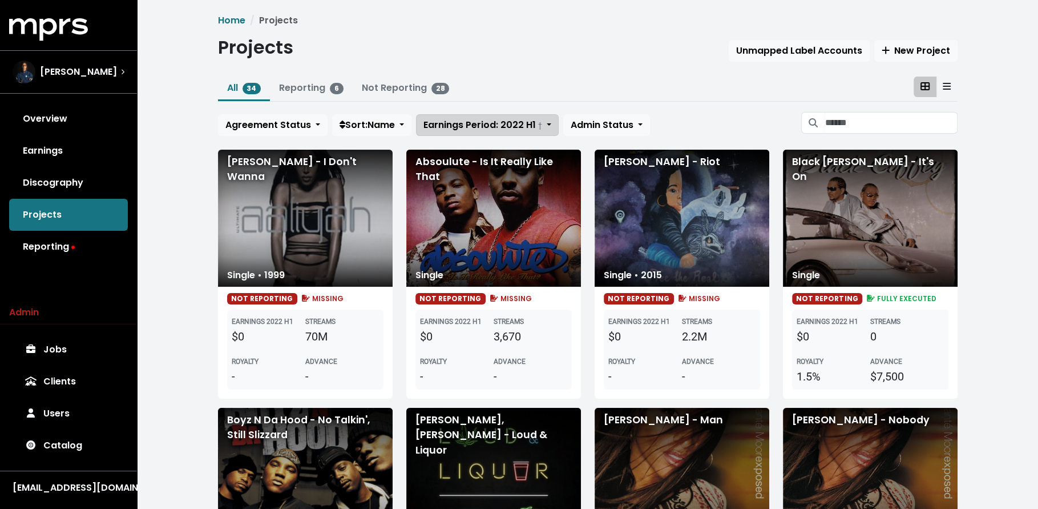
click at [440, 124] on span "Earnings Period: 2022 H1 †" at bounding box center [483, 124] width 119 height 13
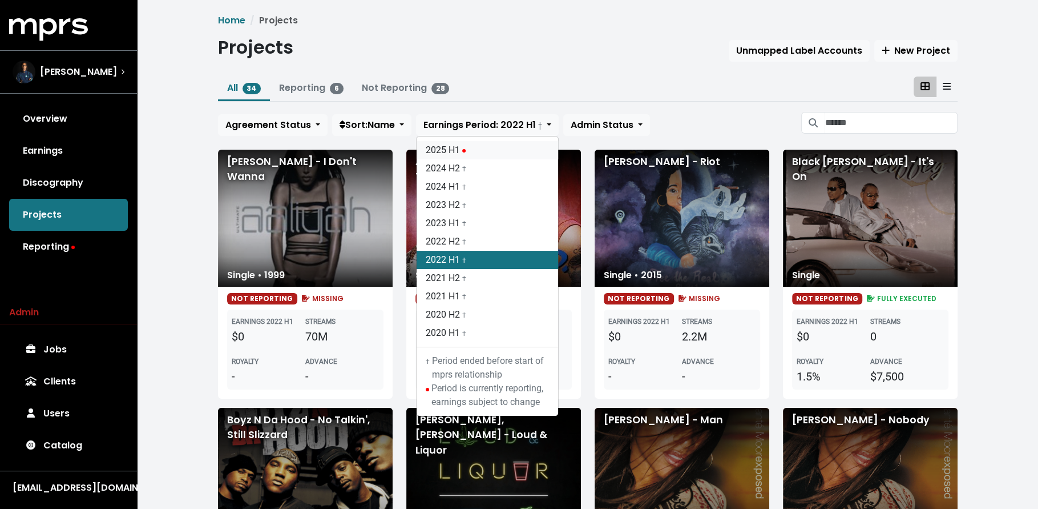
click at [440, 141] on link "2025 H1" at bounding box center [488, 150] width 142 height 18
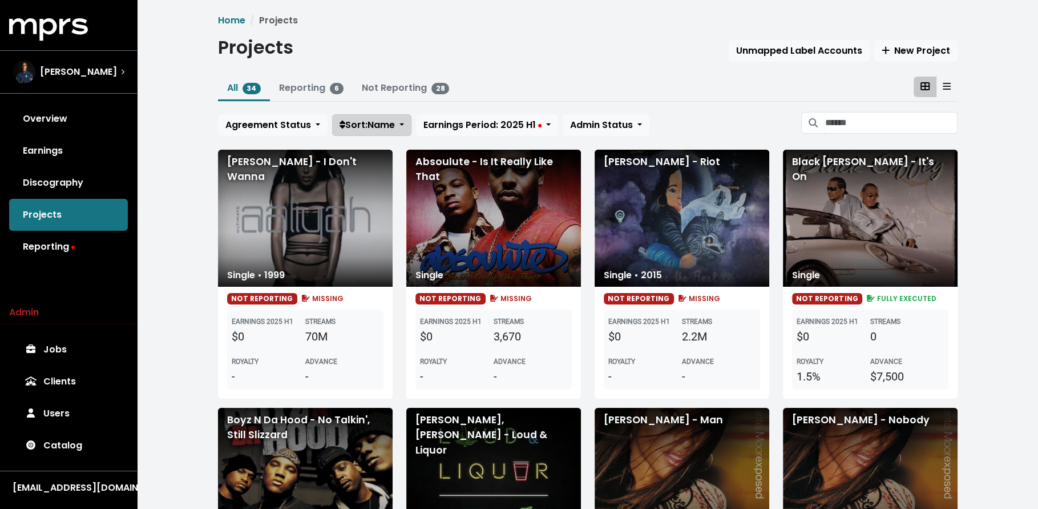
click at [408, 134] on button "Sort: Name" at bounding box center [371, 125] width 79 height 22
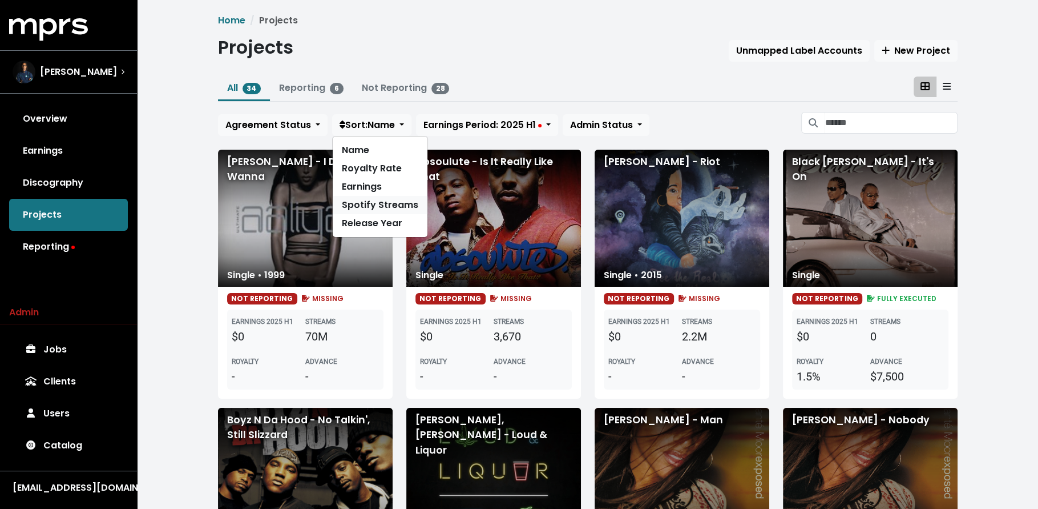
click at [396, 205] on link "Spotify Streams" at bounding box center [380, 205] width 95 height 18
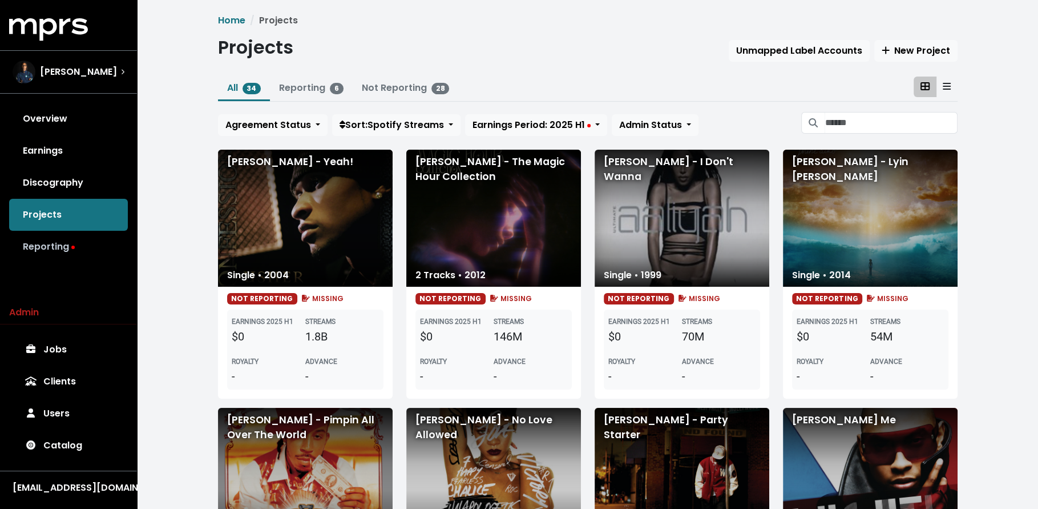
click at [92, 261] on link "Reporting" at bounding box center [68, 247] width 119 height 32
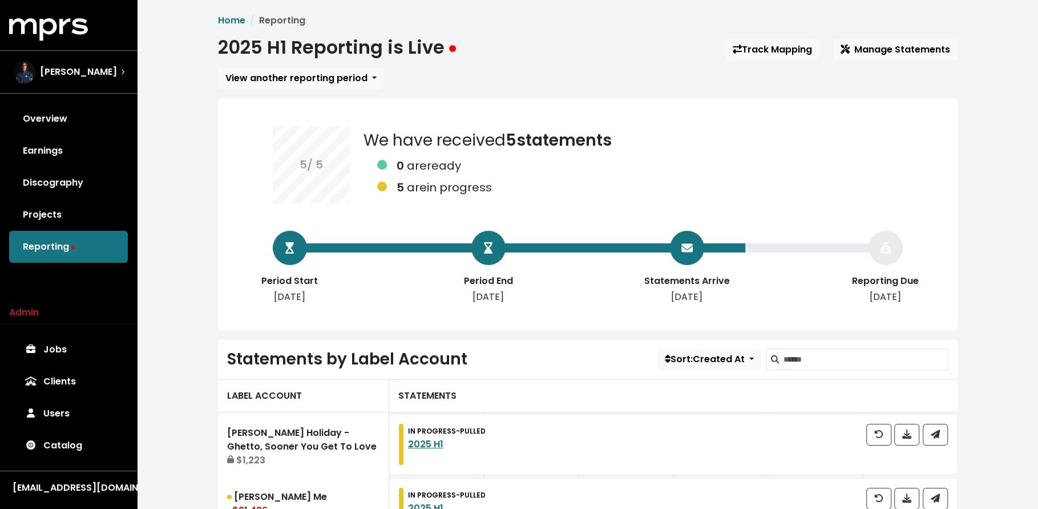
click at [742, 62] on div "2025 H1 Reporting is Live Track Mapping Manage Statements" at bounding box center [588, 50] width 740 height 26
click at [742, 59] on link "Track Mapping" at bounding box center [773, 50] width 94 height 22
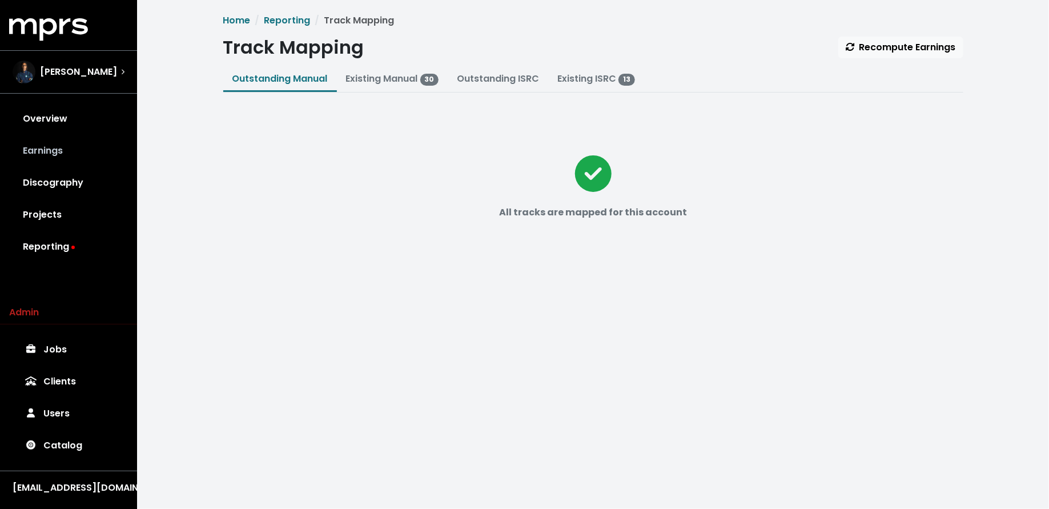
click at [72, 152] on link "Earnings" at bounding box center [68, 151] width 119 height 32
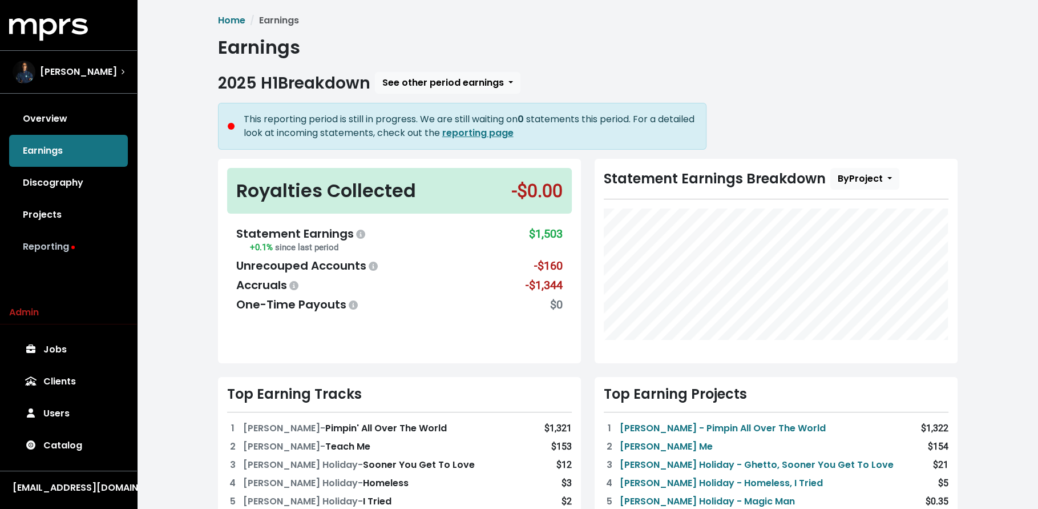
click at [87, 253] on link "Reporting" at bounding box center [68, 247] width 119 height 32
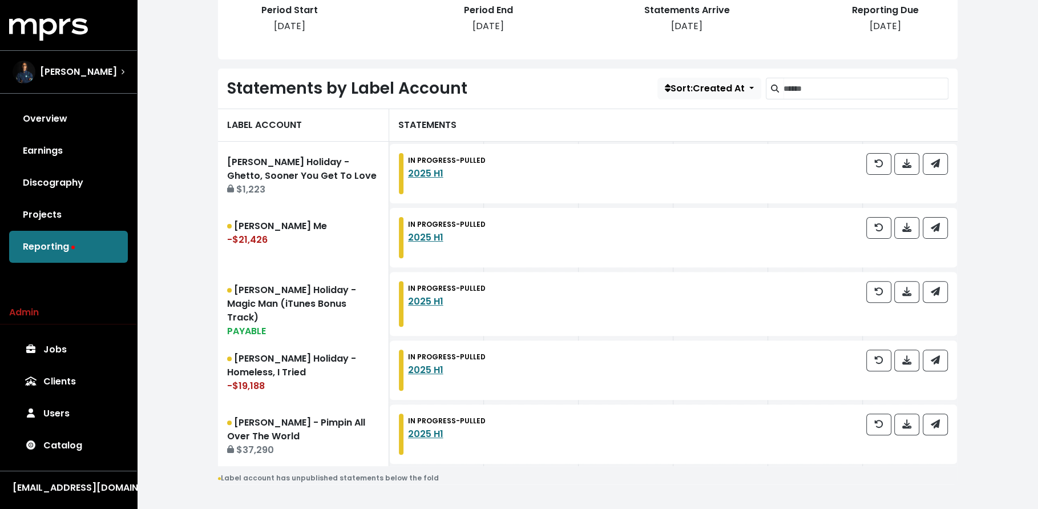
scroll to position [270, 0]
click at [318, 247] on link "[PERSON_NAME] - Teach Me -$21,426" at bounding box center [303, 238] width 171 height 64
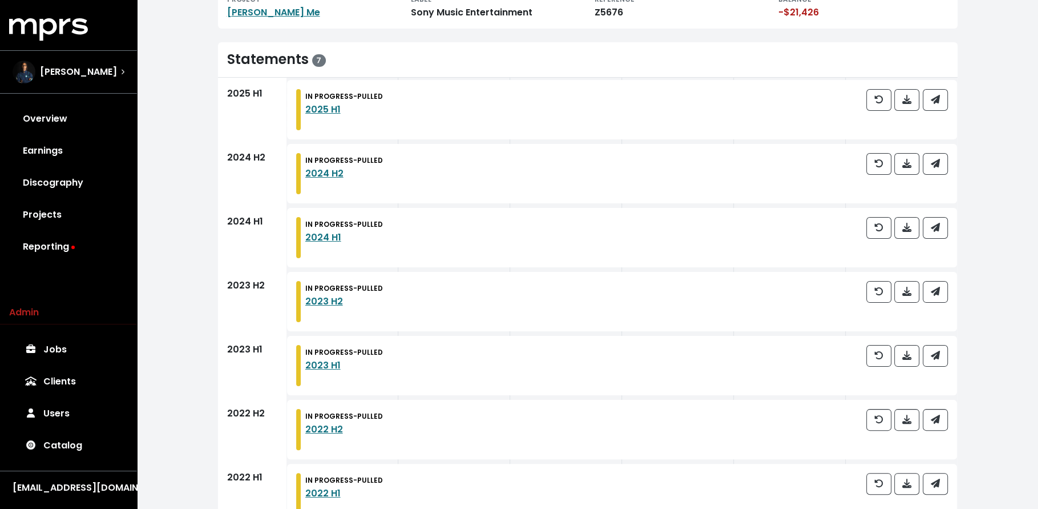
scroll to position [144, 0]
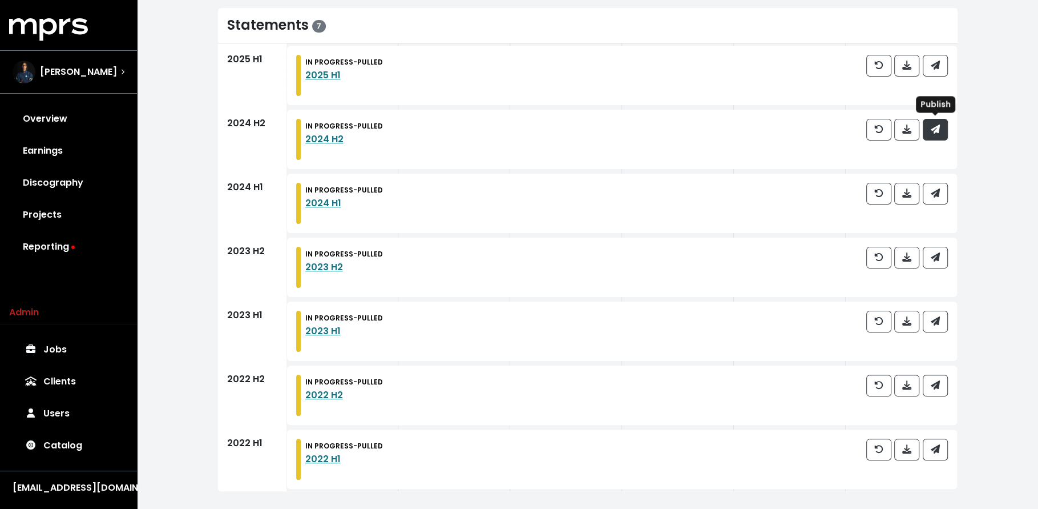
click at [941, 134] on button "button" at bounding box center [935, 130] width 25 height 22
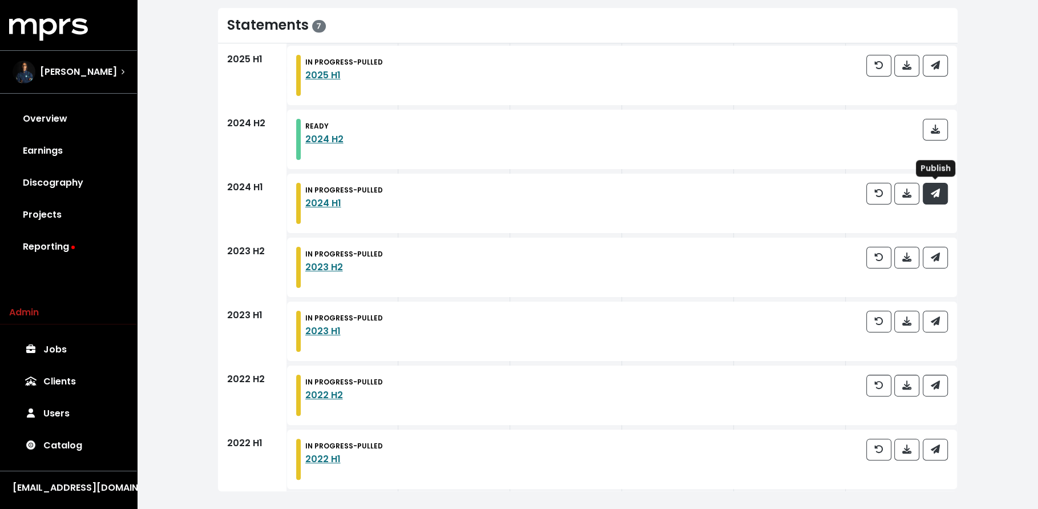
click at [936, 187] on span "button" at bounding box center [935, 193] width 9 height 13
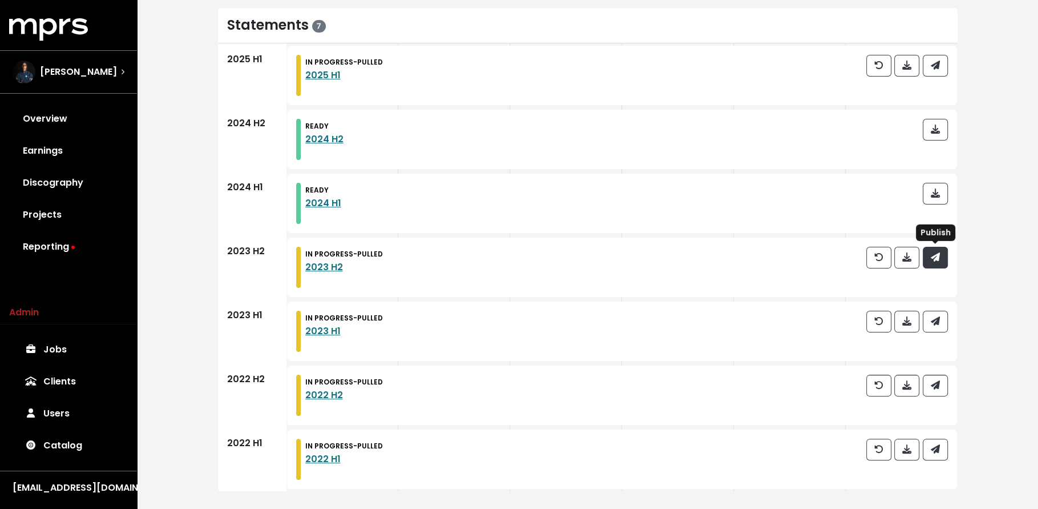
click at [938, 251] on span "button" at bounding box center [935, 257] width 9 height 13
click at [936, 324] on icon "button" at bounding box center [935, 320] width 9 height 9
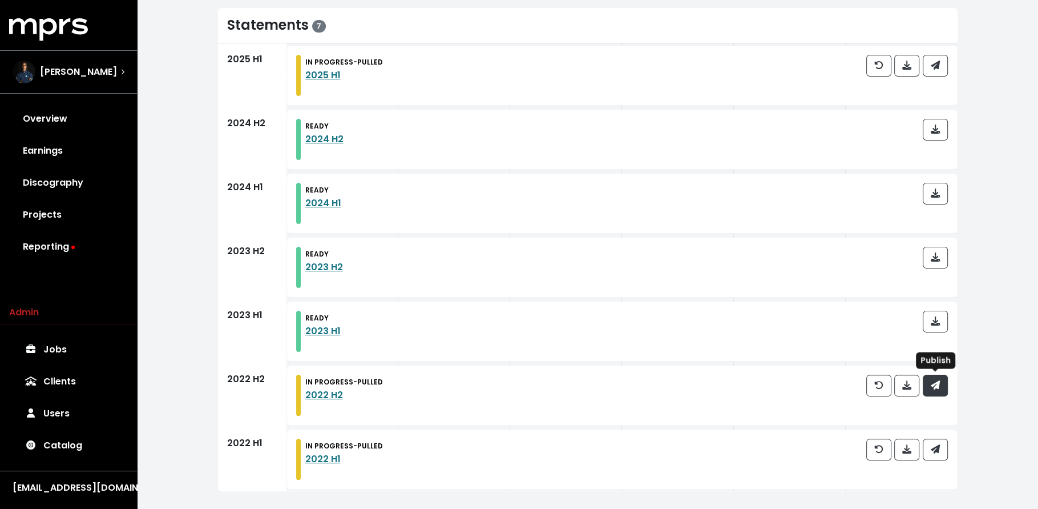
click at [937, 393] on button "button" at bounding box center [935, 385] width 25 height 22
click at [936, 434] on div "IN PROGRESS - PULLED 2022 H1" at bounding box center [622, 458] width 670 height 59
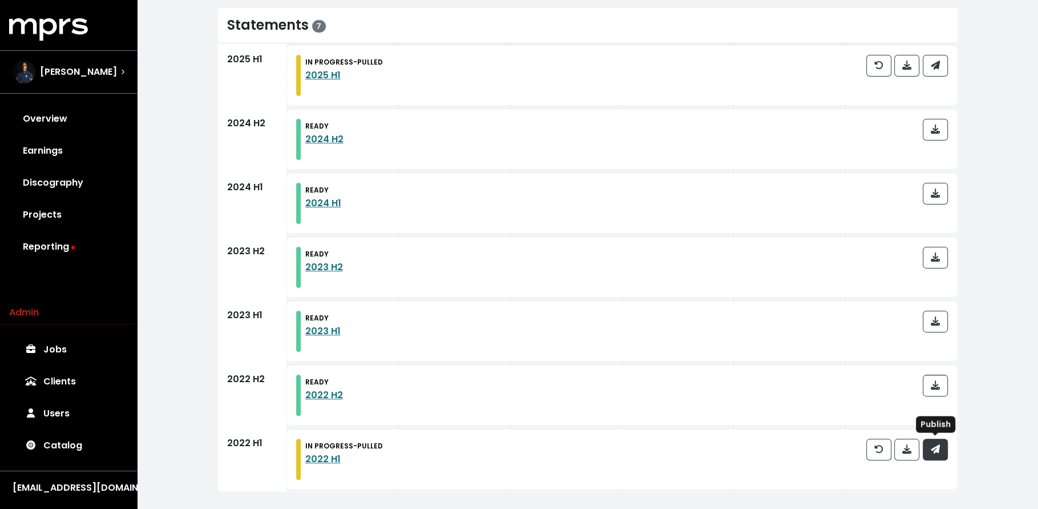
click at [938, 442] on span "button" at bounding box center [935, 448] width 9 height 13
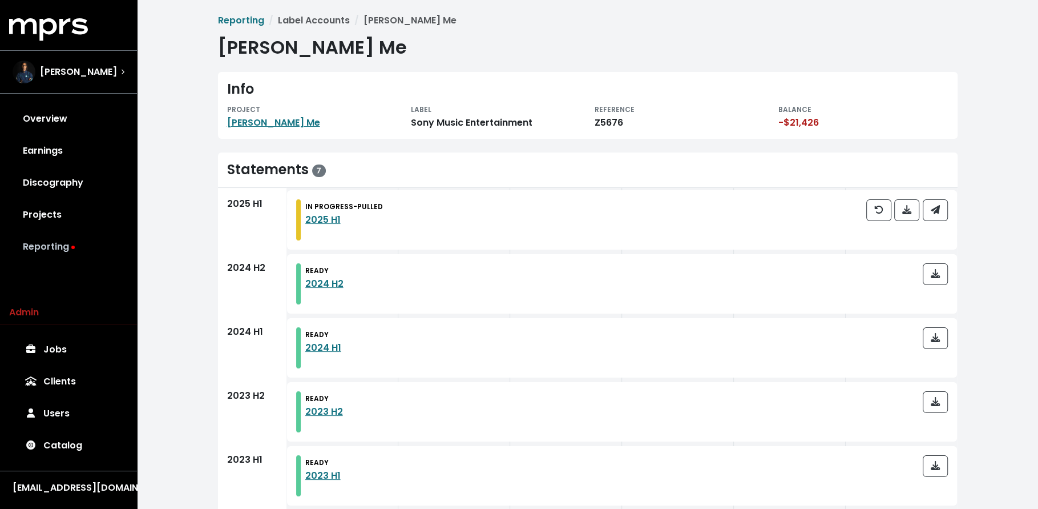
click at [96, 241] on link "Reporting" at bounding box center [68, 247] width 119 height 32
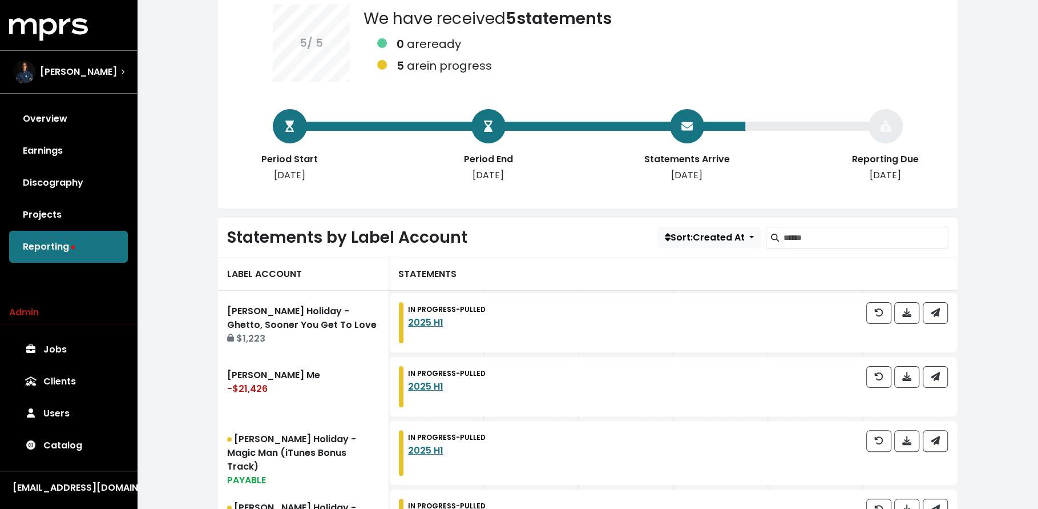
scroll to position [168, 0]
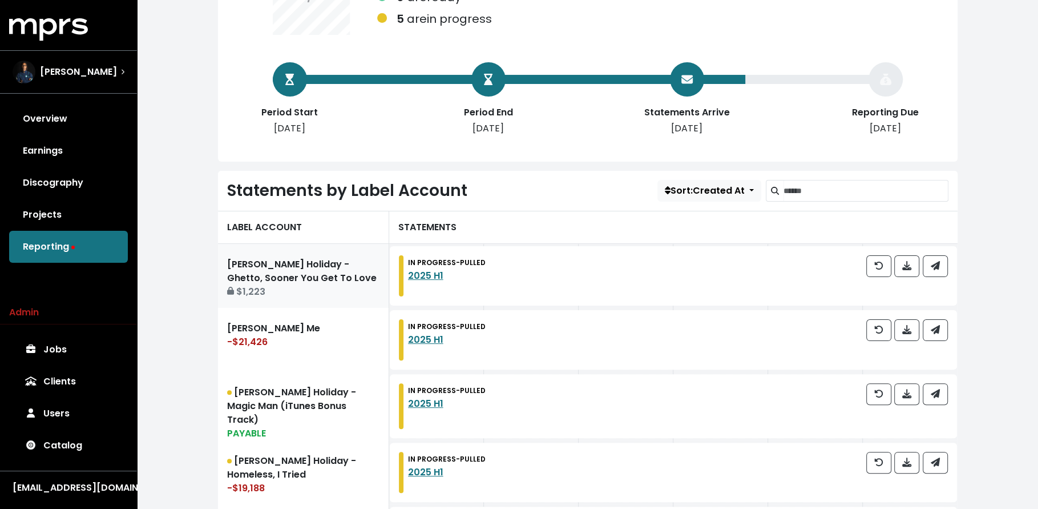
click at [309, 260] on link "[PERSON_NAME] Holiday - Ghetto, Sooner You Get To Love $1,223" at bounding box center [303, 276] width 171 height 64
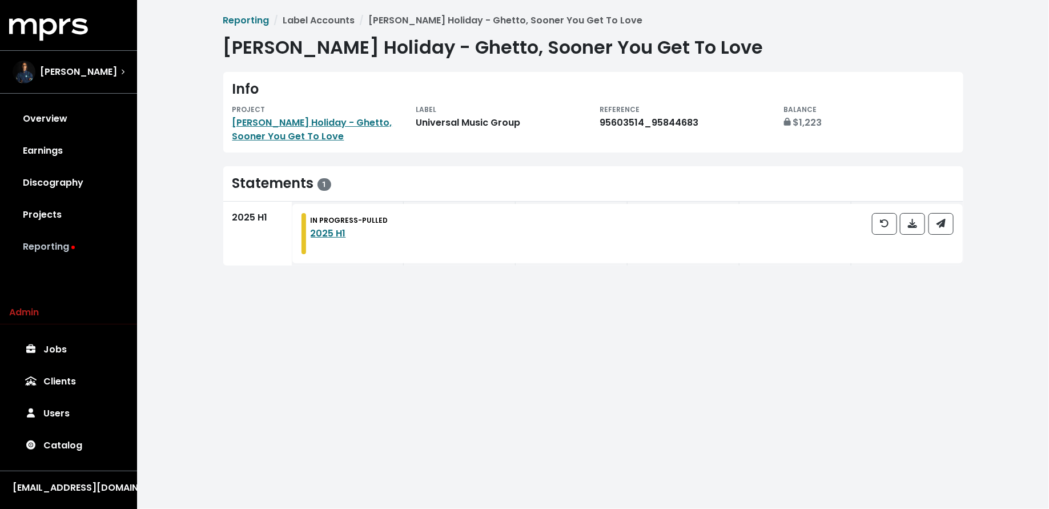
click at [78, 254] on link "Reporting" at bounding box center [68, 247] width 119 height 32
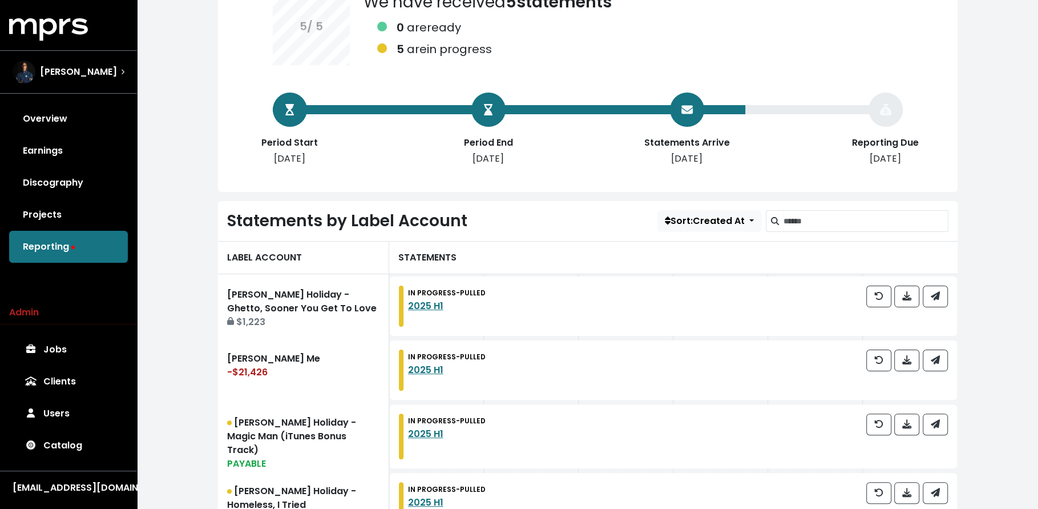
scroll to position [249, 0]
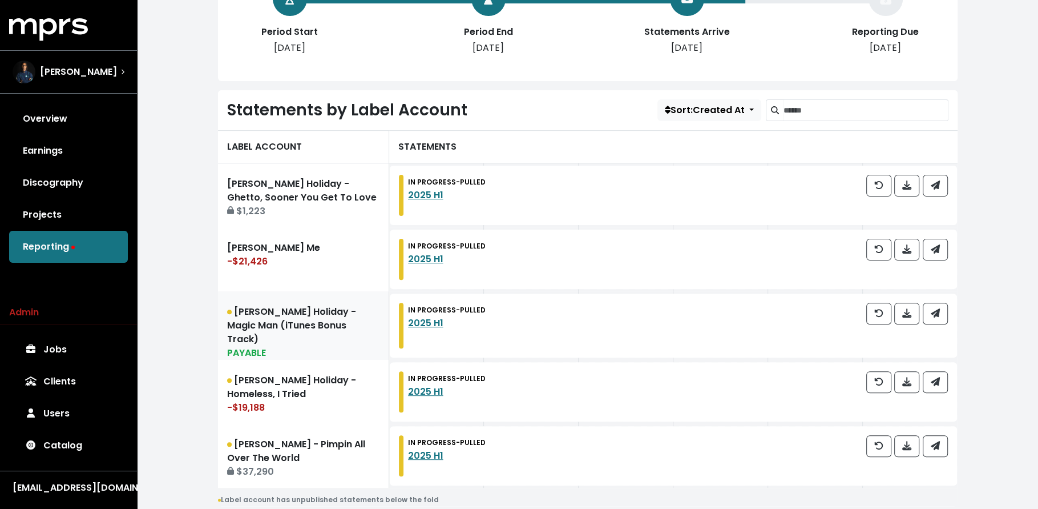
click at [280, 346] on div "PAYABLE" at bounding box center [303, 353] width 152 height 14
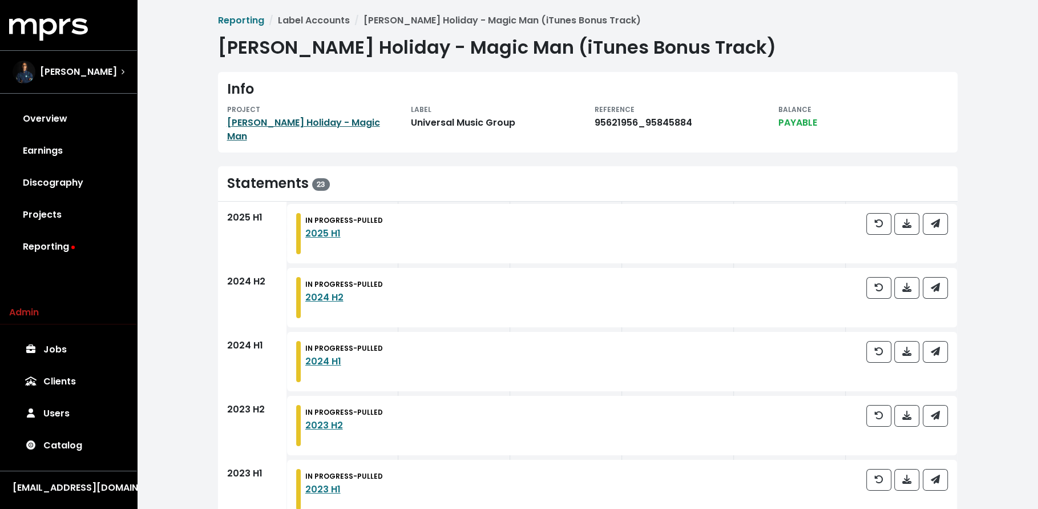
click at [283, 124] on link "[PERSON_NAME] Holiday - Magic Man" at bounding box center [303, 129] width 153 height 27
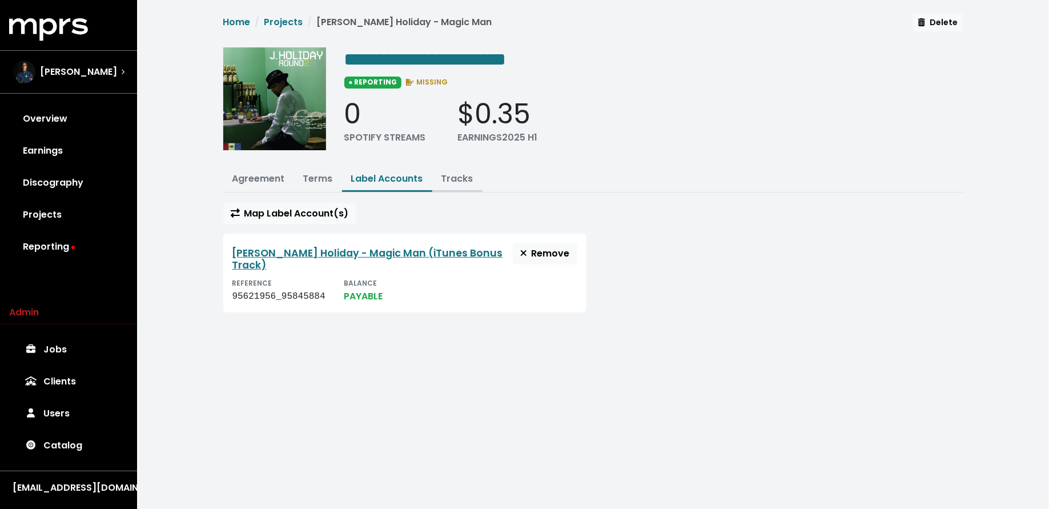
click at [458, 182] on link "Tracks" at bounding box center [457, 178] width 32 height 13
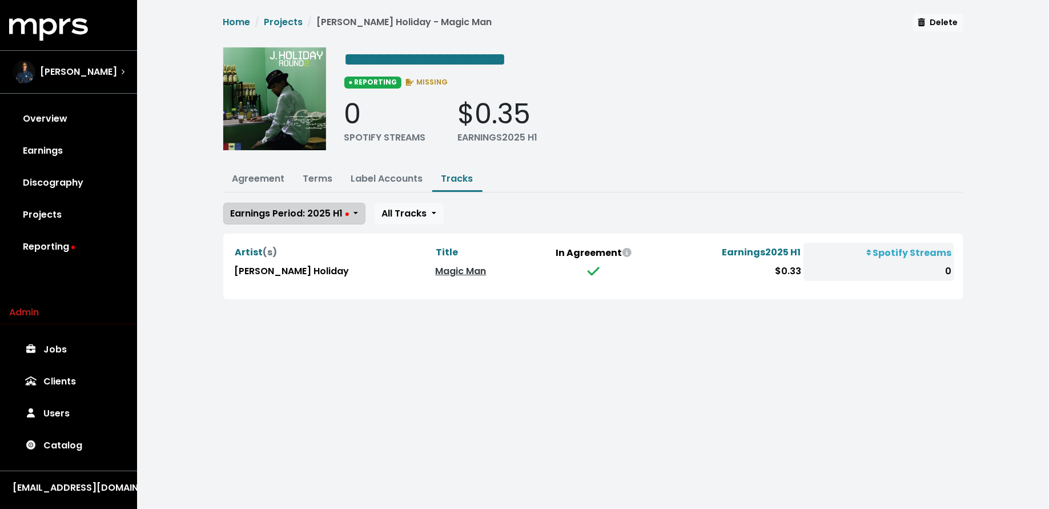
click at [348, 207] on button "Earnings Period: 2025 H1" at bounding box center [294, 214] width 142 height 22
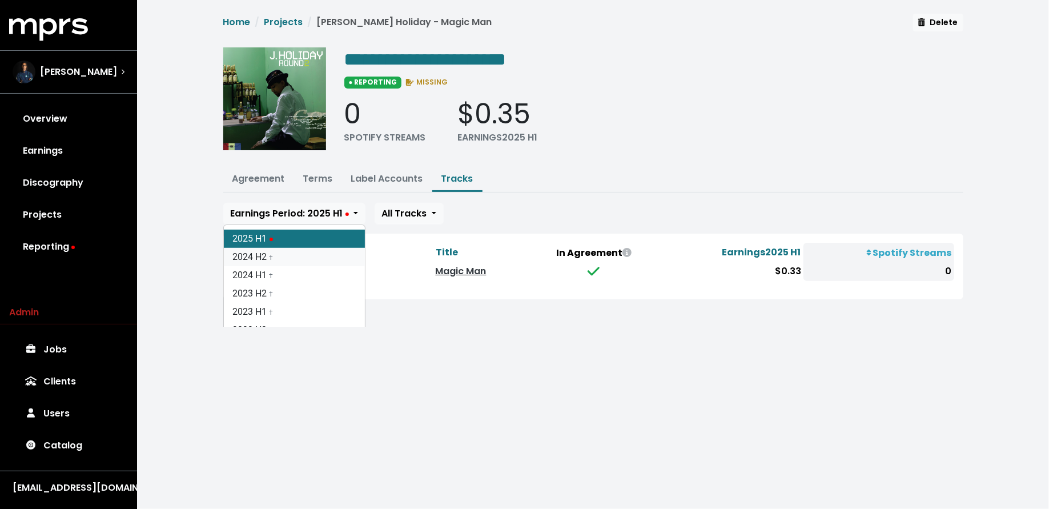
click at [341, 259] on link "2024 H2 †" at bounding box center [294, 257] width 141 height 18
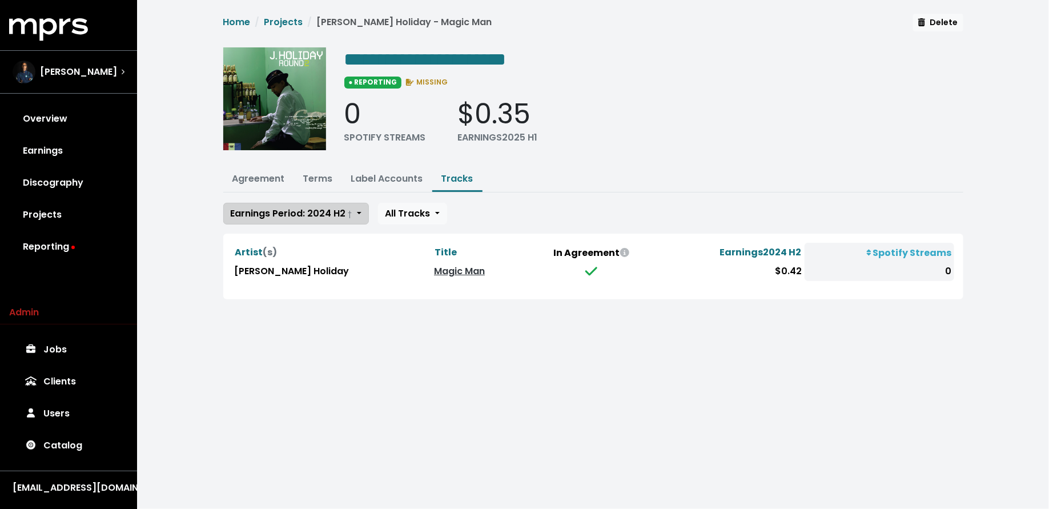
click at [331, 210] on span "Earnings Period: 2024 H2 †" at bounding box center [292, 213] width 122 height 13
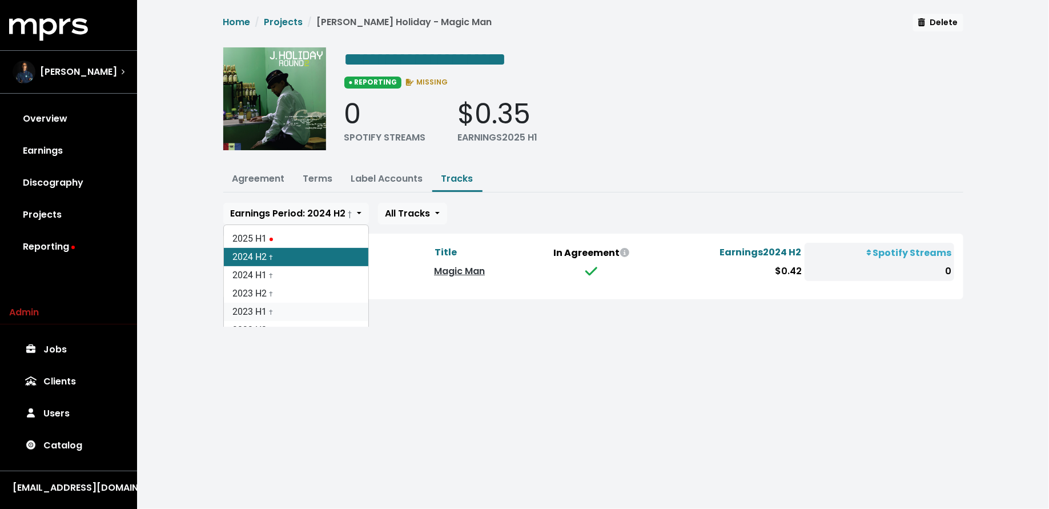
click at [328, 317] on link "2023 H1 †" at bounding box center [296, 312] width 144 height 18
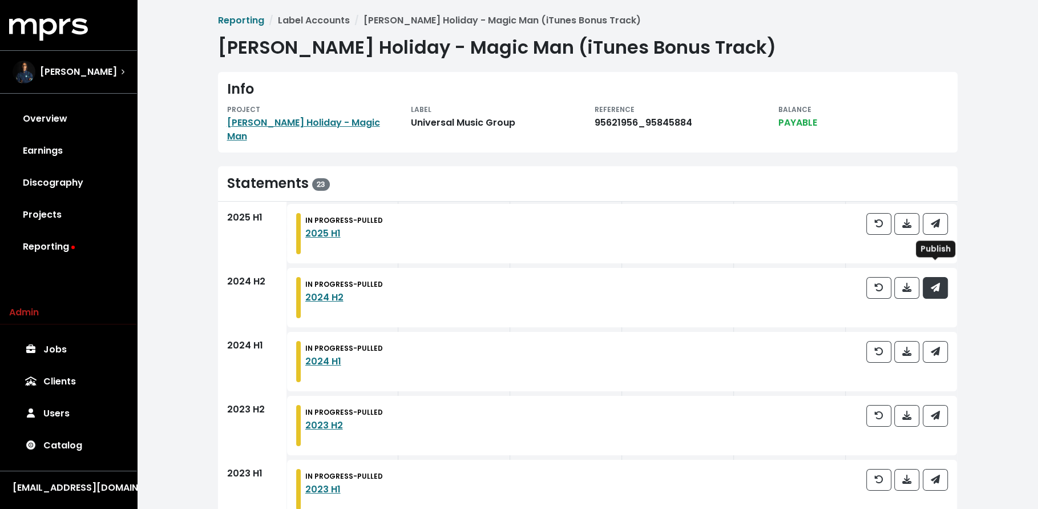
click at [933, 281] on span "button" at bounding box center [935, 287] width 9 height 13
click at [940, 346] on icon "button" at bounding box center [935, 350] width 9 height 9
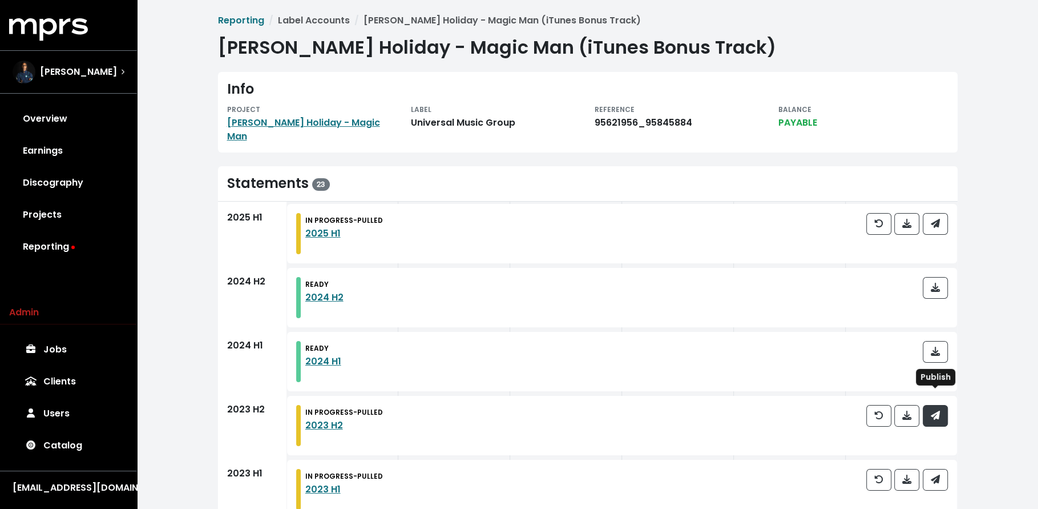
click at [937, 410] on icon "button" at bounding box center [934, 414] width 9 height 9
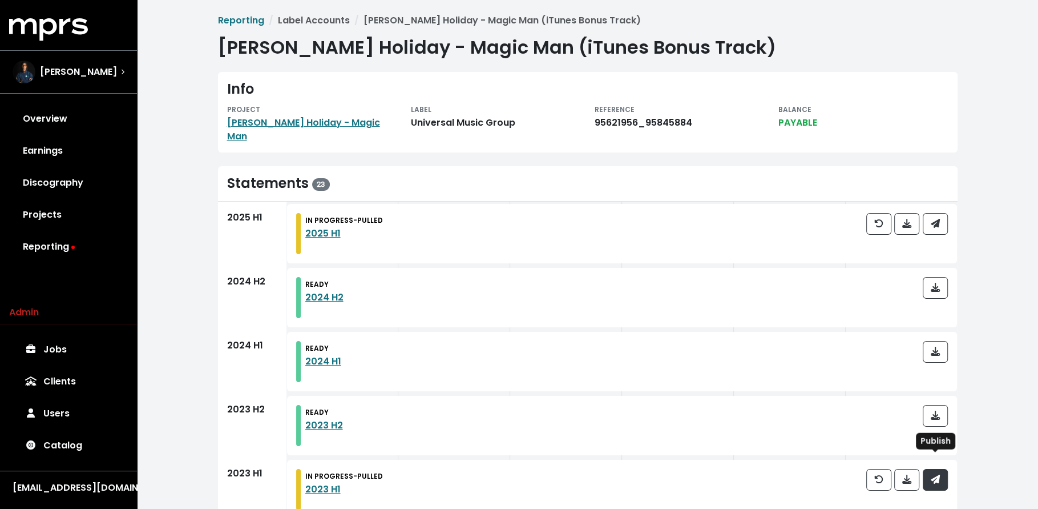
click at [937, 474] on icon "button" at bounding box center [934, 478] width 9 height 9
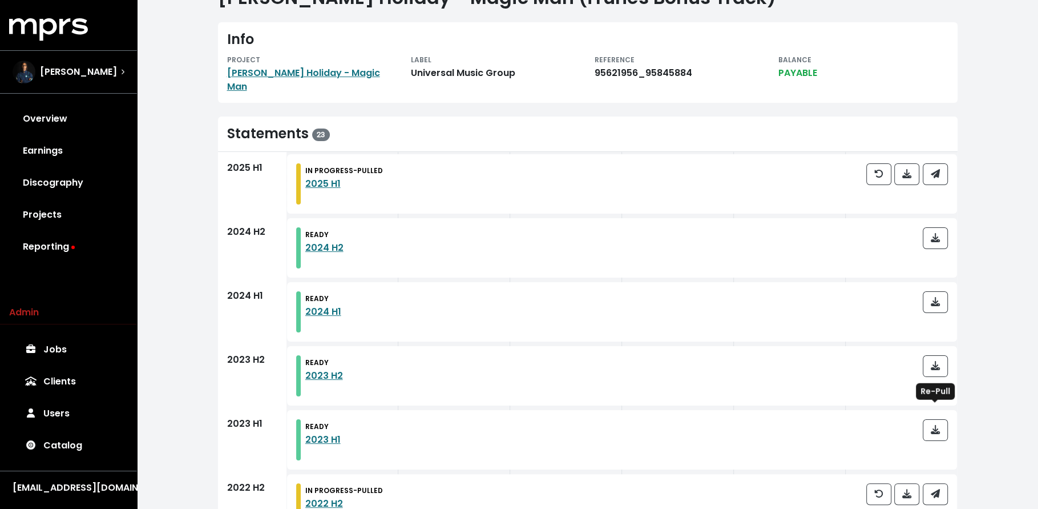
scroll to position [69, 0]
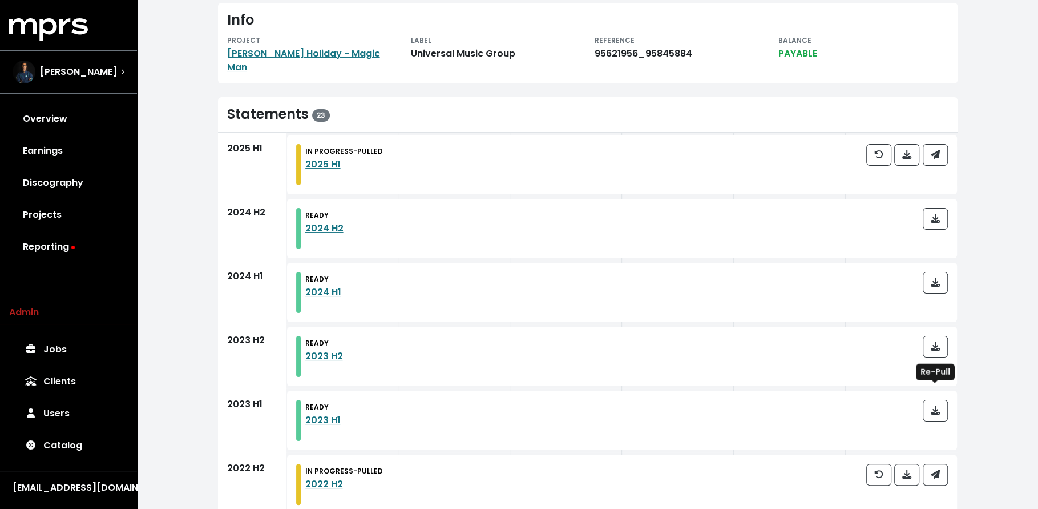
click at [937, 468] on span "button" at bounding box center [935, 474] width 9 height 13
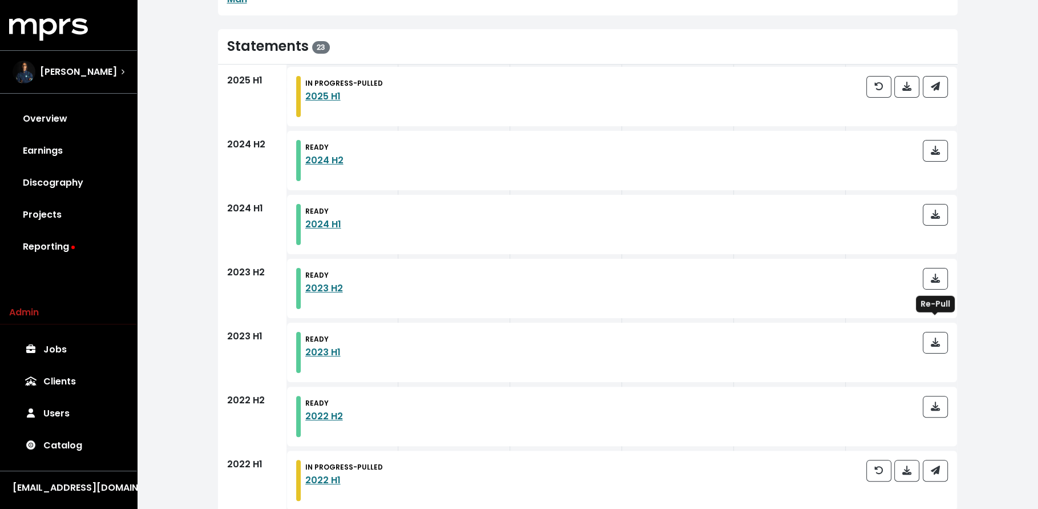
scroll to position [138, 0]
click at [937, 464] on button "button" at bounding box center [935, 469] width 25 height 22
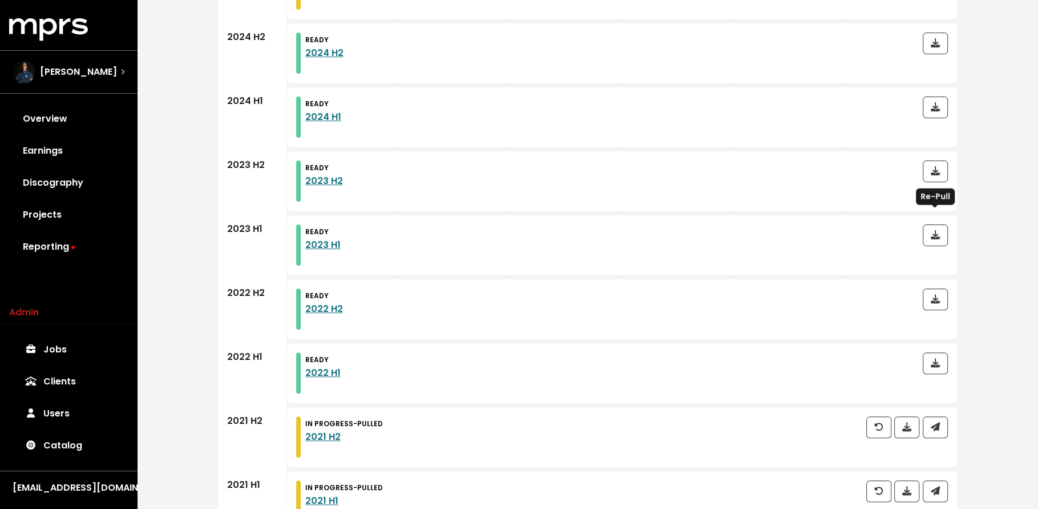
scroll to position [0, 0]
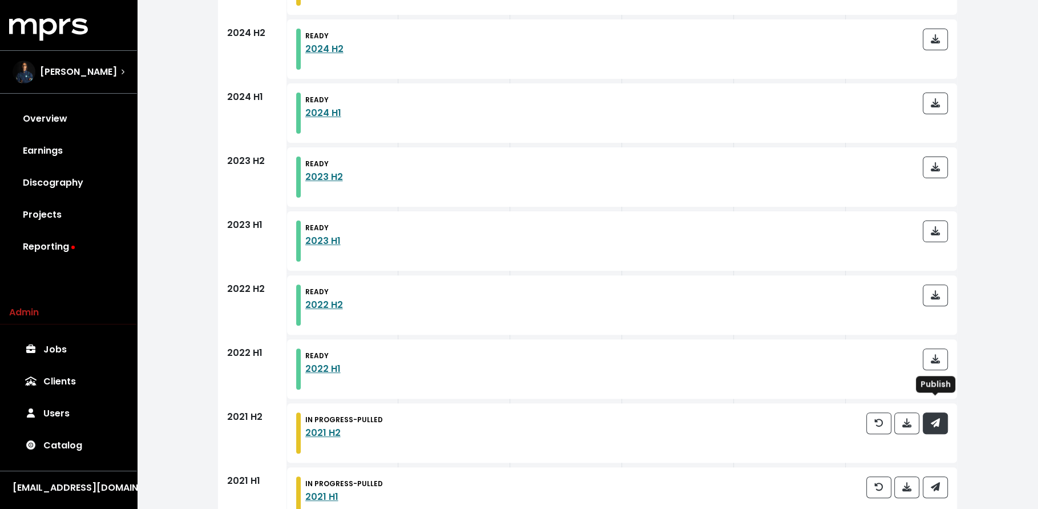
click at [938, 417] on button "button" at bounding box center [935, 423] width 25 height 22
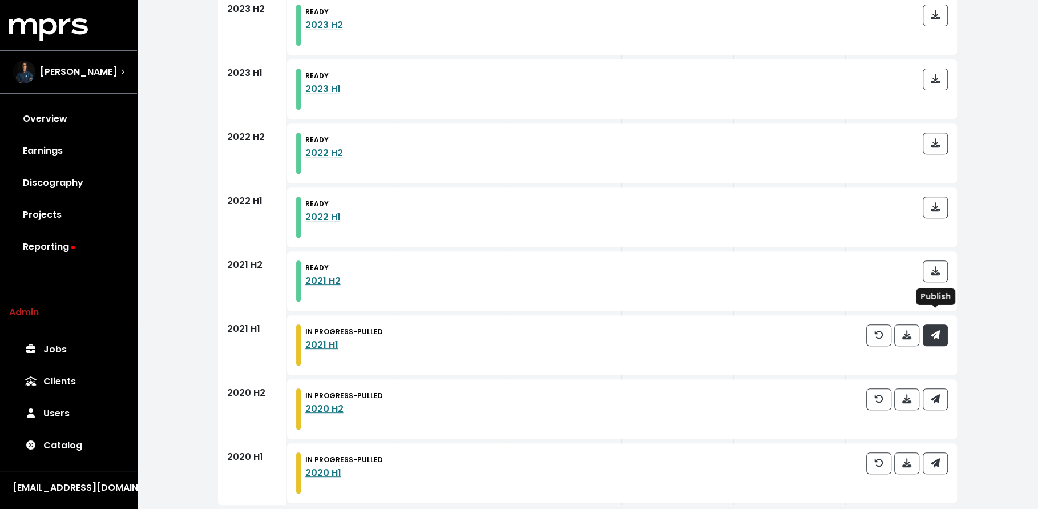
click at [941, 324] on button "button" at bounding box center [935, 335] width 25 height 22
click at [938, 394] on icon "button" at bounding box center [934, 398] width 9 height 9
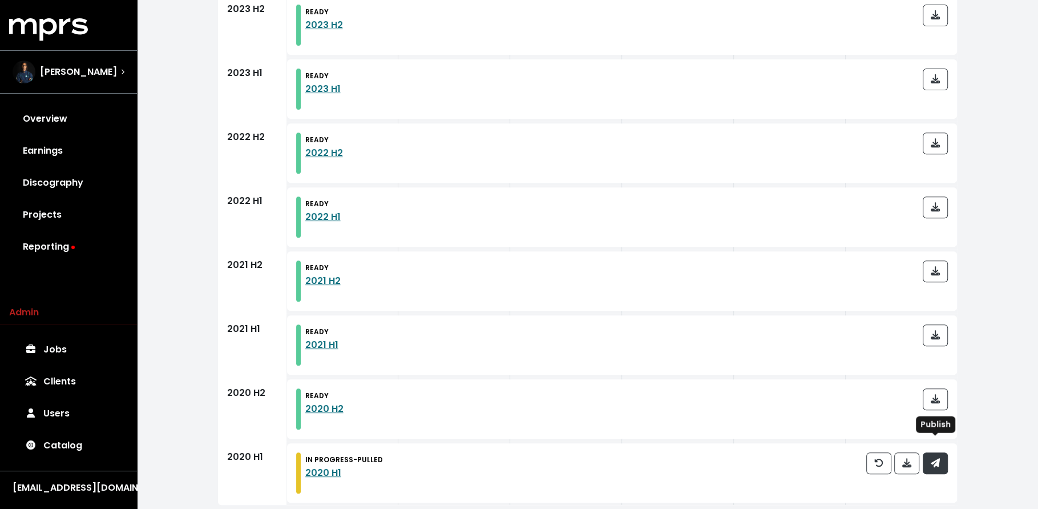
click at [940, 456] on span "button" at bounding box center [935, 462] width 9 height 13
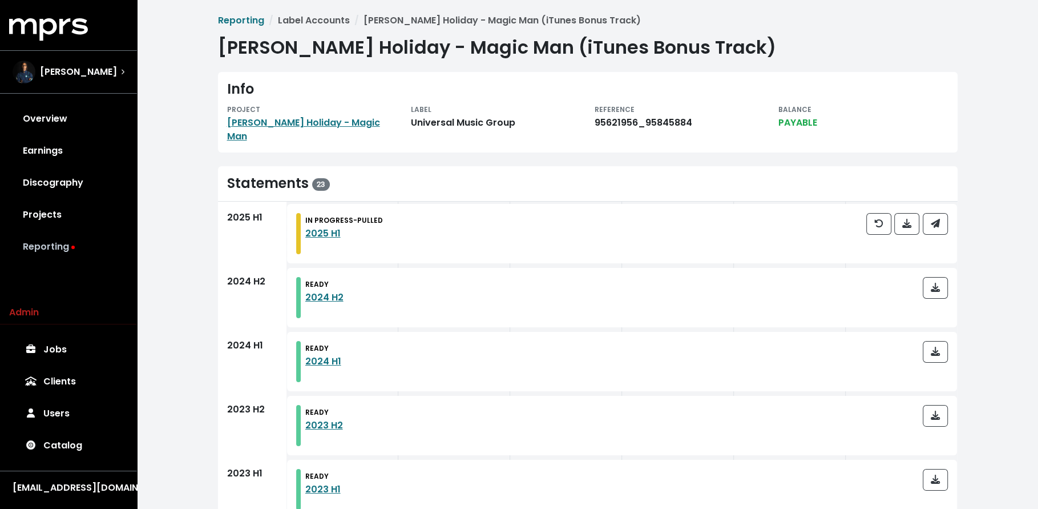
click at [100, 243] on link "Reporting" at bounding box center [68, 247] width 119 height 32
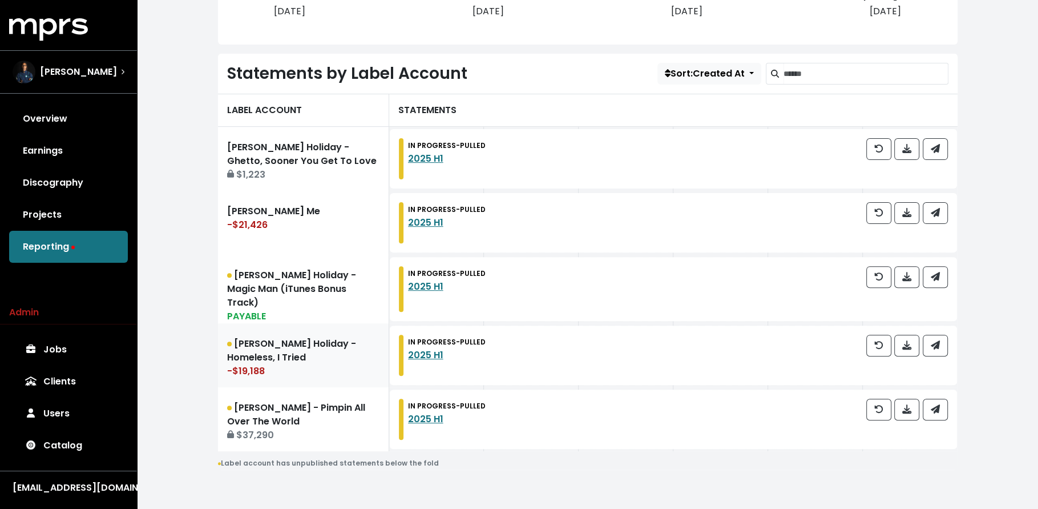
click at [300, 344] on link "[PERSON_NAME] Holiday - Homeless, I Tried -$19,188" at bounding box center [303, 355] width 171 height 64
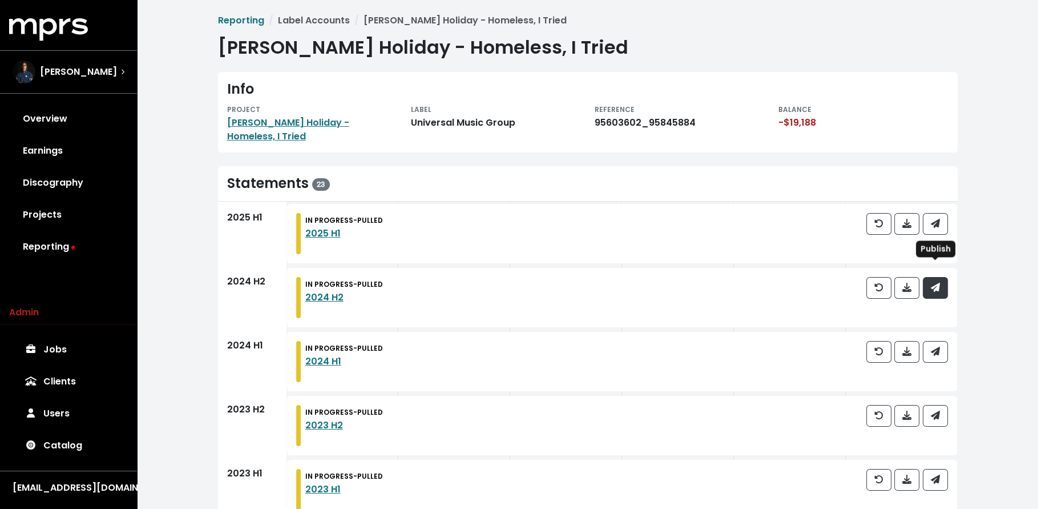
click at [944, 277] on button "button" at bounding box center [935, 288] width 25 height 22
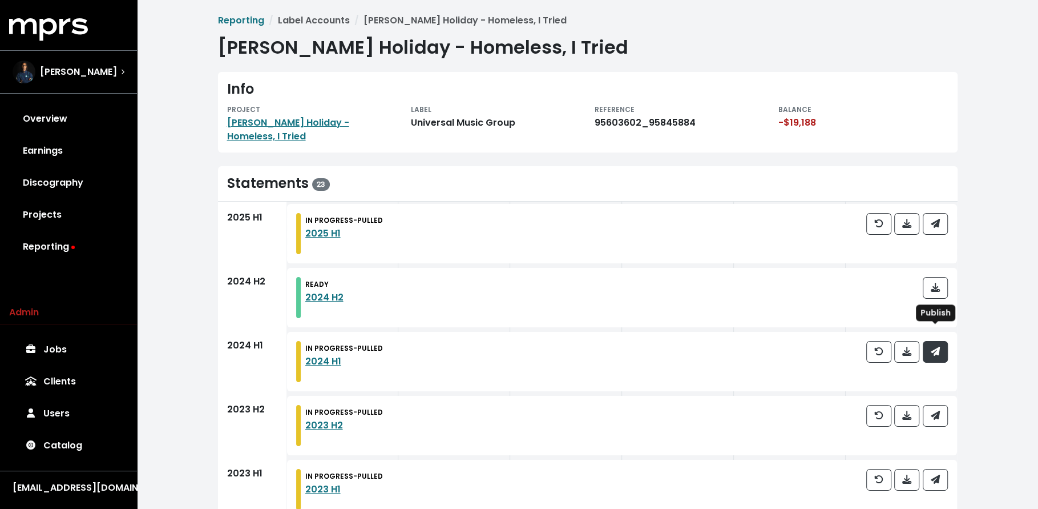
click at [940, 341] on button "button" at bounding box center [935, 352] width 25 height 22
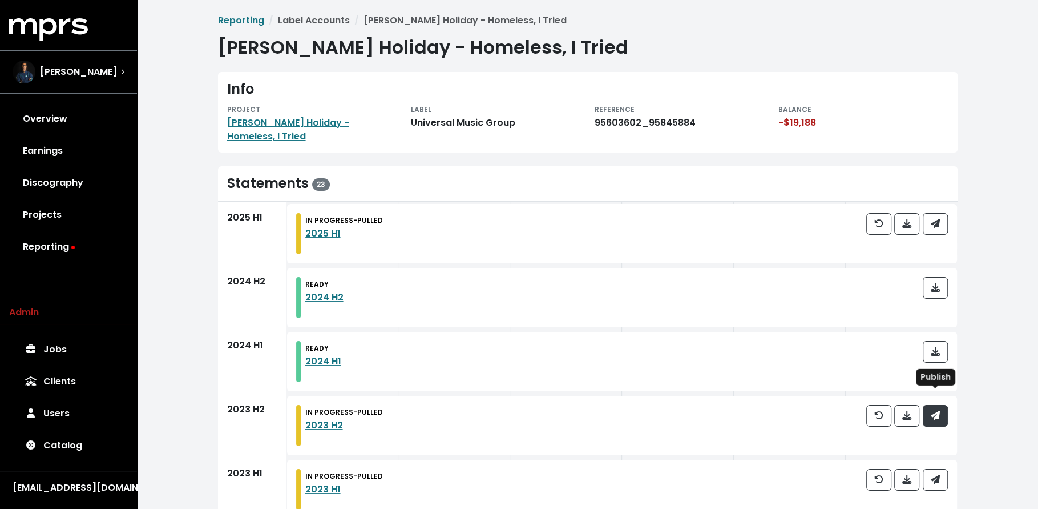
click at [943, 405] on button "button" at bounding box center [935, 416] width 25 height 22
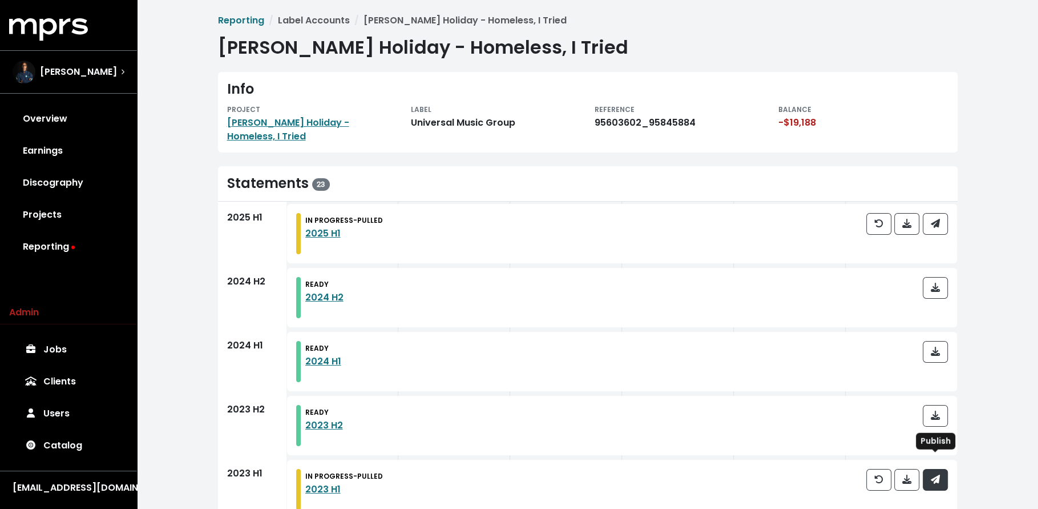
click at [941, 469] on button "button" at bounding box center [935, 480] width 25 height 22
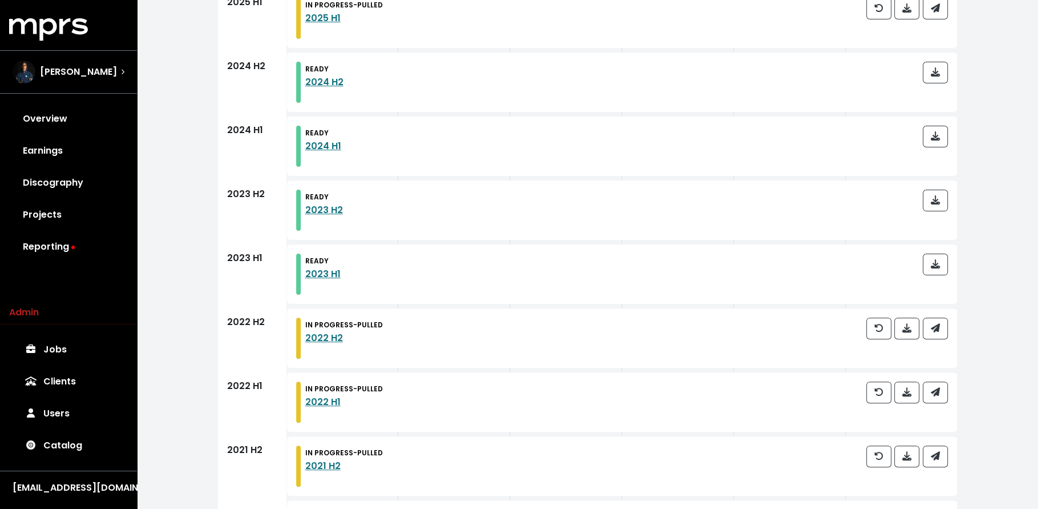
click at [937, 325] on div at bounding box center [908, 337] width 82 height 41
click at [937, 320] on button "button" at bounding box center [935, 328] width 25 height 22
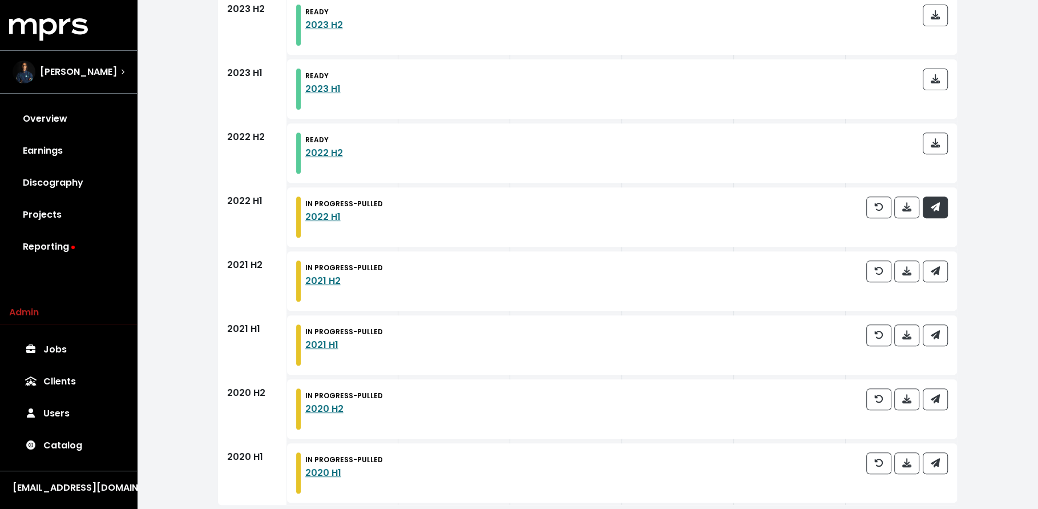
click at [940, 200] on span "button" at bounding box center [935, 206] width 9 height 13
click at [936, 266] on icon "button" at bounding box center [934, 270] width 9 height 9
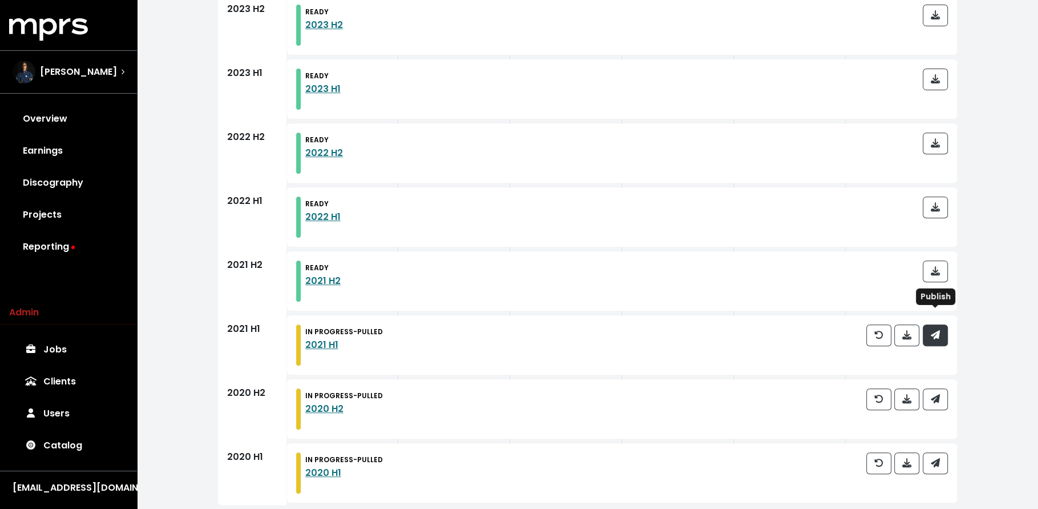
click at [938, 330] on icon "button" at bounding box center [934, 334] width 9 height 9
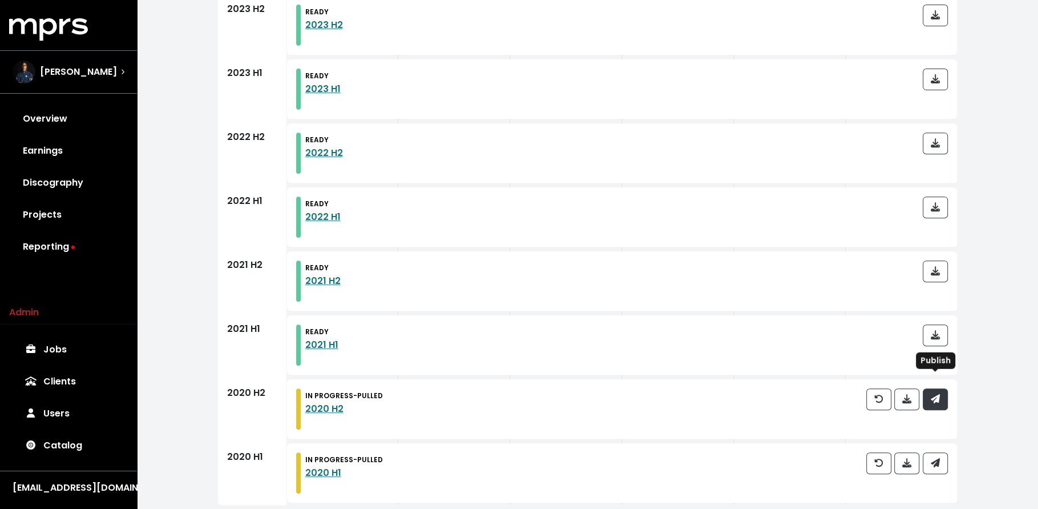
click at [938, 394] on icon "button" at bounding box center [934, 398] width 9 height 9
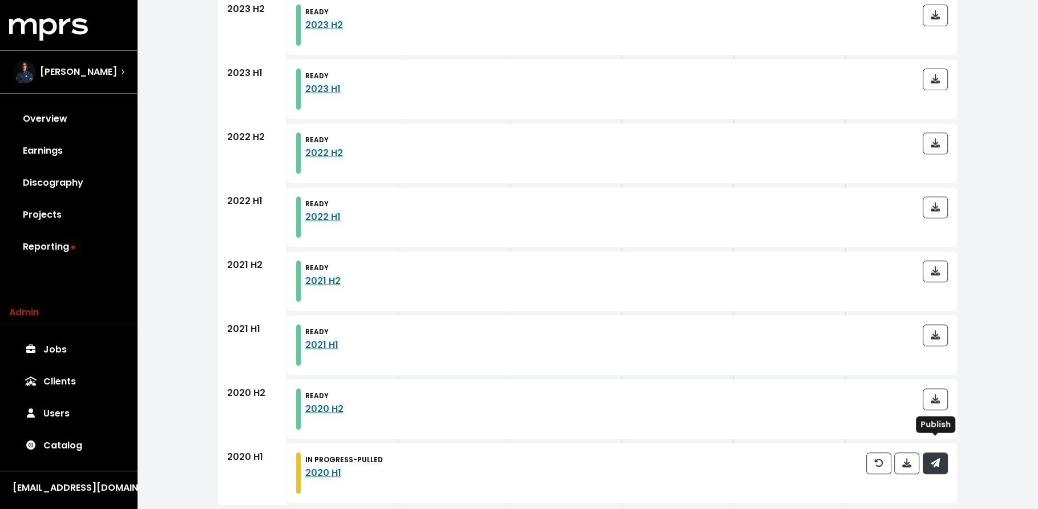
click at [942, 452] on button "button" at bounding box center [935, 463] width 25 height 22
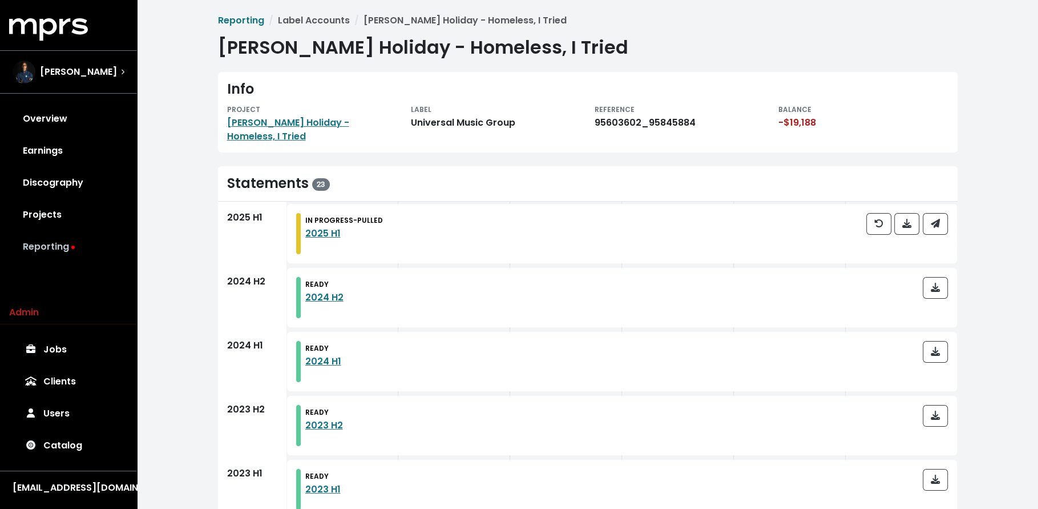
click at [80, 243] on link "Reporting" at bounding box center [68, 247] width 119 height 32
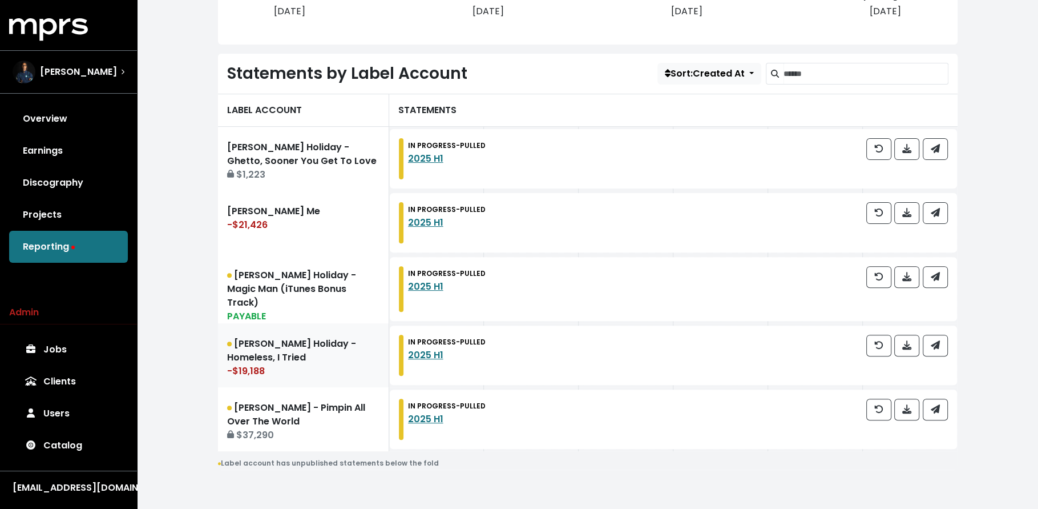
click at [297, 364] on div "-$19,188" at bounding box center [303, 371] width 152 height 14
click at [280, 410] on link "[PERSON_NAME] - Pimpin All Over The World $37,290" at bounding box center [303, 419] width 171 height 64
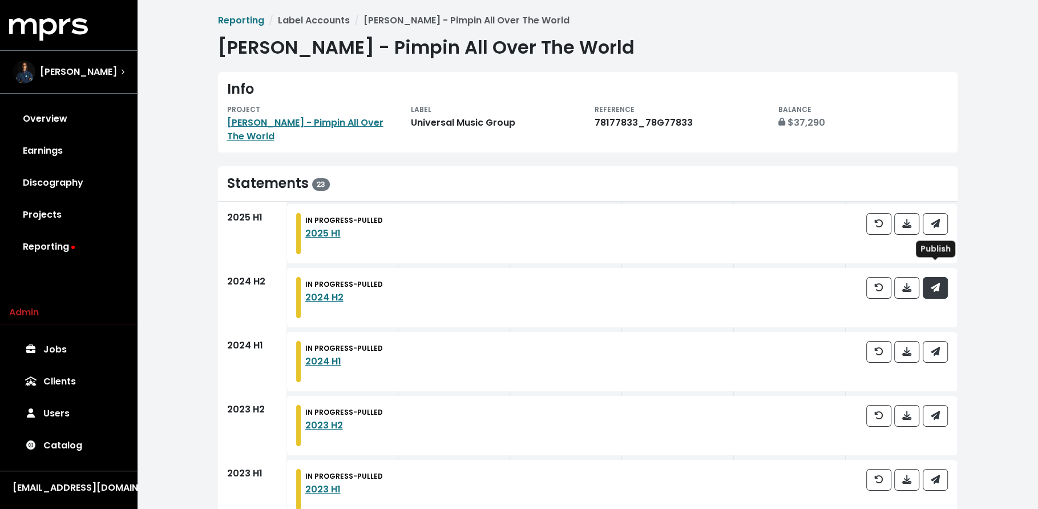
click at [937, 283] on icon "button" at bounding box center [934, 287] width 9 height 9
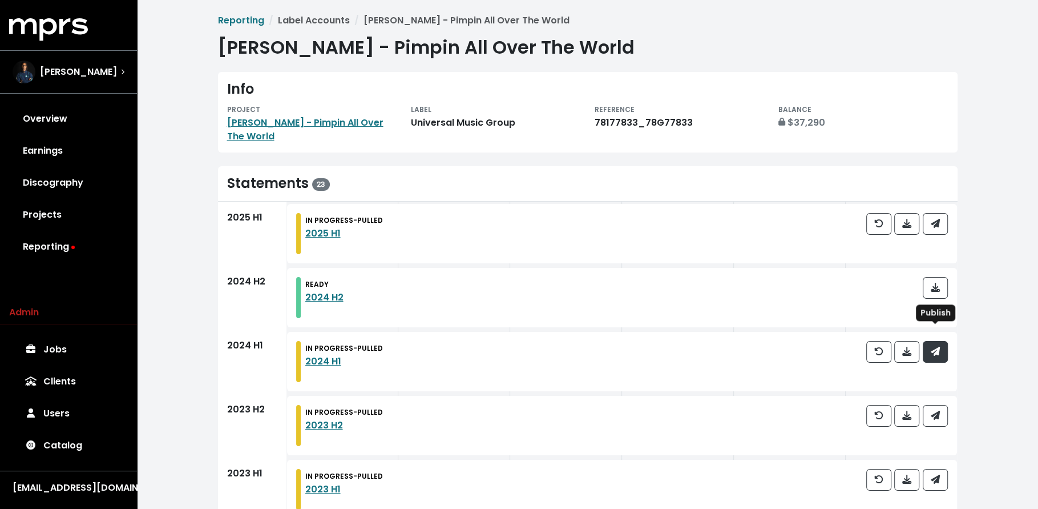
click at [935, 346] on icon "button" at bounding box center [935, 350] width 9 height 9
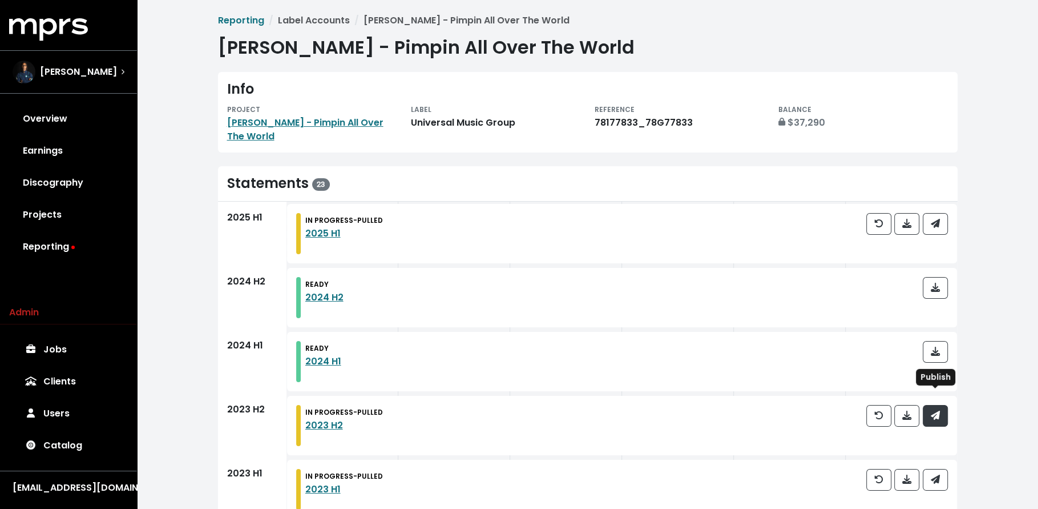
click at [937, 409] on button "button" at bounding box center [935, 416] width 25 height 22
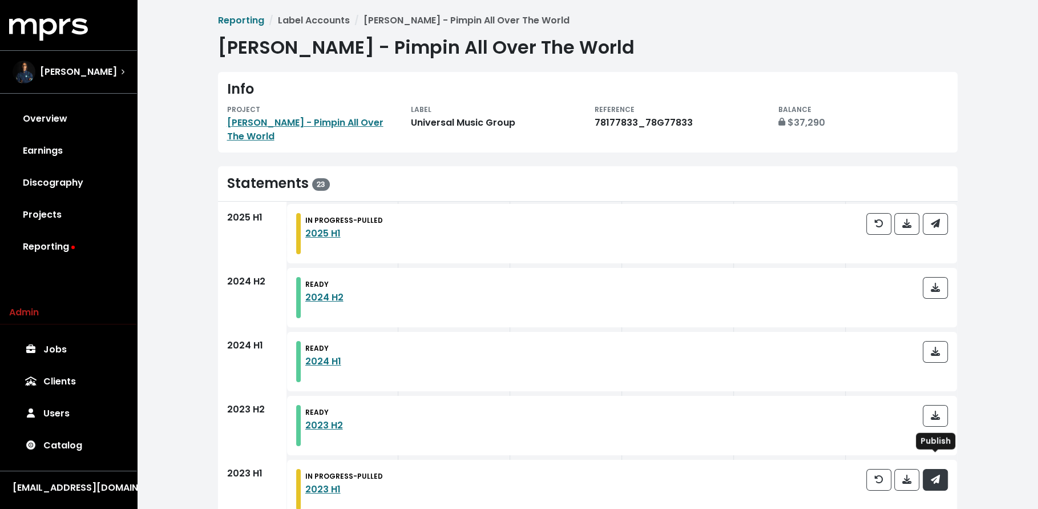
click at [937, 473] on span "button" at bounding box center [935, 479] width 9 height 13
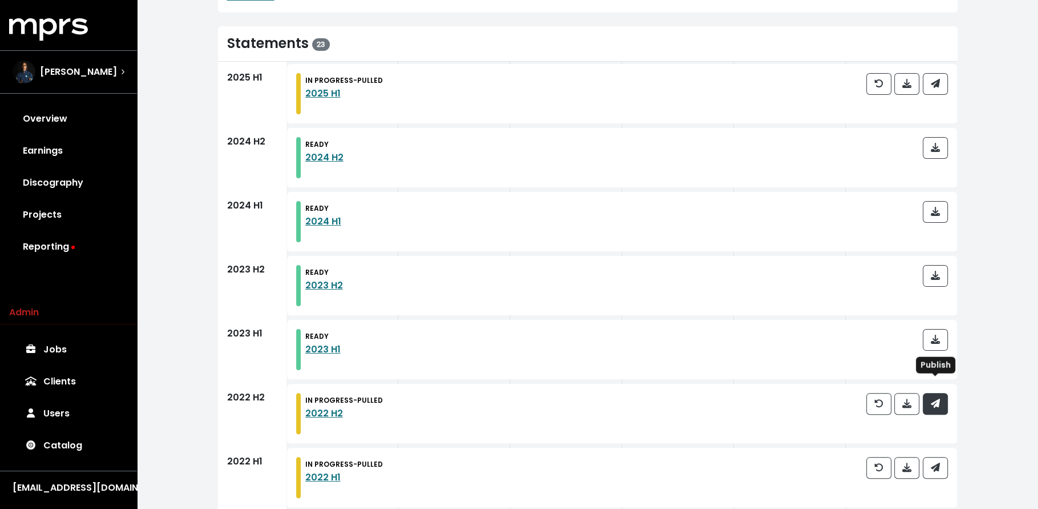
click at [938, 398] on icon "button" at bounding box center [934, 402] width 9 height 9
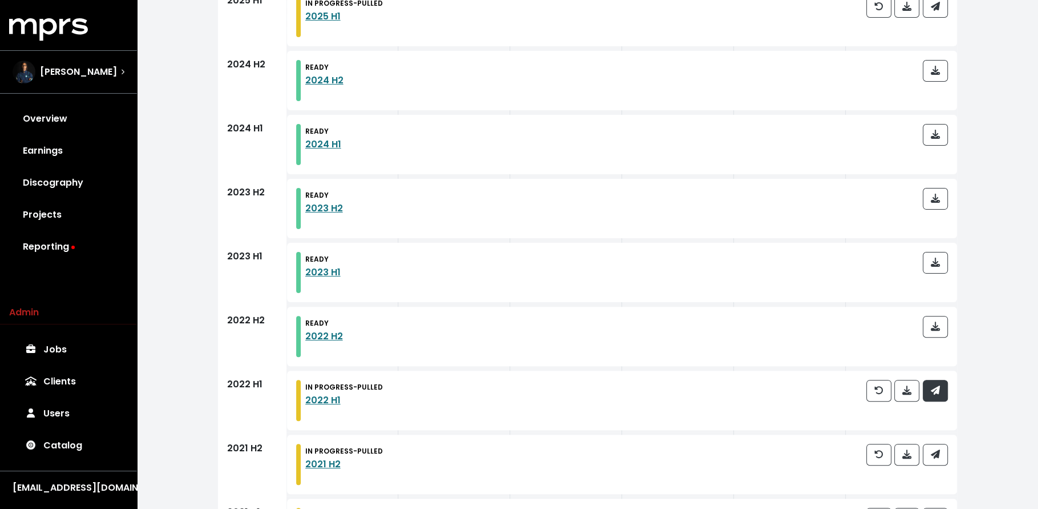
click at [937, 384] on span "button" at bounding box center [935, 390] width 9 height 13
click at [937, 383] on span "button" at bounding box center [935, 389] width 9 height 13
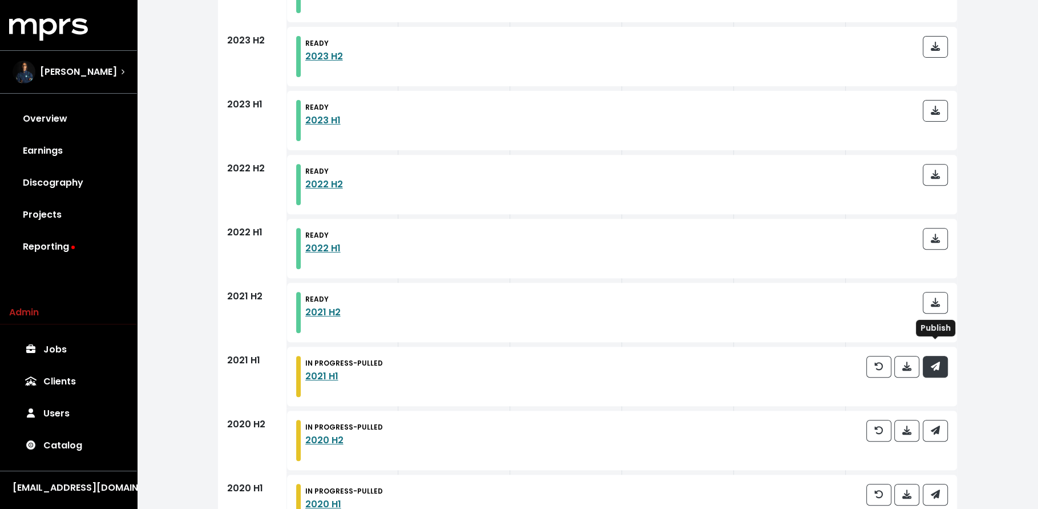
click at [937, 361] on icon "button" at bounding box center [935, 365] width 9 height 9
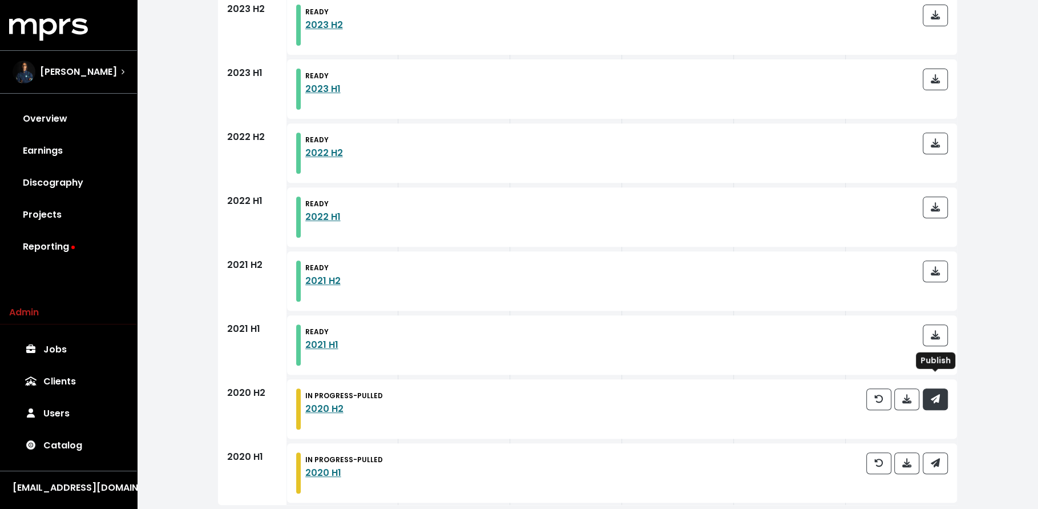
click at [940, 392] on span "button" at bounding box center [935, 399] width 10 height 14
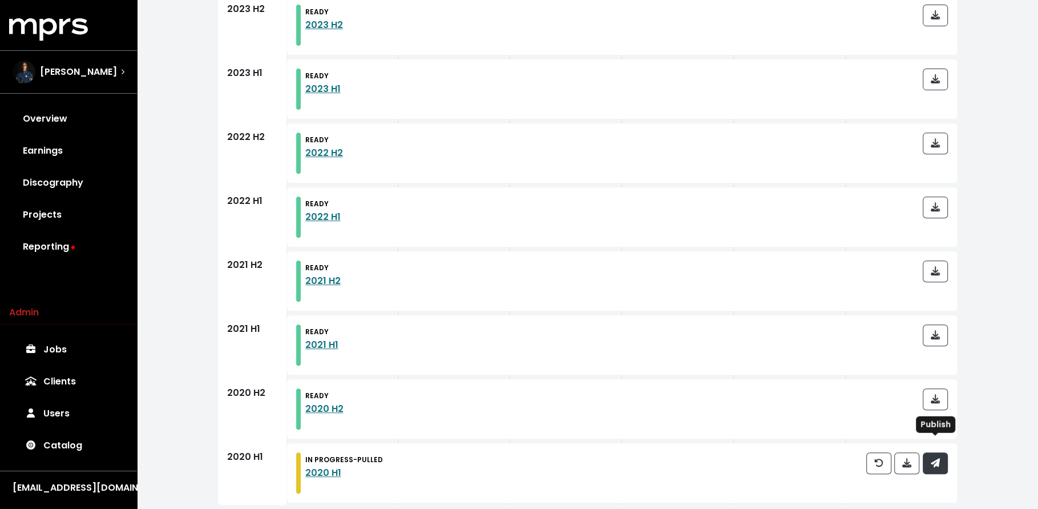
click at [936, 458] on icon "button" at bounding box center [934, 462] width 9 height 9
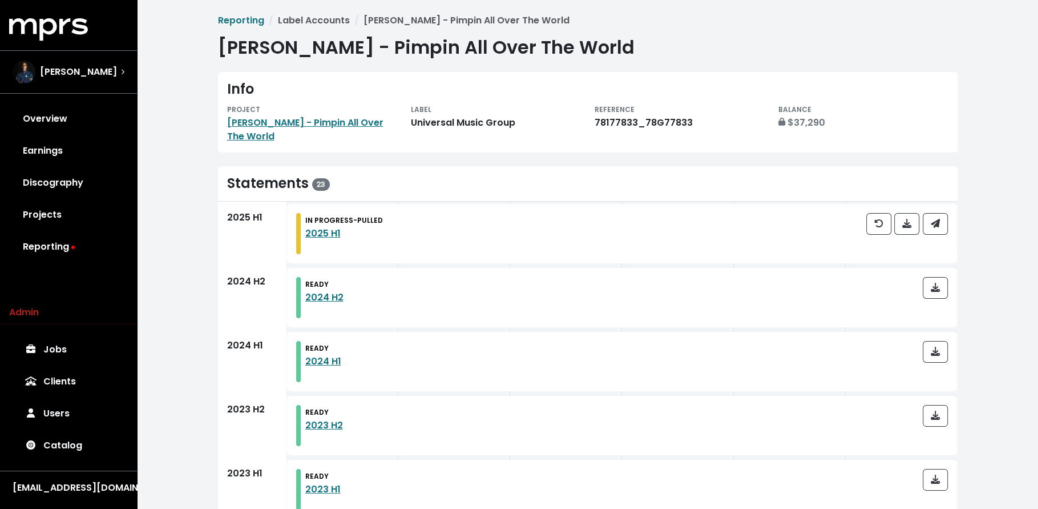
click at [324, 111] on div "PROJECT" at bounding box center [312, 109] width 170 height 14
click at [323, 123] on link "[PERSON_NAME] - Pimpin All Over The World" at bounding box center [305, 129] width 156 height 27
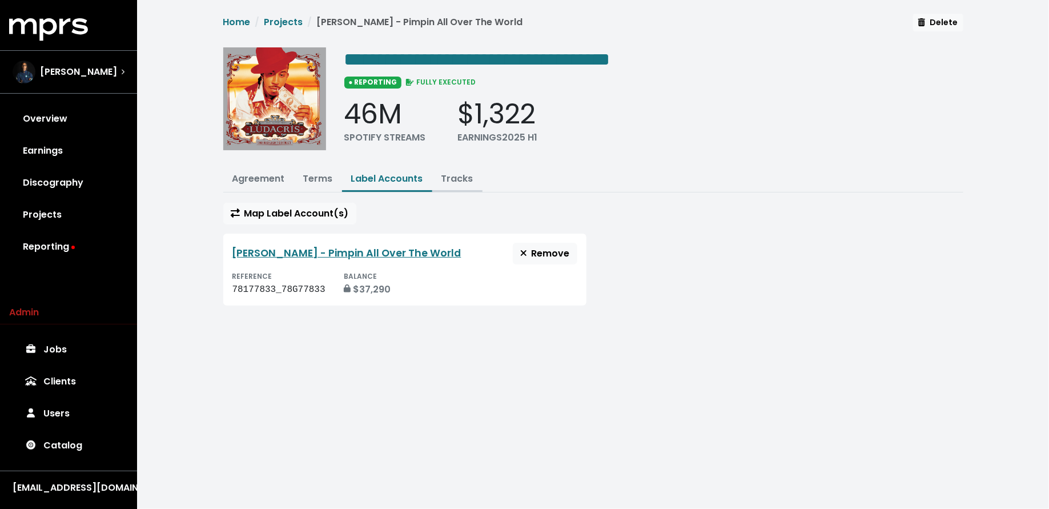
click at [447, 175] on link "Tracks" at bounding box center [457, 178] width 32 height 13
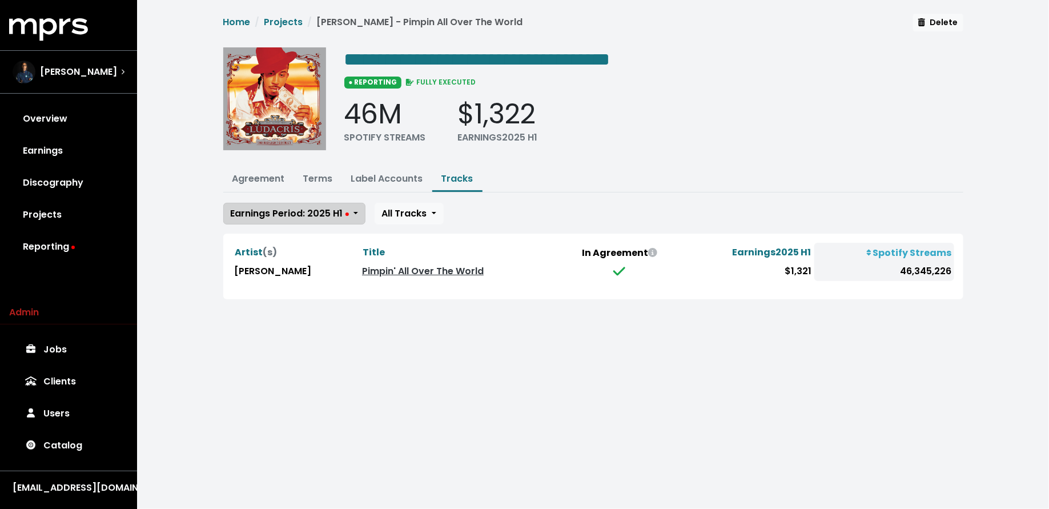
click at [333, 210] on span "Earnings Period: 2025 H1" at bounding box center [290, 213] width 118 height 13
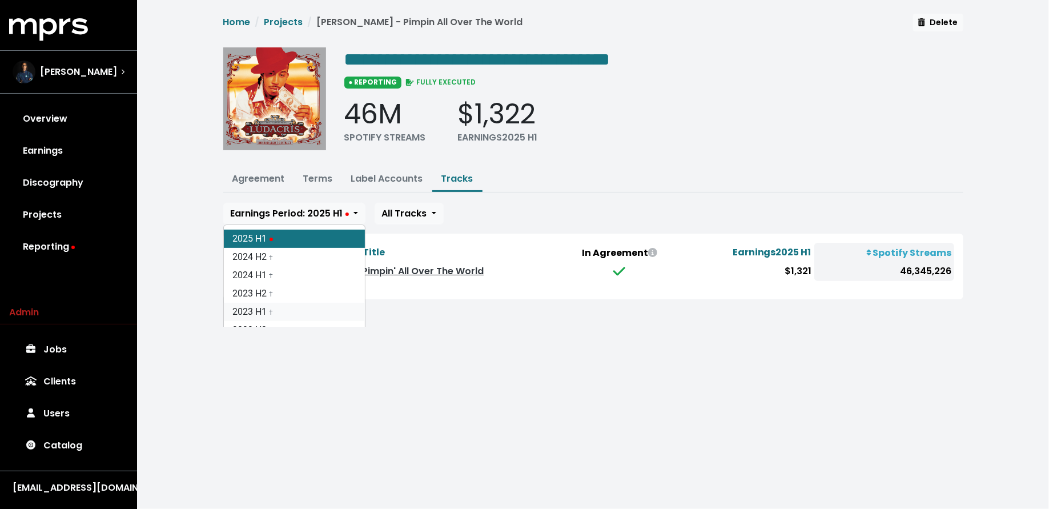
click at [322, 309] on link "2023 H1 †" at bounding box center [294, 312] width 141 height 18
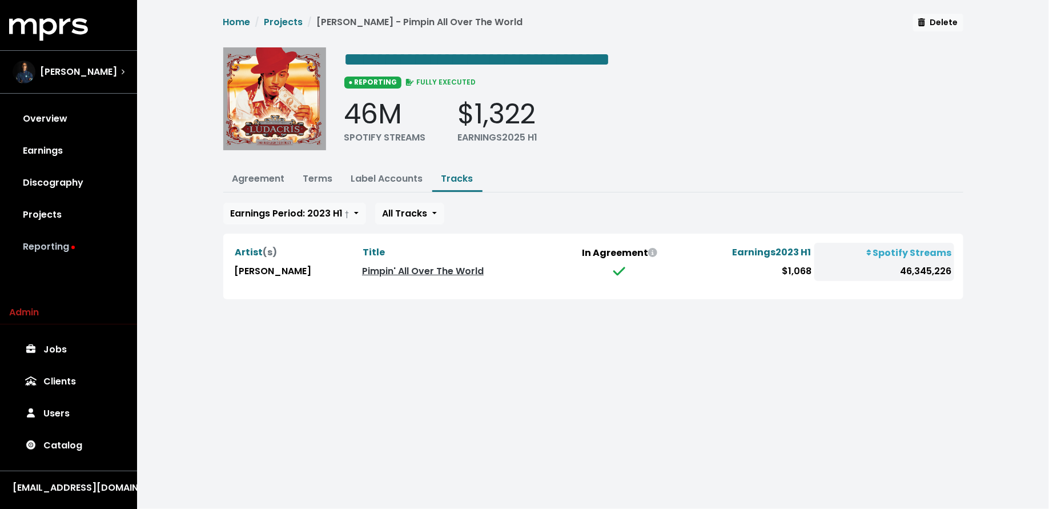
click at [81, 239] on link "Reporting" at bounding box center [68, 247] width 119 height 32
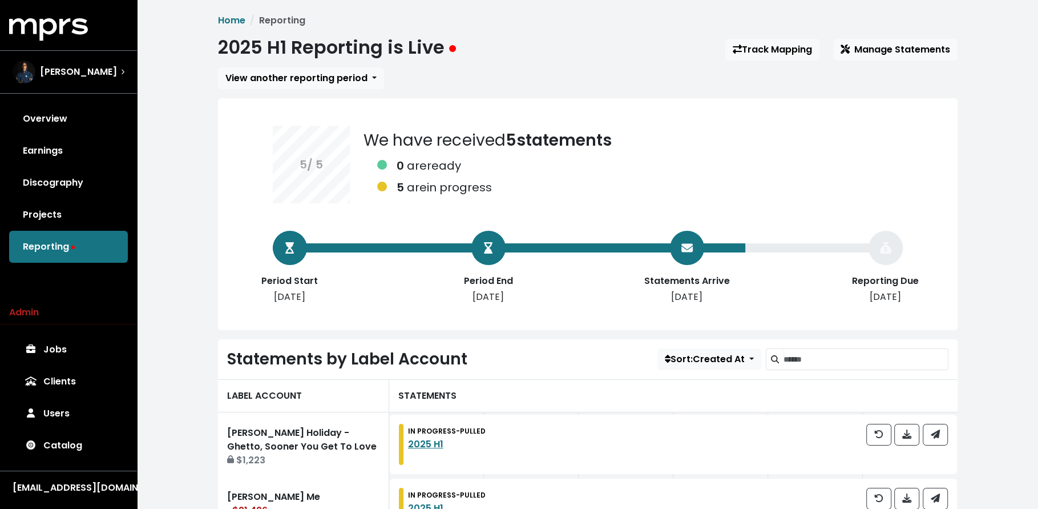
scroll to position [285, 0]
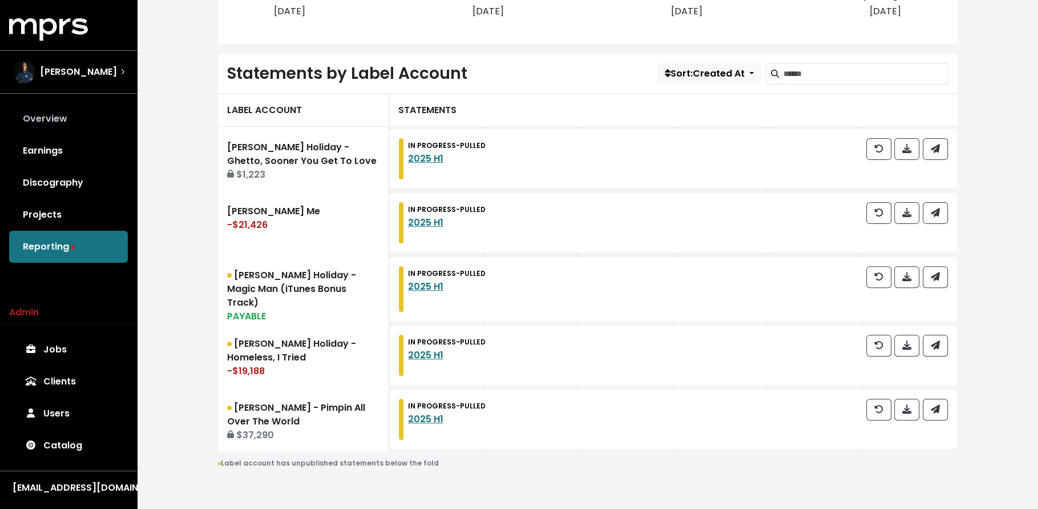
click at [99, 118] on link "Overview" at bounding box center [68, 119] width 119 height 32
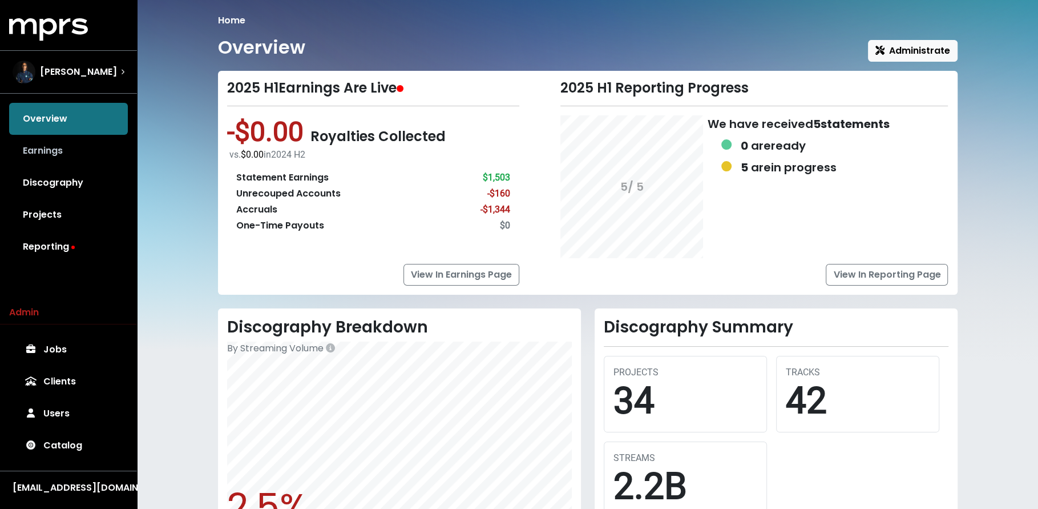
click at [96, 141] on link "Earnings" at bounding box center [68, 151] width 119 height 32
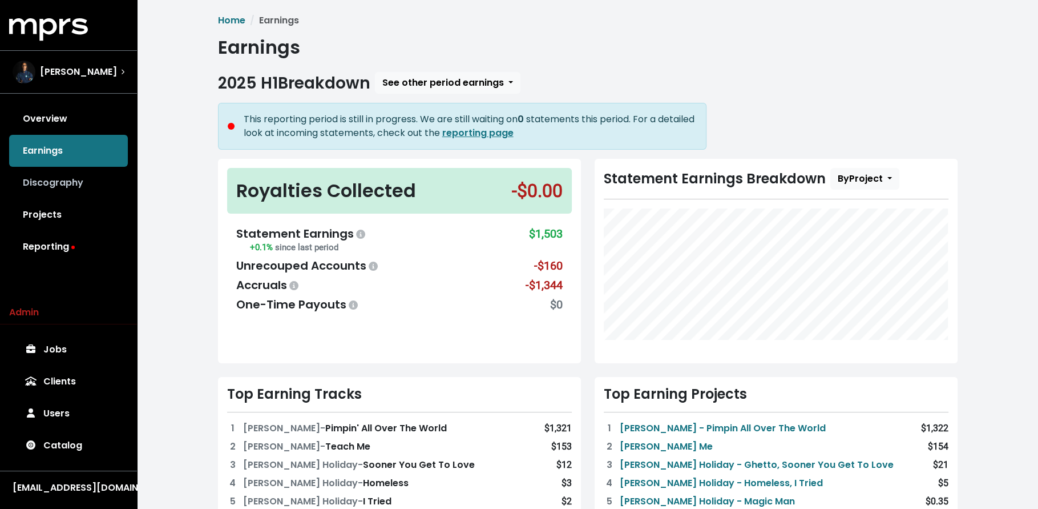
click at [98, 188] on link "Discography" at bounding box center [68, 183] width 119 height 32
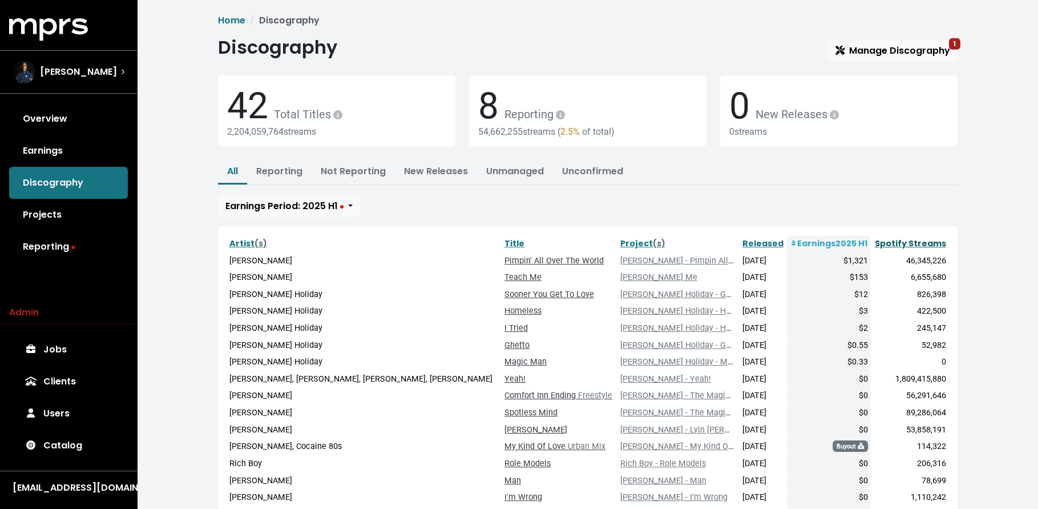
click at [910, 246] on link "Spotify Streams" at bounding box center [910, 242] width 71 height 11
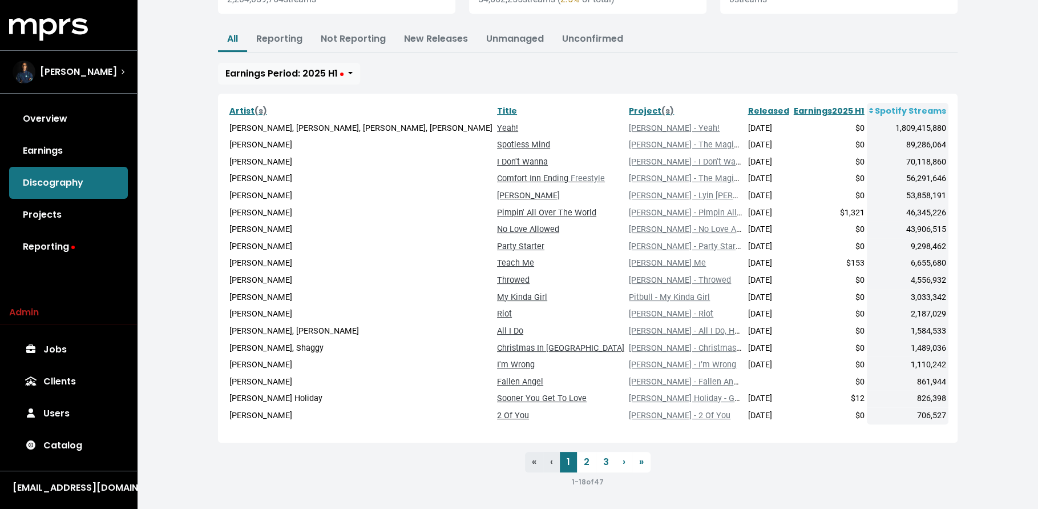
scroll to position [132, 0]
click at [593, 463] on link "2" at bounding box center [586, 462] width 19 height 21
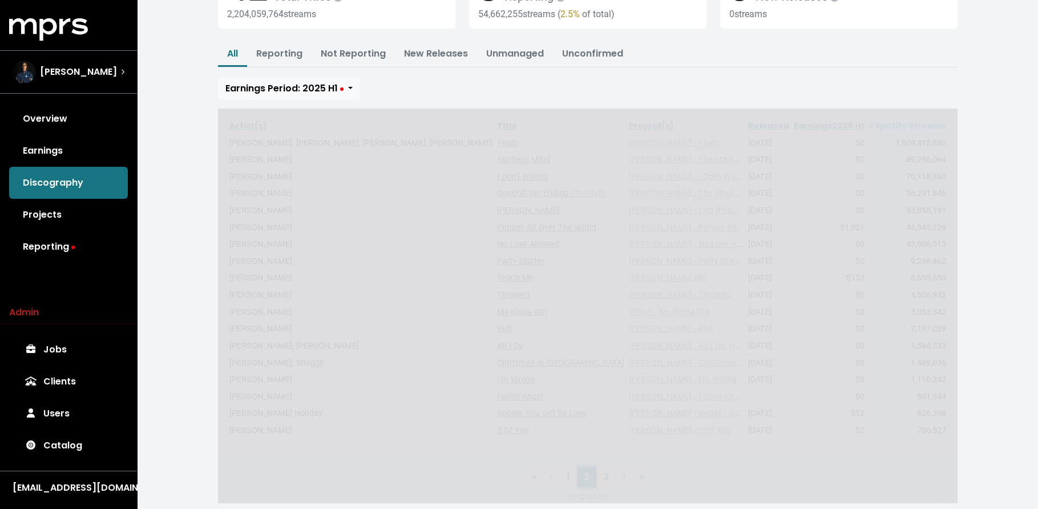
scroll to position [132, 0]
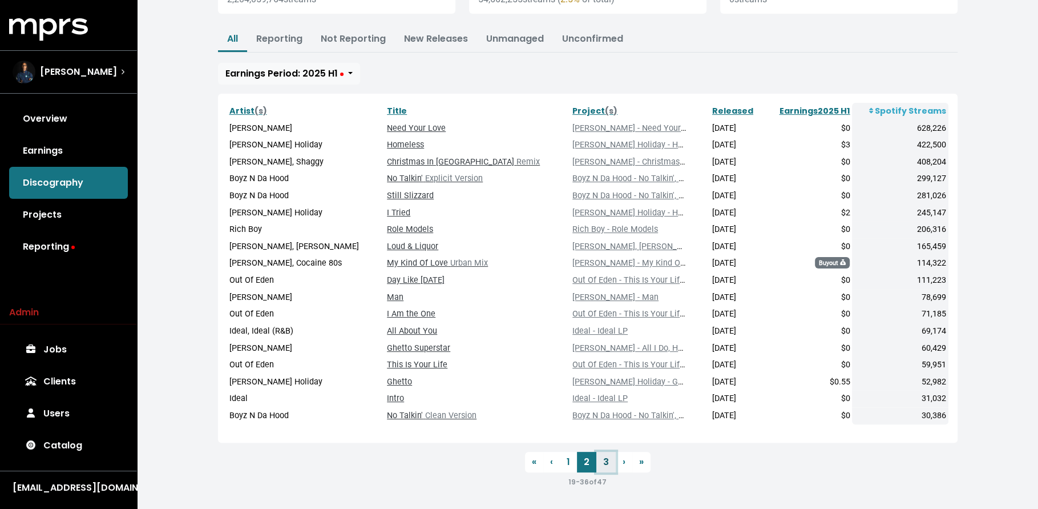
click at [605, 462] on link "3" at bounding box center [606, 462] width 19 height 21
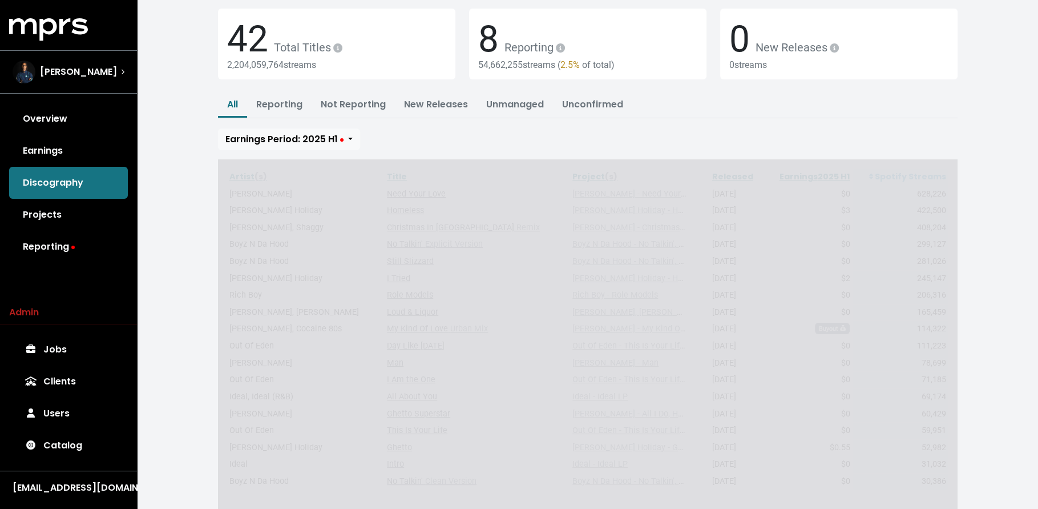
scroll to position [14, 0]
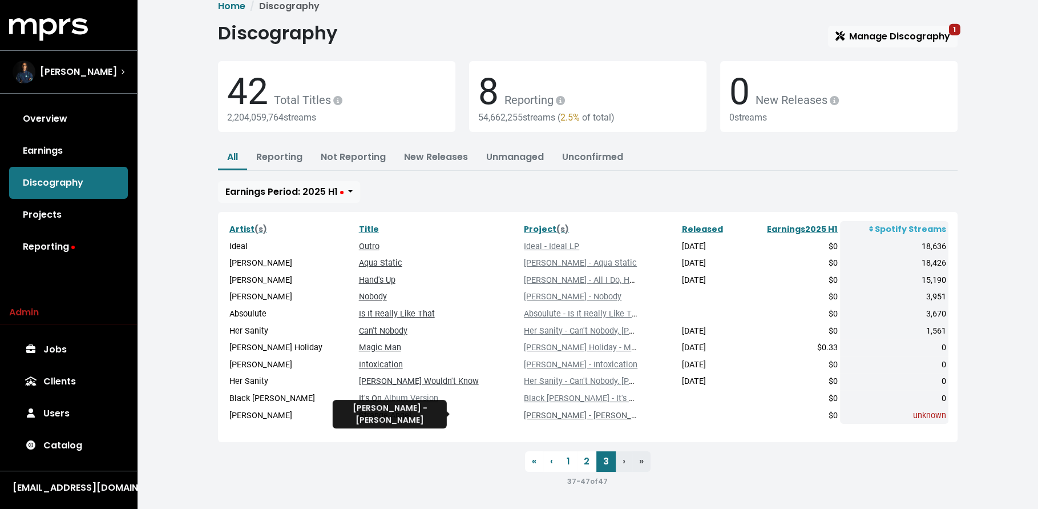
click at [524, 416] on link "[PERSON_NAME] - [PERSON_NAME]" at bounding box center [590, 415] width 132 height 10
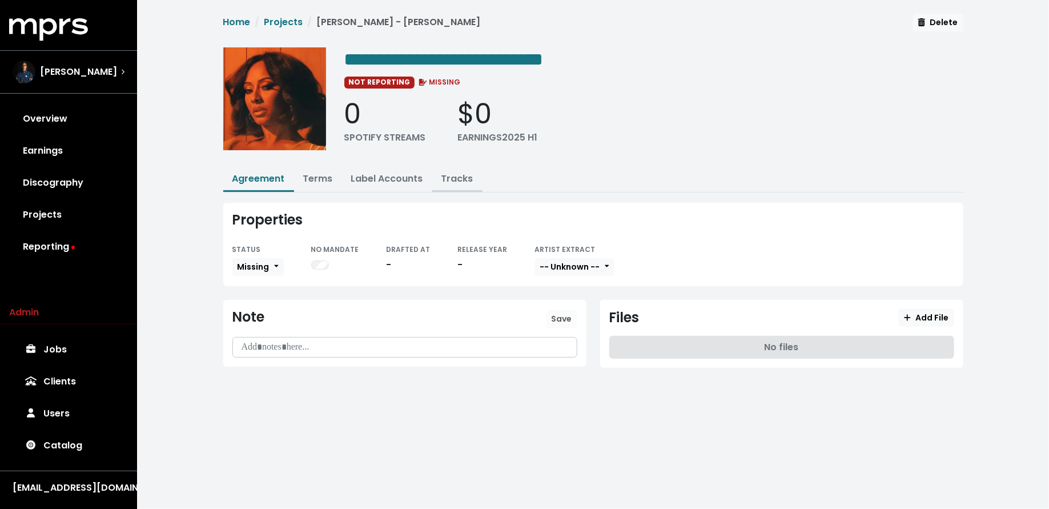
click at [466, 179] on link "Tracks" at bounding box center [457, 178] width 32 height 13
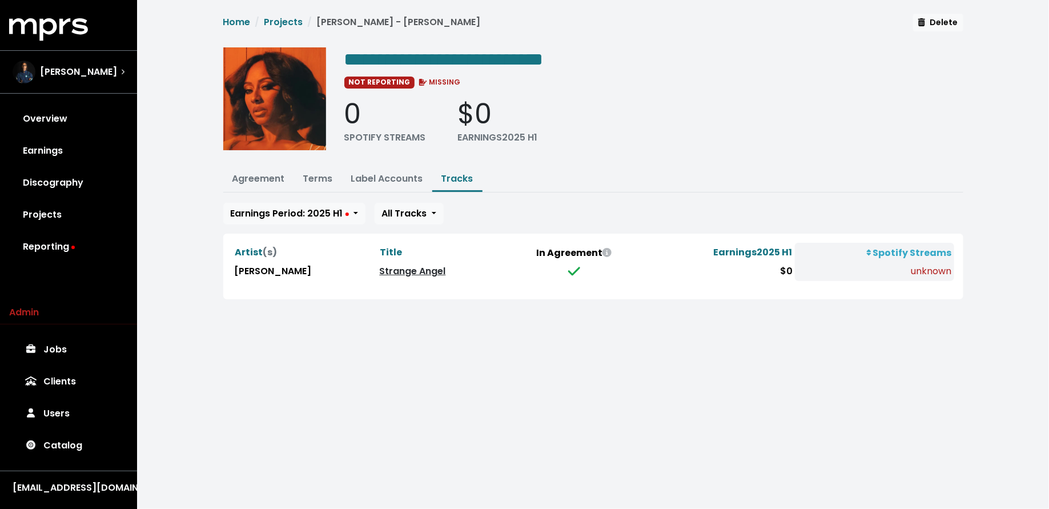
click at [380, 266] on link "Strange Angel" at bounding box center [413, 270] width 66 height 13
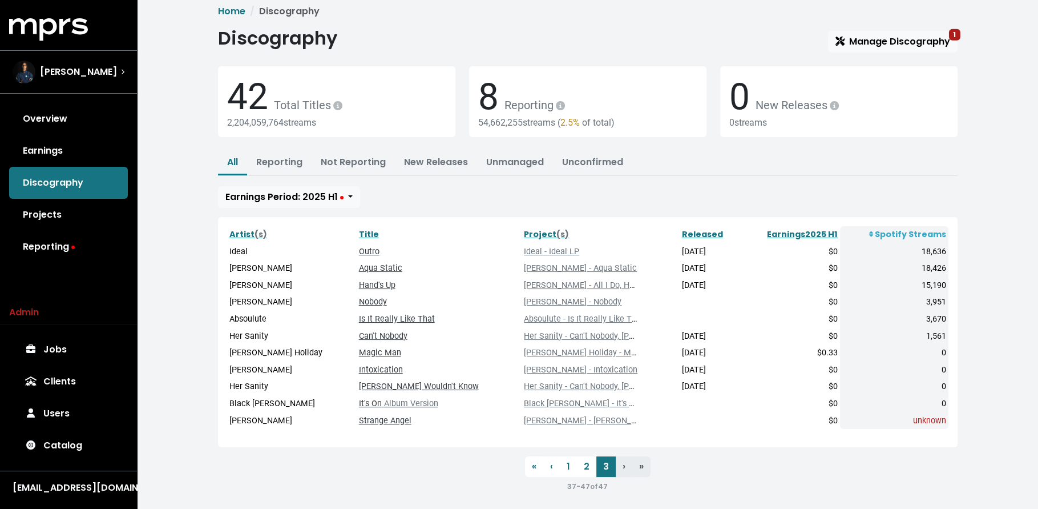
scroll to position [14, 0]
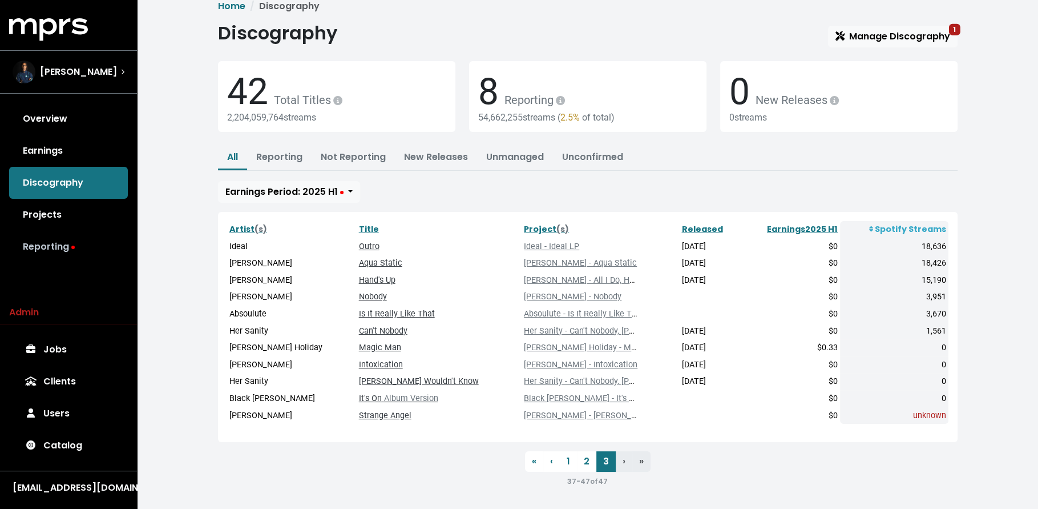
click at [68, 239] on link "Reporting" at bounding box center [68, 247] width 119 height 32
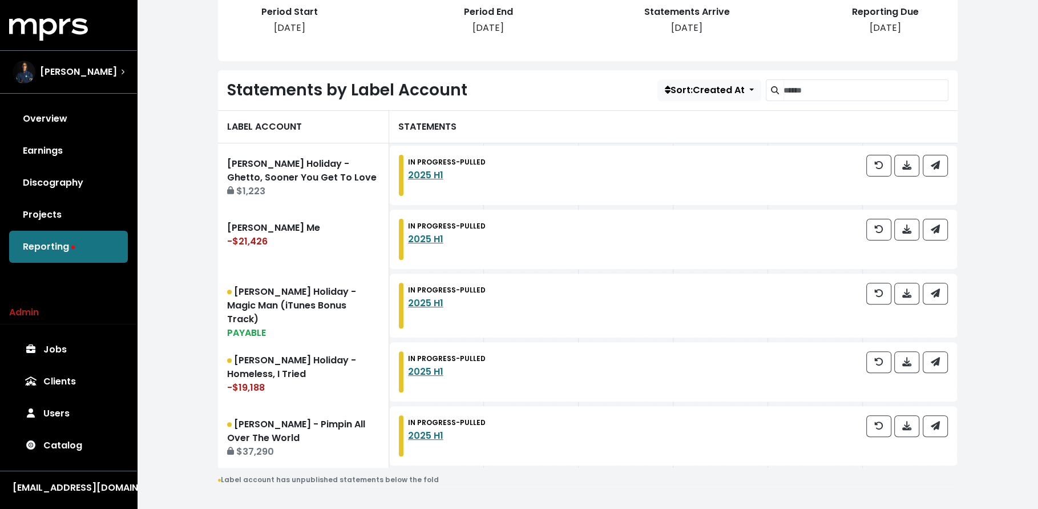
scroll to position [285, 0]
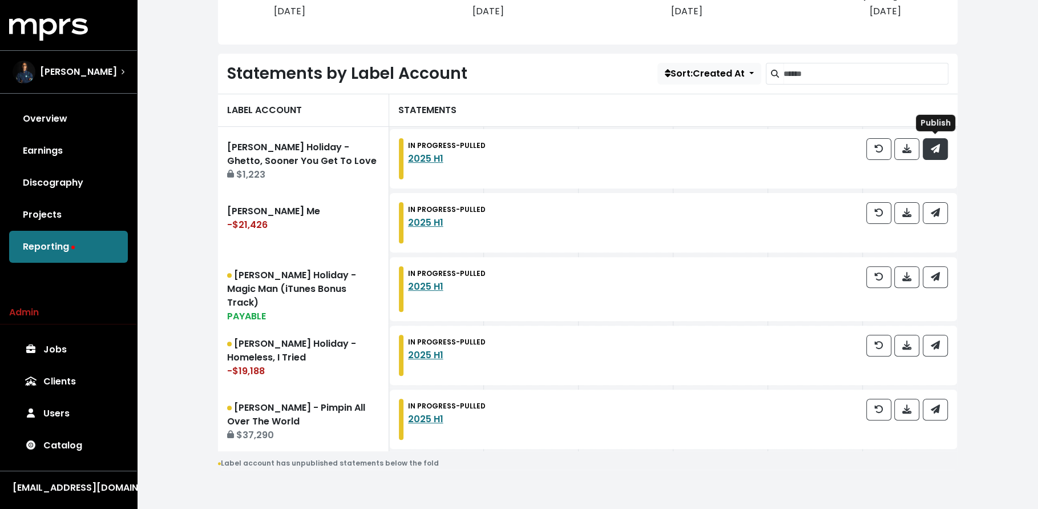
click at [941, 142] on button "button" at bounding box center [935, 149] width 25 height 22
click at [939, 222] on div at bounding box center [908, 222] width 82 height 41
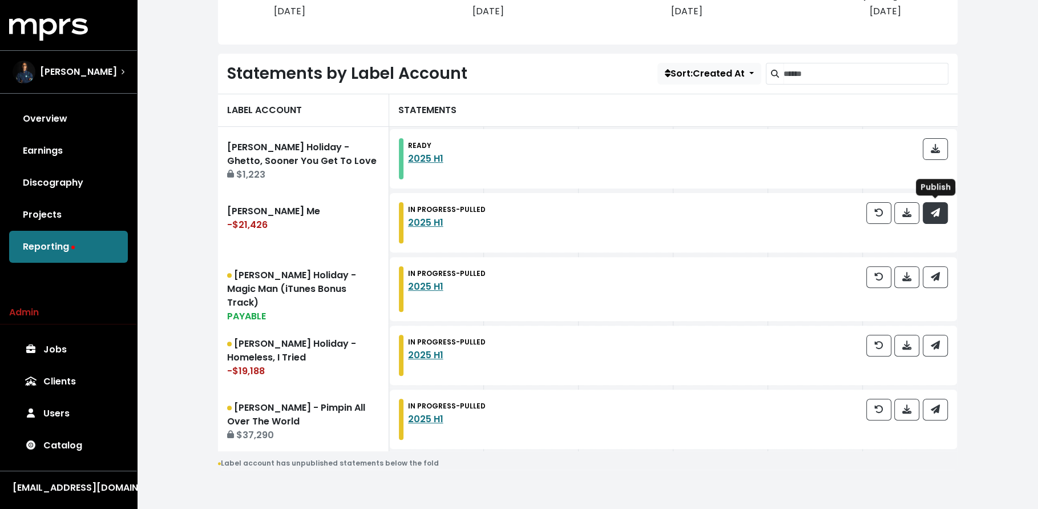
click at [941, 213] on button "button" at bounding box center [935, 213] width 25 height 22
click at [938, 273] on icon "button" at bounding box center [934, 276] width 9 height 9
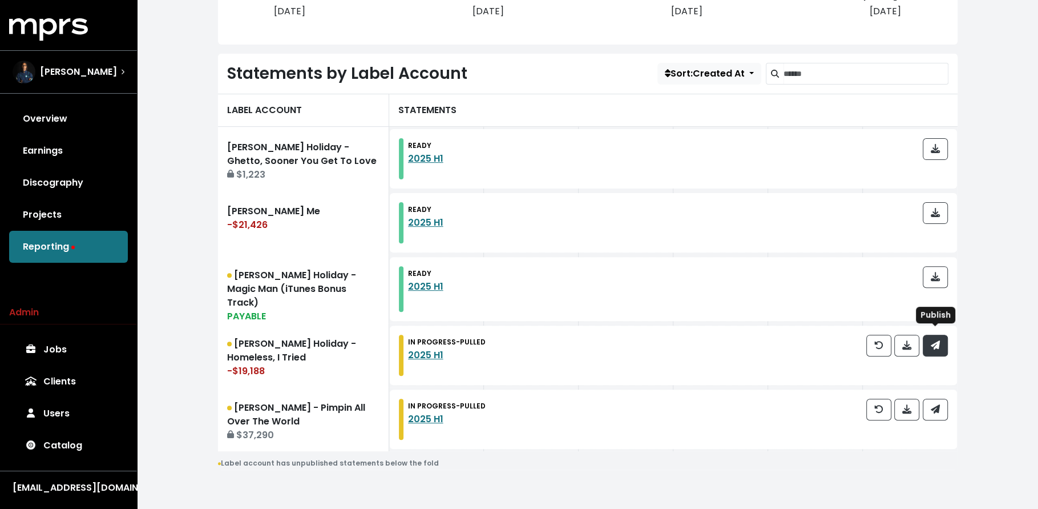
click at [942, 346] on button "button" at bounding box center [935, 346] width 25 height 22
click at [942, 399] on button "button" at bounding box center [935, 409] width 25 height 22
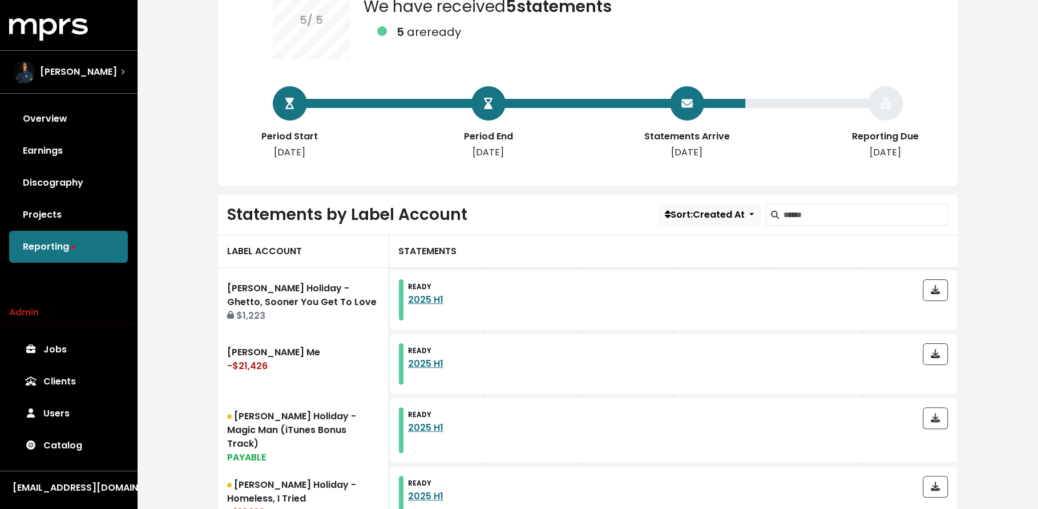
scroll to position [0, 0]
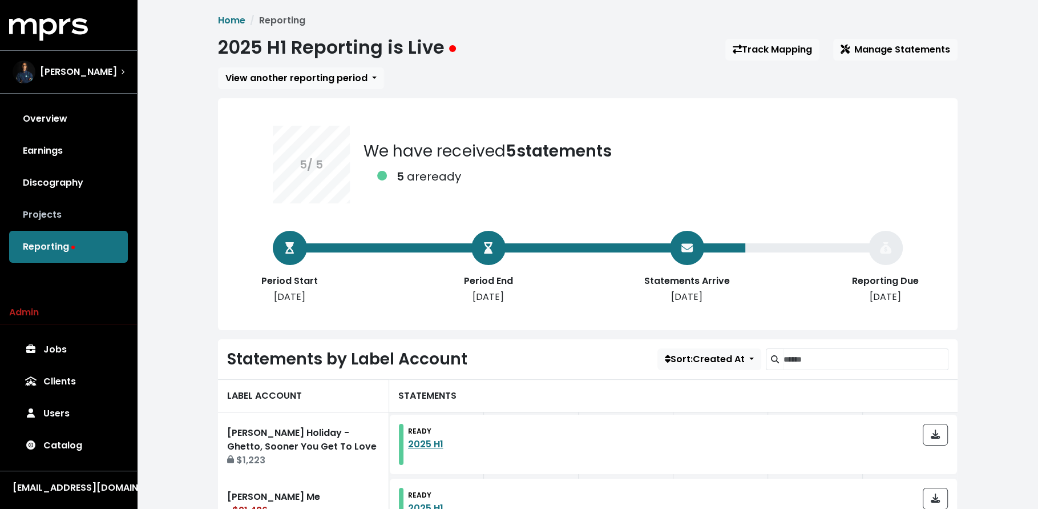
click at [68, 200] on link "Projects" at bounding box center [68, 215] width 119 height 32
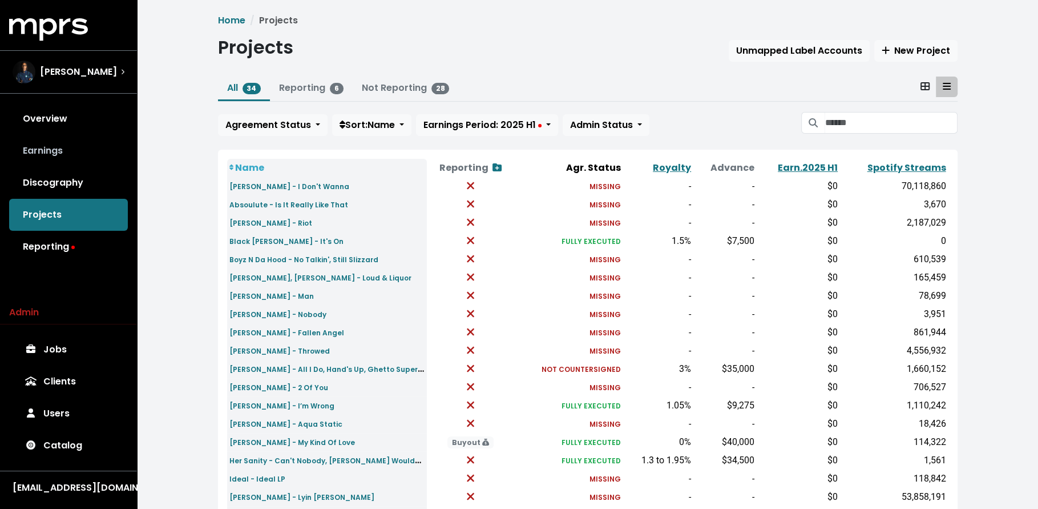
click at [59, 146] on link "Earnings" at bounding box center [68, 151] width 119 height 32
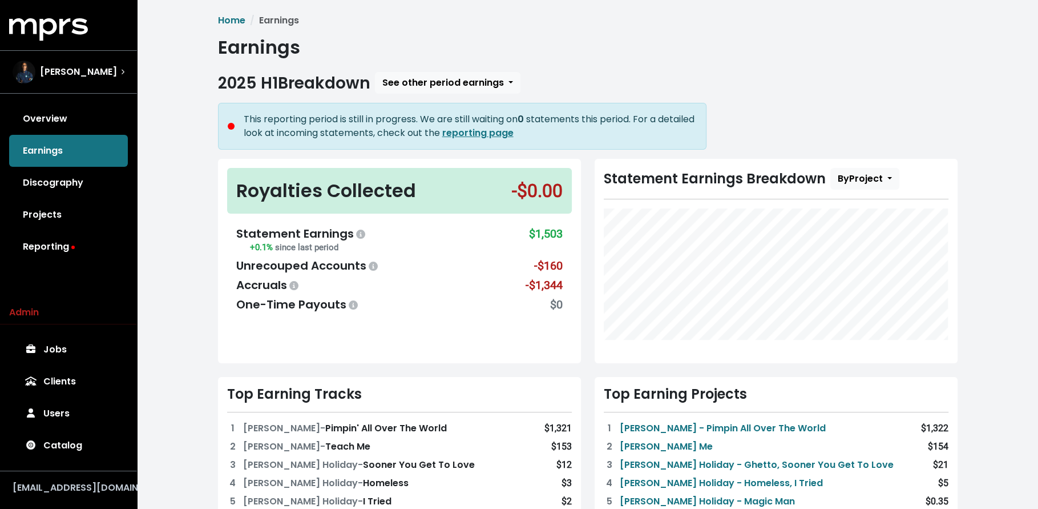
click at [79, 486] on div "[EMAIL_ADDRESS][DOMAIN_NAME]" at bounding box center [69, 488] width 112 height 14
click at [158, 380] on div "Home Earnings Earnings 2025 H1 Breakdown See other period earnings This reporti…" at bounding box center [587, 477] width 901 height 954
click at [71, 408] on link "Users" at bounding box center [68, 413] width 119 height 32
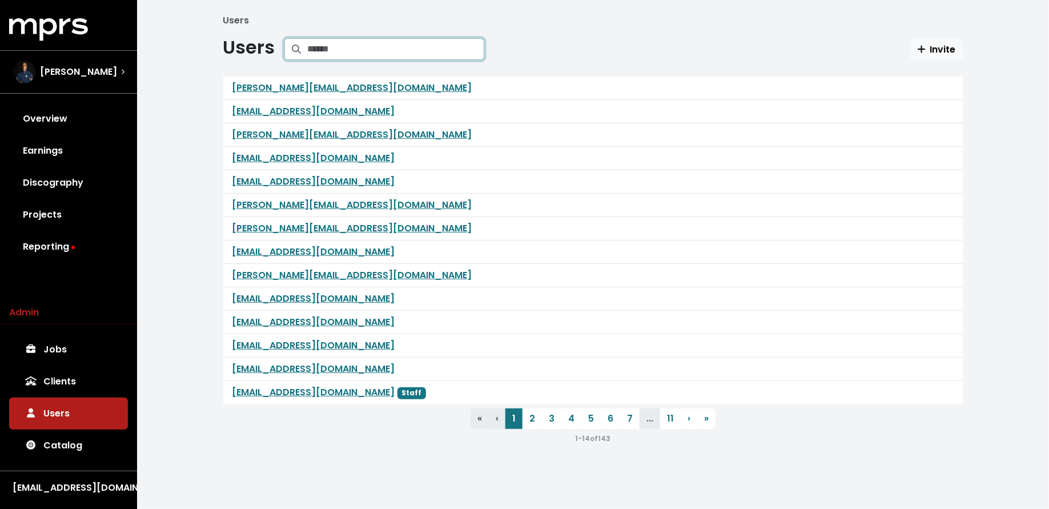
click at [361, 45] on input "Search projects" at bounding box center [396, 49] width 176 height 22
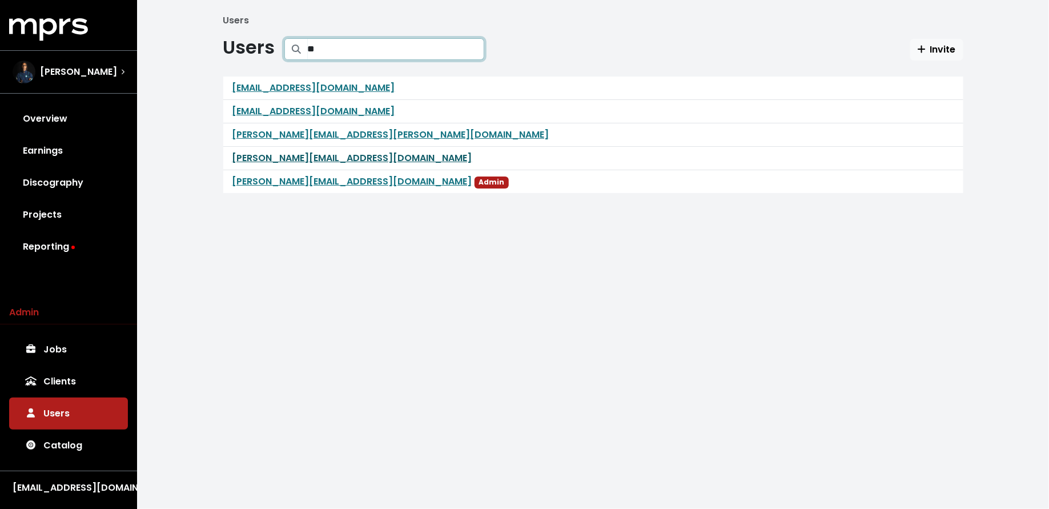
type input "**"
click at [289, 161] on link "[PERSON_NAME][EMAIL_ADDRESS][DOMAIN_NAME]" at bounding box center [352, 157] width 240 height 13
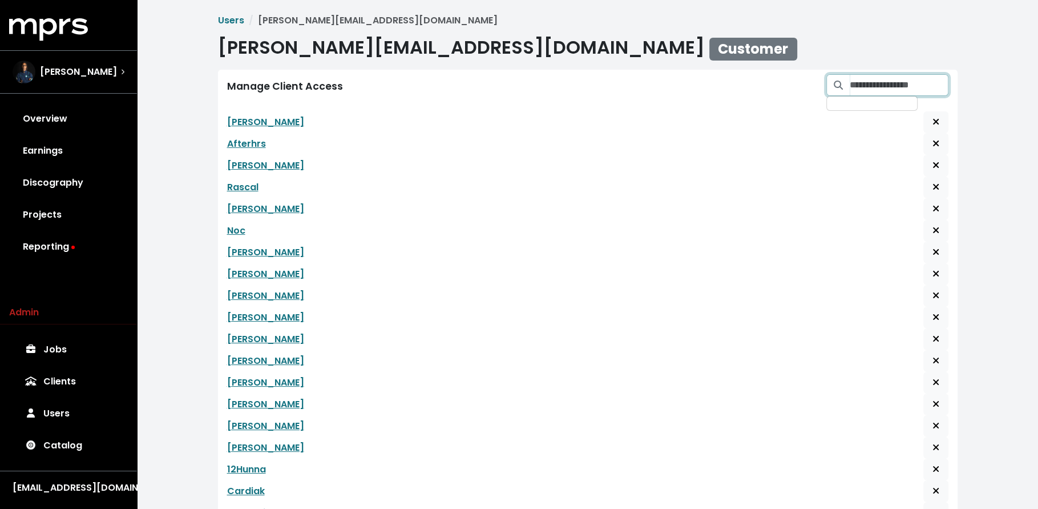
click at [855, 87] on input "Search for clients and grant access to this user" at bounding box center [899, 85] width 99 height 22
type input "*****"
click at [913, 114] on button "Grant user access to client" at bounding box center [925, 114] width 25 height 22
click at [922, 113] on icon "Grant user access to client" at bounding box center [925, 113] width 7 height 7
click at [922, 112] on icon "Grant user access to client" at bounding box center [926, 113] width 8 height 9
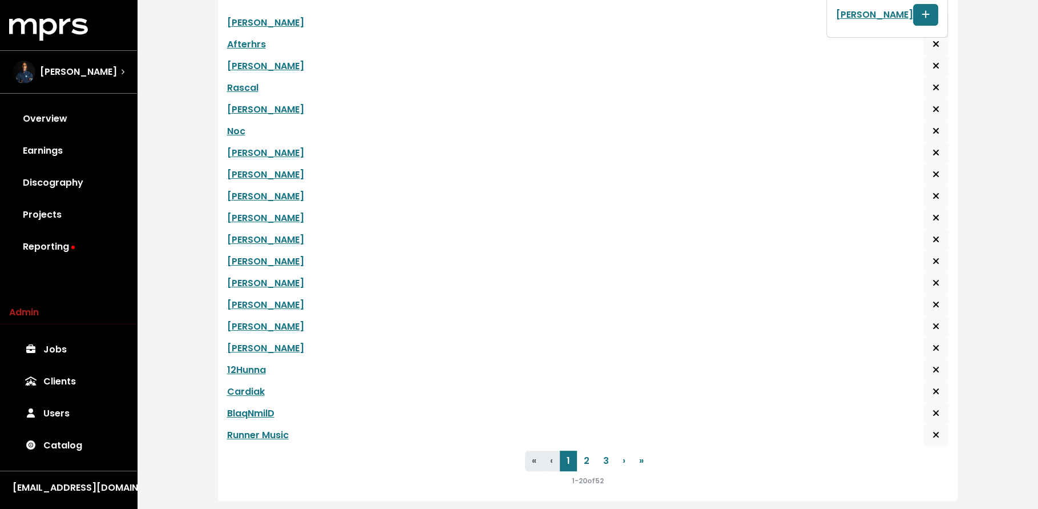
scroll to position [100, 0]
click at [609, 450] on button "3" at bounding box center [606, 460] width 19 height 21
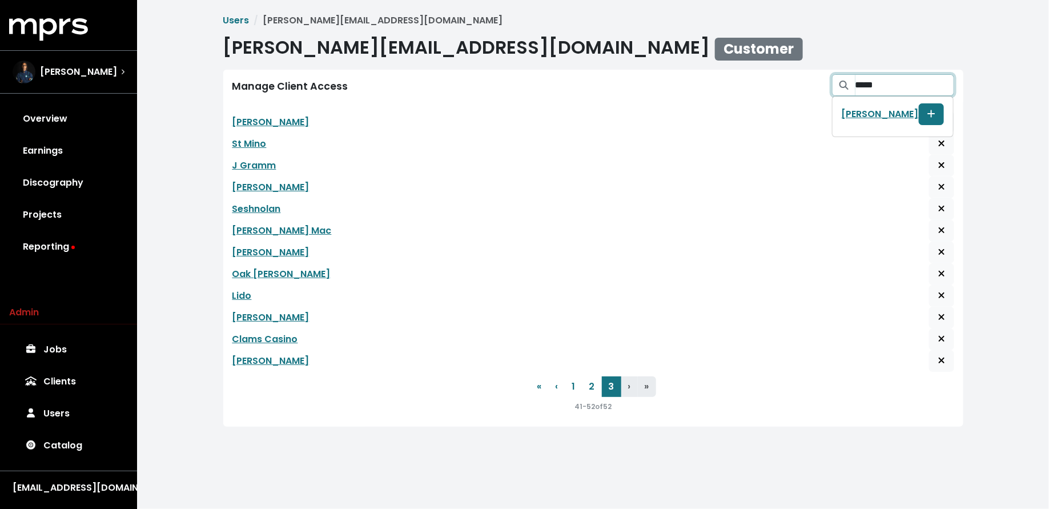
click at [873, 86] on input "*****" at bounding box center [904, 85] width 99 height 22
click at [927, 111] on icon "Grant user access to client" at bounding box center [931, 113] width 8 height 9
click at [303, 432] on div "Users [PERSON_NAME][EMAIL_ADDRESS][DOMAIN_NAME] [EMAIL_ADDRESS][DOMAIN_NAME] Cu…" at bounding box center [593, 222] width 912 height 445
click at [42, 481] on div "[EMAIL_ADDRESS][DOMAIN_NAME]" at bounding box center [69, 488] width 112 height 14
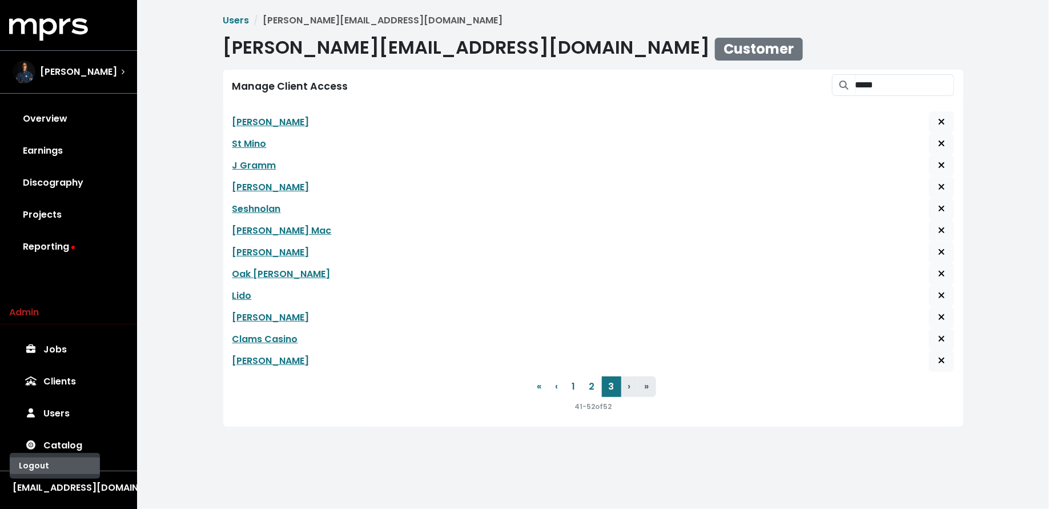
click at [38, 462] on span "Logout" at bounding box center [34, 465] width 30 height 11
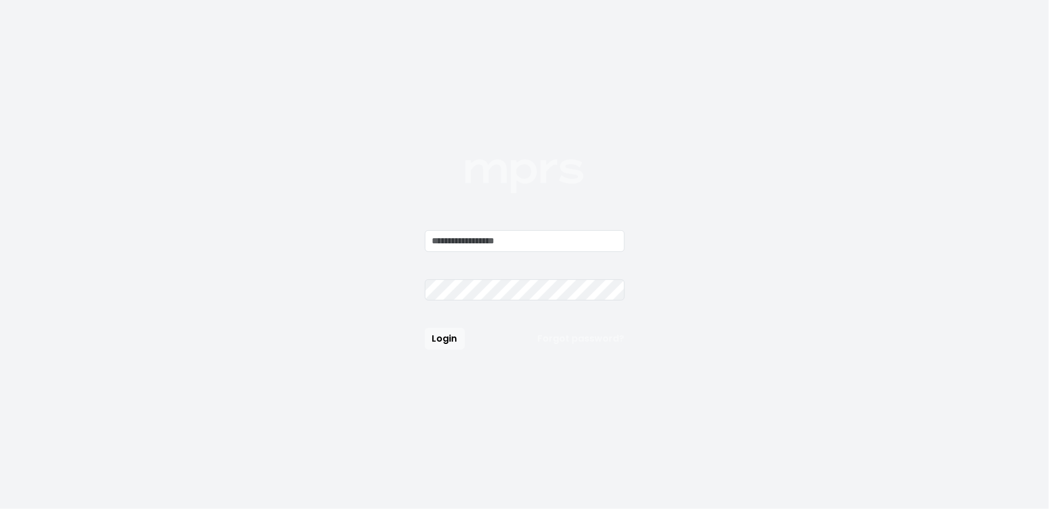
click at [474, 260] on form "Login Forgot password?" at bounding box center [525, 289] width 200 height 119
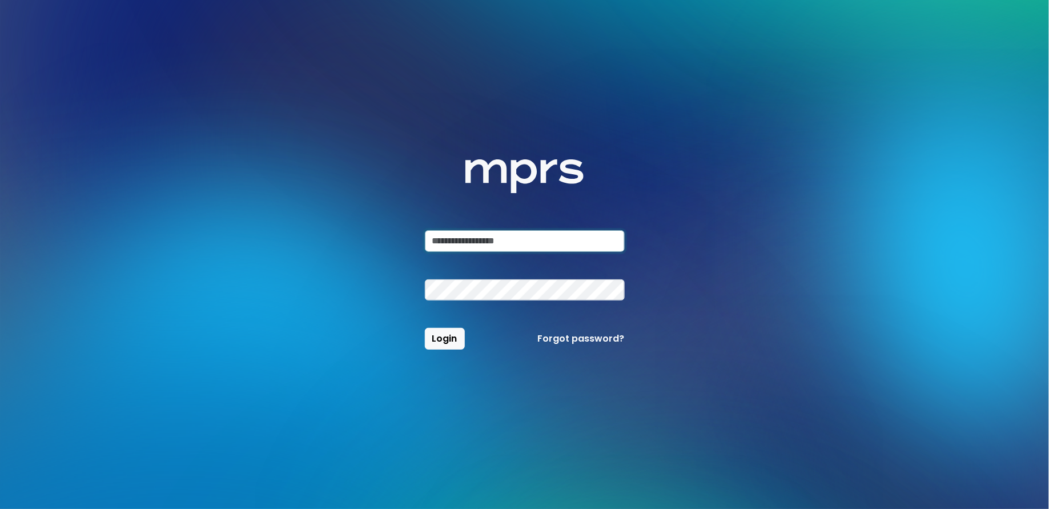
click at [478, 249] on input "email" at bounding box center [525, 241] width 200 height 22
type input "**********"
